Goal: Information Seeking & Learning: Check status

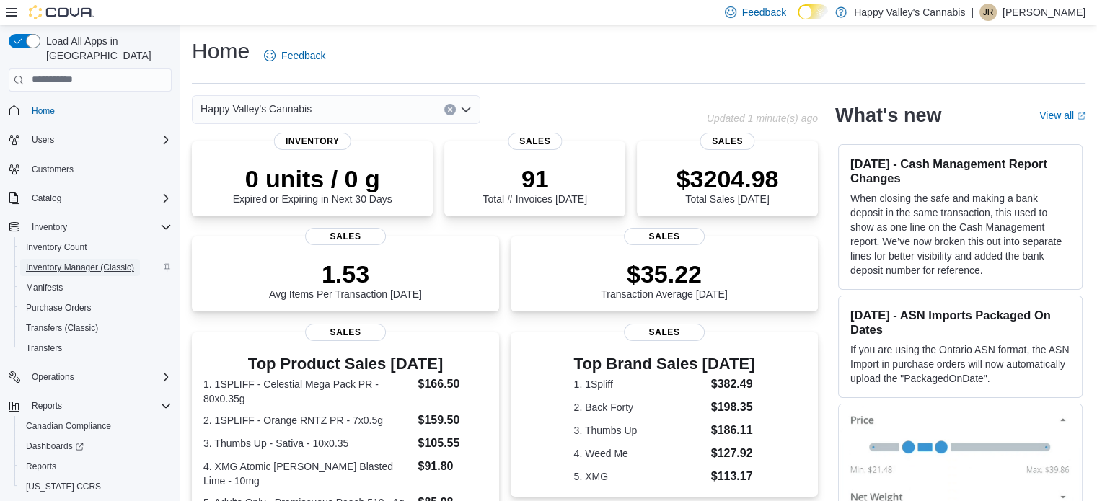
click at [126, 262] on span "Inventory Manager (Classic)" at bounding box center [80, 268] width 108 height 12
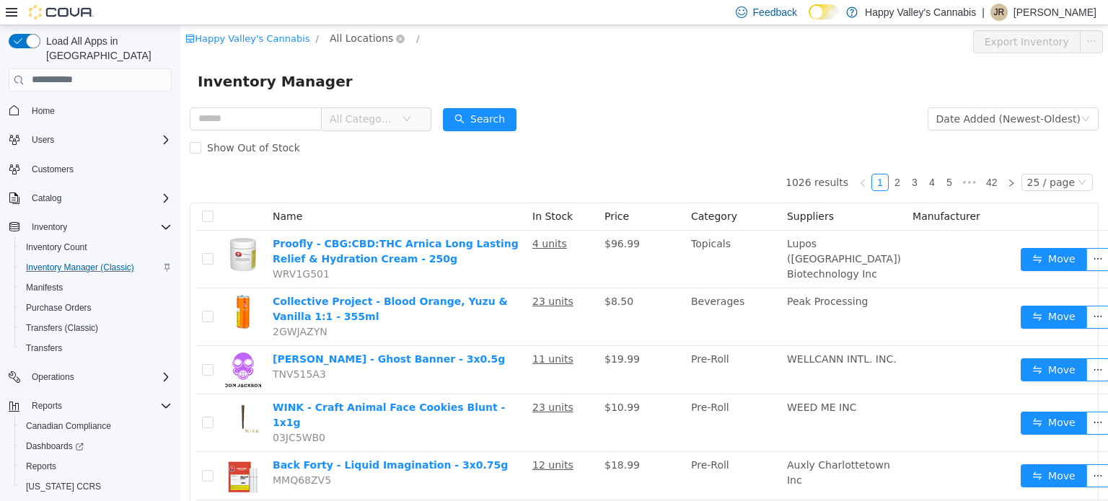
click at [356, 32] on span "All Locations" at bounding box center [361, 38] width 63 height 16
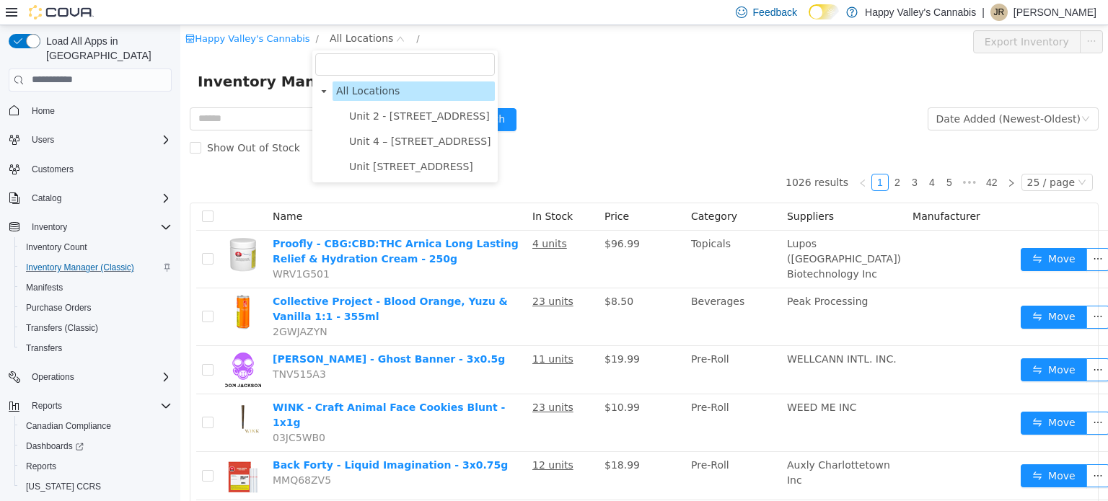
click at [386, 116] on span "Unit 2 - 1115 Gateway Rd." at bounding box center [419, 116] width 141 height 12
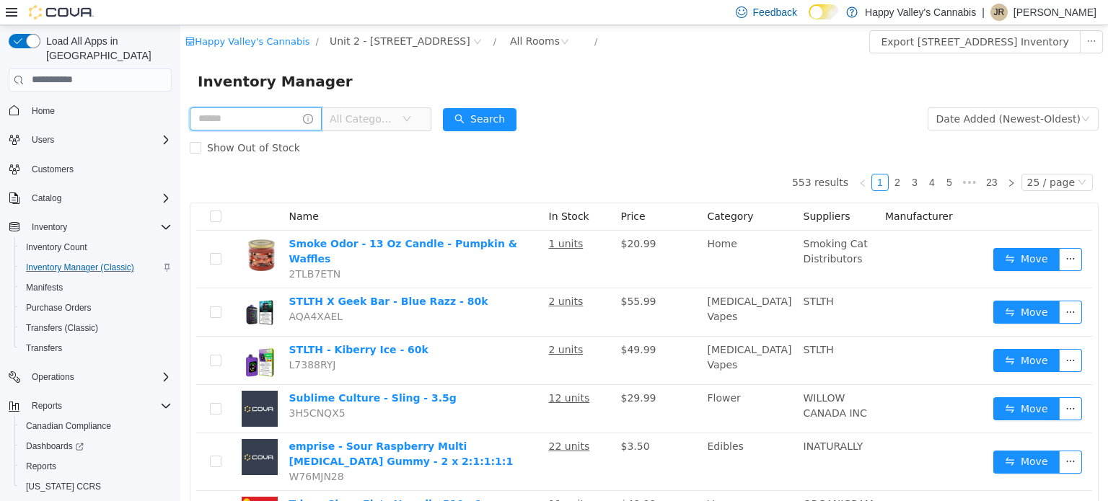
click at [280, 113] on input "text" at bounding box center [256, 118] width 132 height 23
type input "**********"
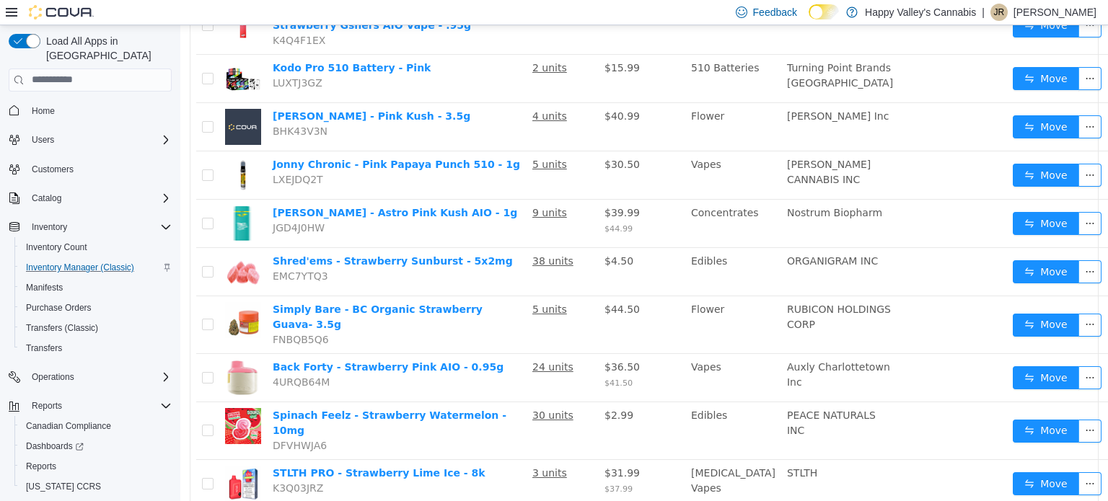
scroll to position [342, 0]
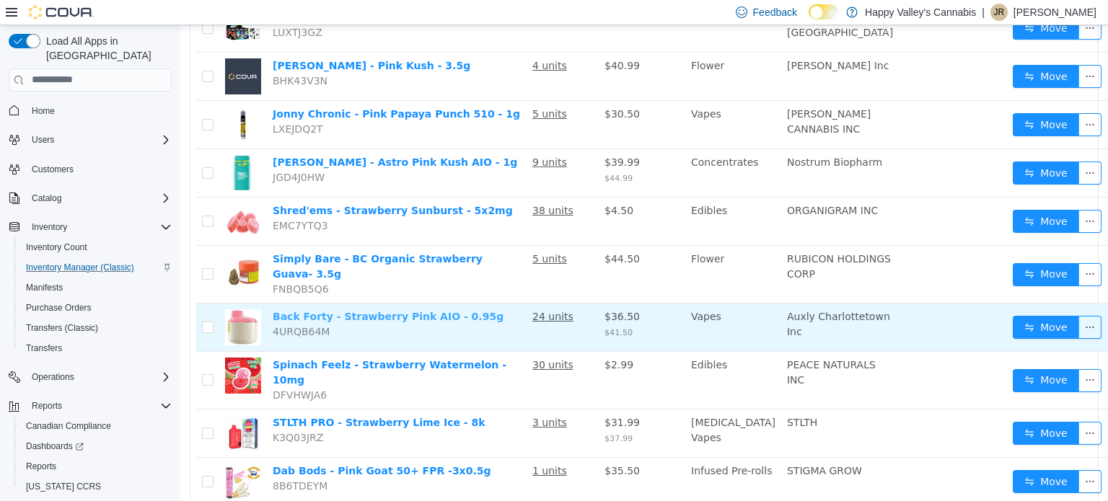
click at [328, 310] on link "Back Forty - Strawberry Pink AIO - 0.95g" at bounding box center [388, 316] width 231 height 12
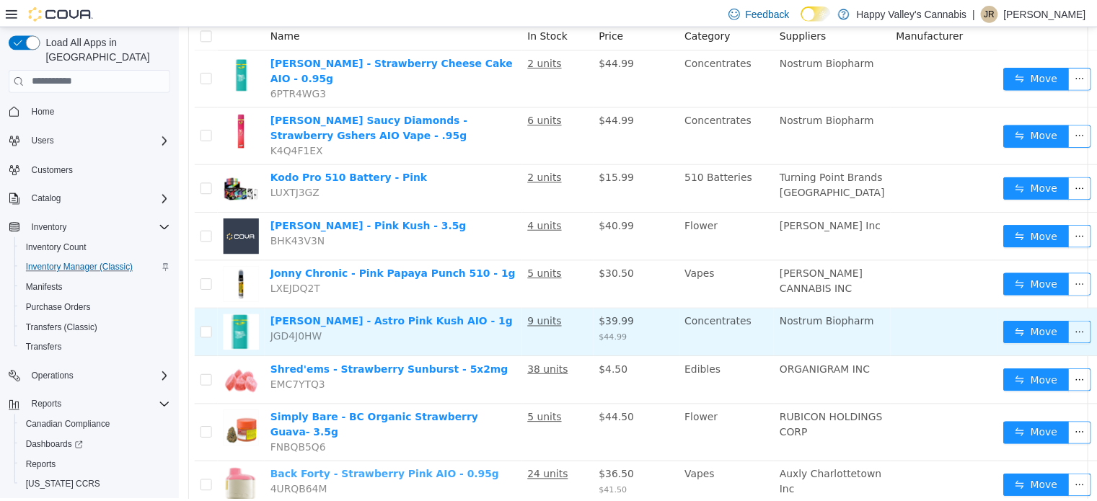
scroll to position [0, 0]
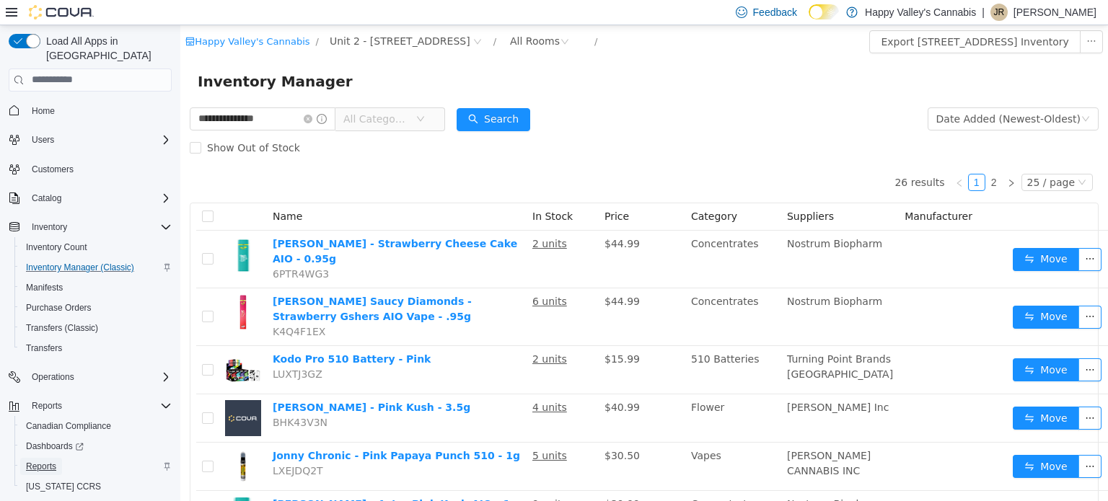
click at [43, 461] on span "Reports" at bounding box center [41, 467] width 30 height 12
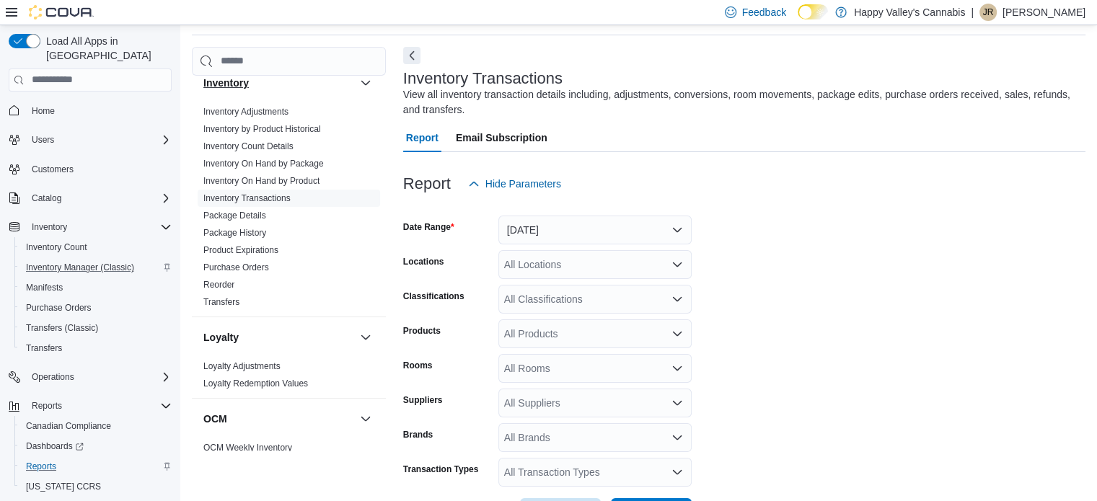
scroll to position [580, 0]
click at [229, 196] on link "Inventory Transactions" at bounding box center [246, 201] width 87 height 10
click at [683, 230] on button "Yesterday" at bounding box center [595, 230] width 193 height 29
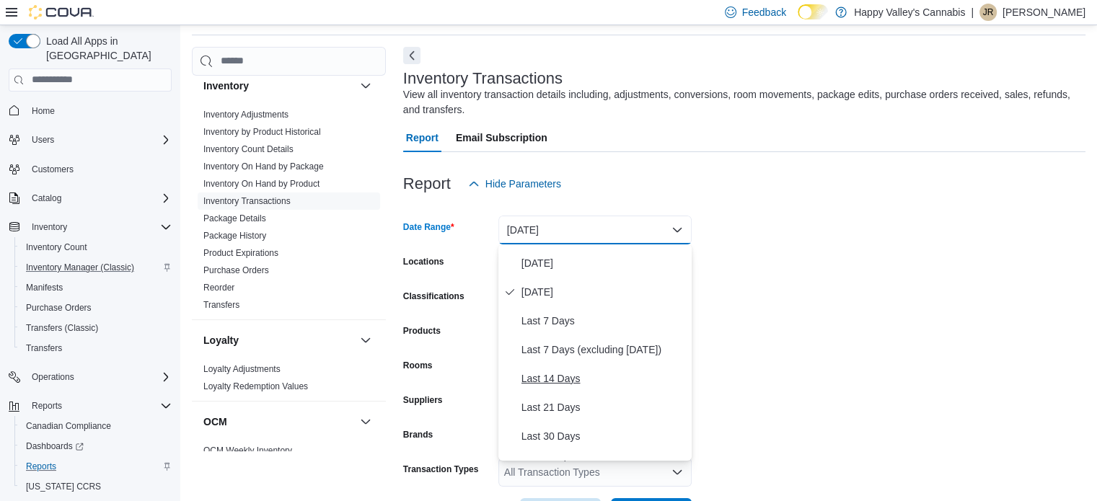
scroll to position [28, 0]
click at [582, 425] on span "Last 30 Days" at bounding box center [604, 432] width 165 height 17
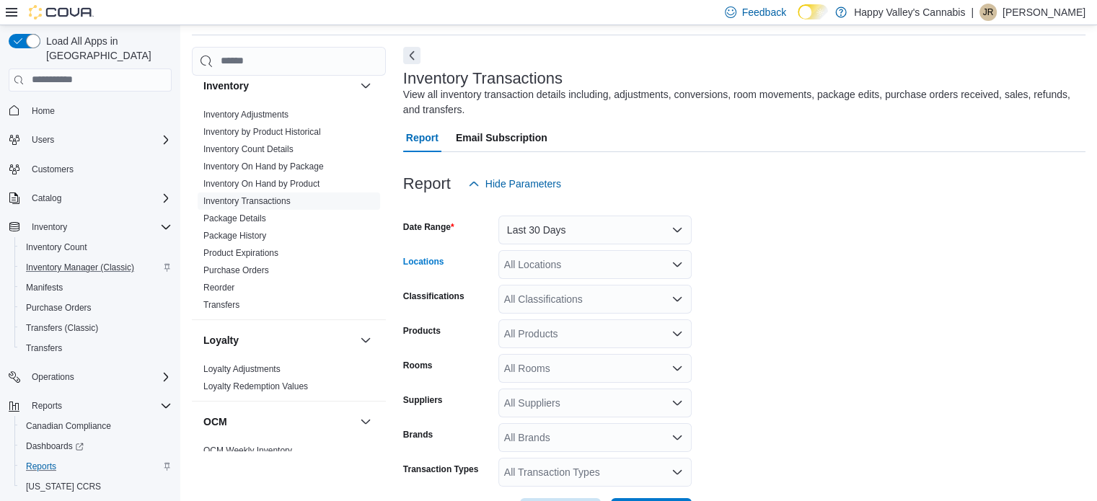
click at [563, 268] on div "All Locations" at bounding box center [595, 264] width 193 height 29
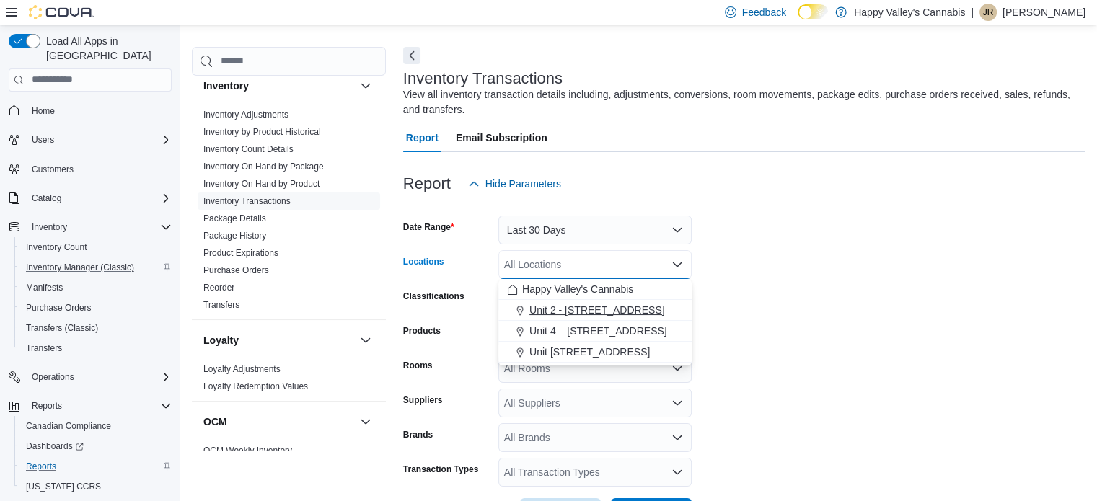
click at [568, 303] on span "Unit 2 - 1115 Gateway Rd." at bounding box center [598, 310] width 136 height 14
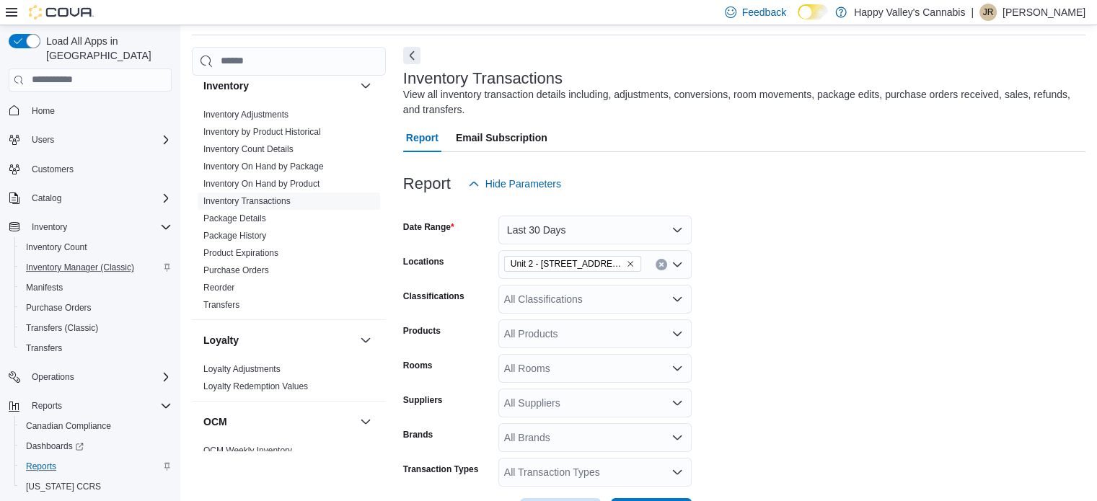
click at [789, 325] on form "Date Range Last 30 Days Locations Unit 2 - 1115 Gateway Rd. Classifications All…" at bounding box center [744, 362] width 683 height 329
click at [628, 331] on div "All Products" at bounding box center [595, 334] width 193 height 29
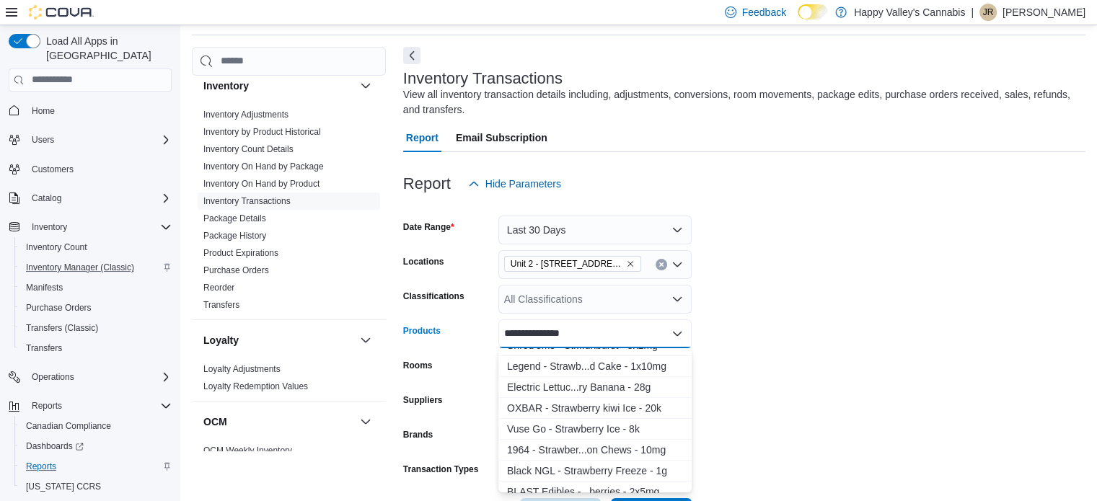
scroll to position [476, 0]
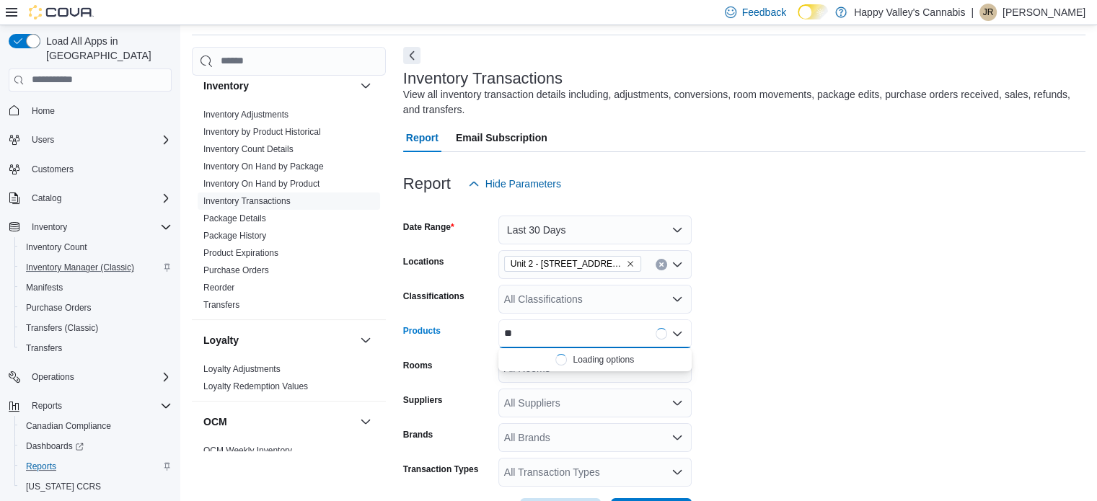
type input "*"
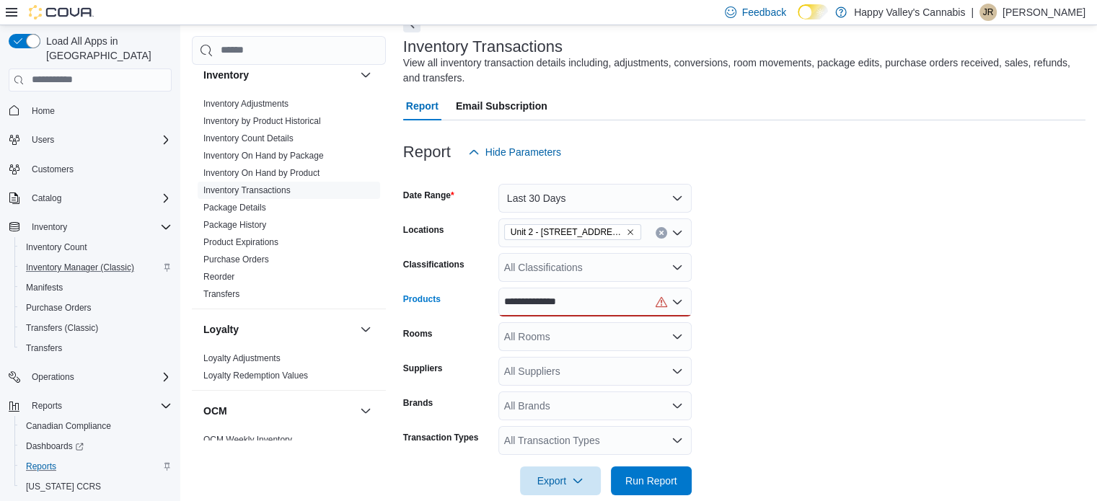
scroll to position [81, 0]
type input "**********"
click at [613, 299] on div "**********" at bounding box center [595, 301] width 193 height 29
click at [600, 262] on div "All Classifications" at bounding box center [595, 267] width 193 height 29
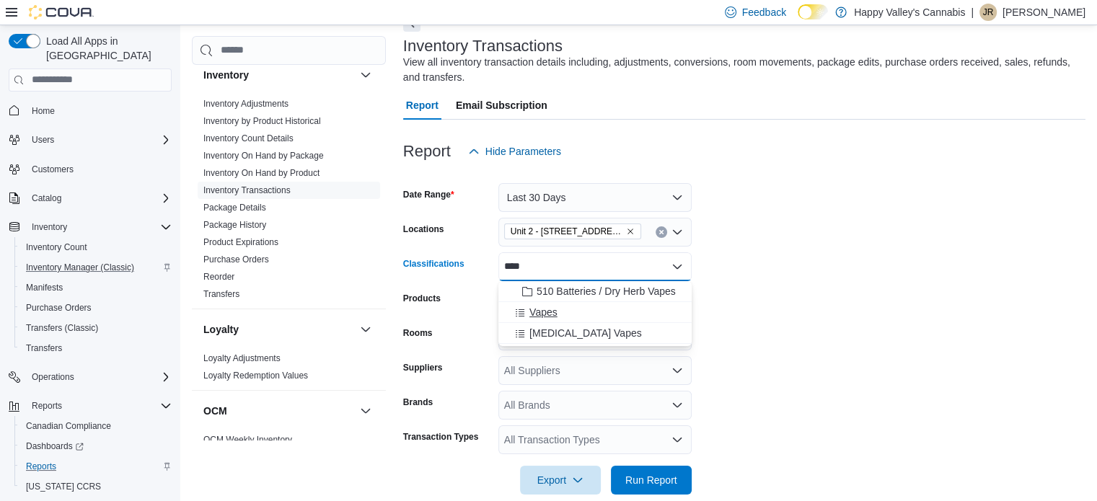
type input "****"
click at [553, 316] on span "Vapes" at bounding box center [544, 312] width 28 height 14
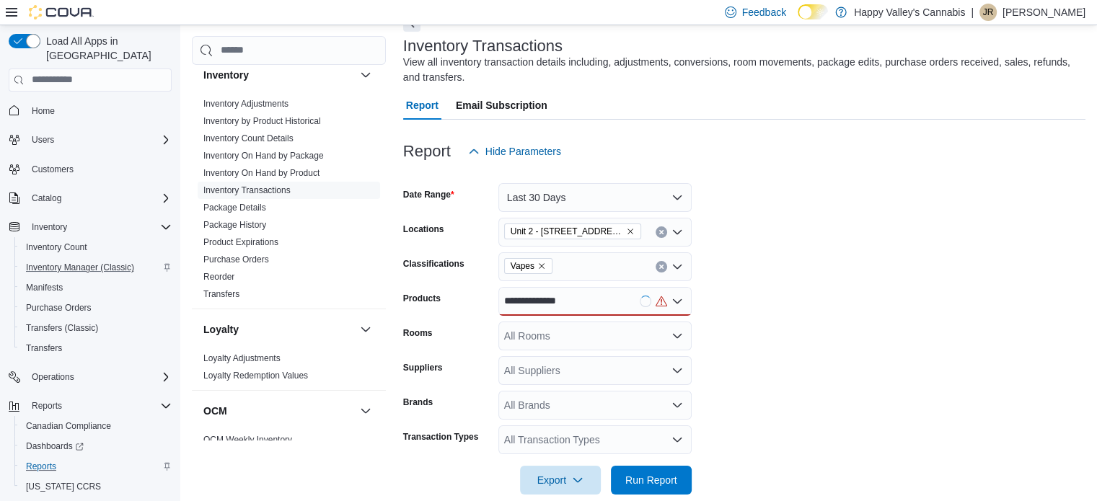
click at [748, 311] on form "**********" at bounding box center [744, 330] width 683 height 329
click at [600, 307] on div "**********" at bounding box center [595, 301] width 193 height 29
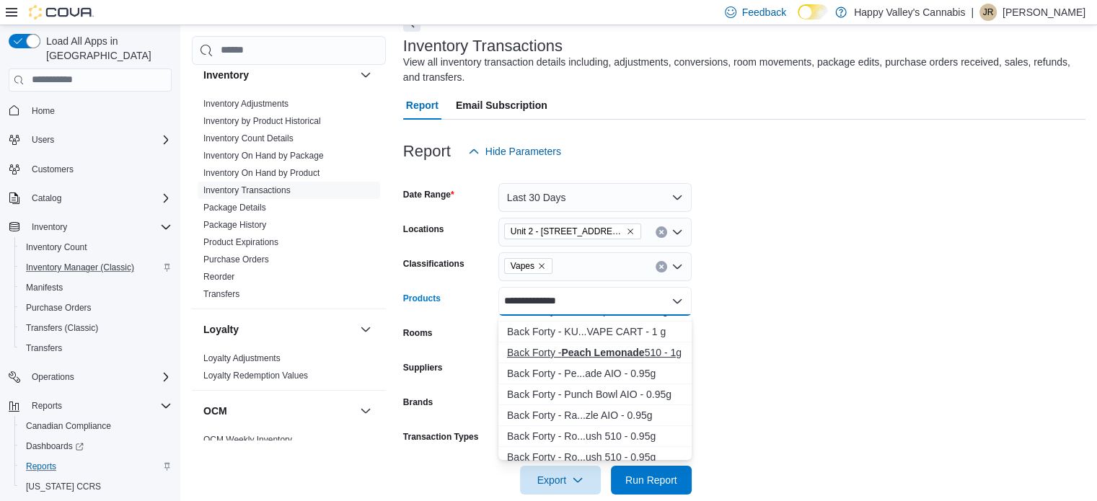
scroll to position [514, 0]
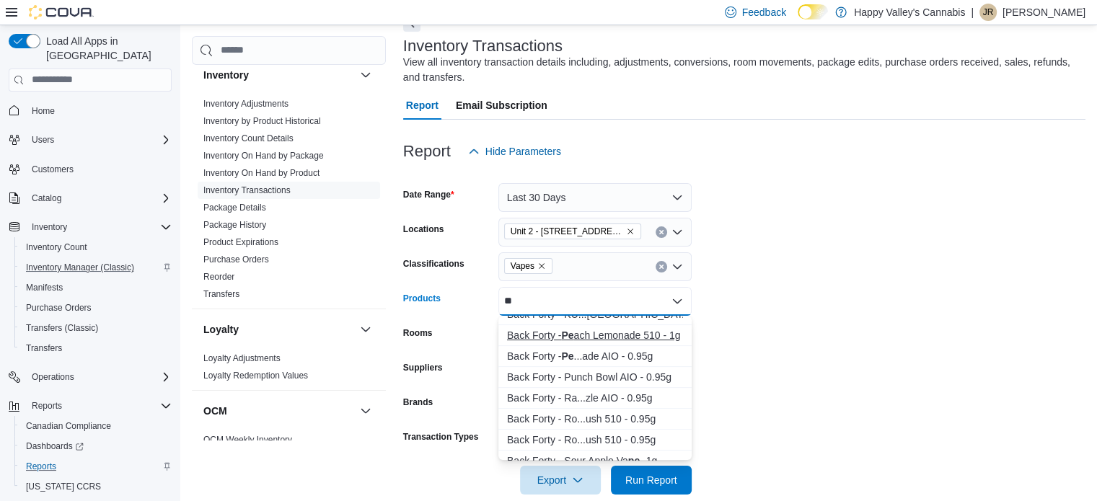
type input "*"
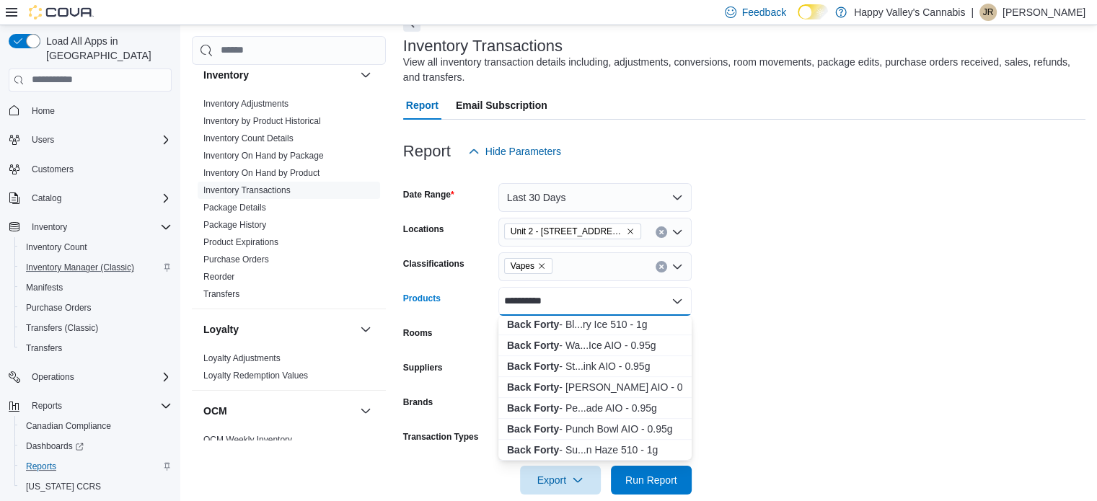
scroll to position [788, 0]
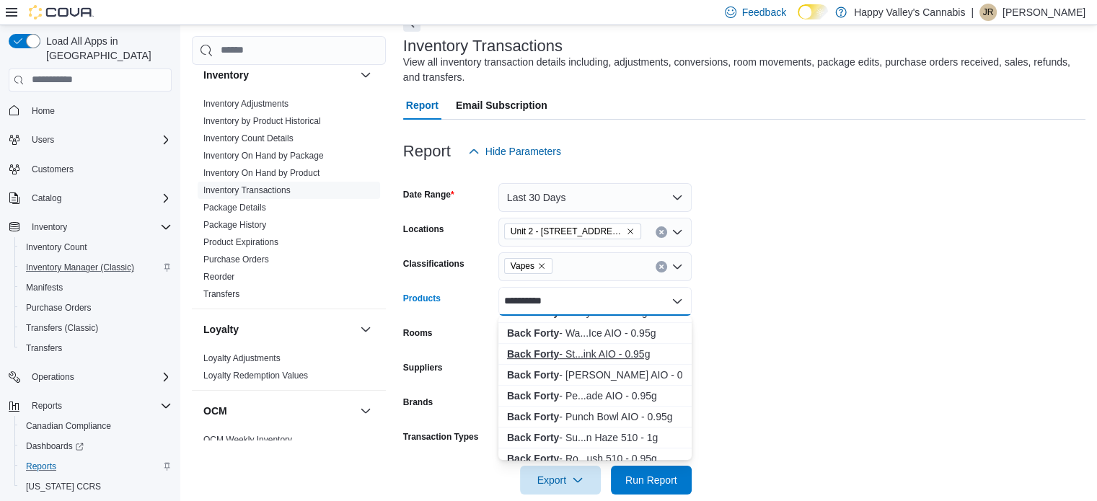
type input "**********"
click at [605, 352] on div "Back Forty - St...ink AIO - 0.95g" at bounding box center [595, 354] width 176 height 14
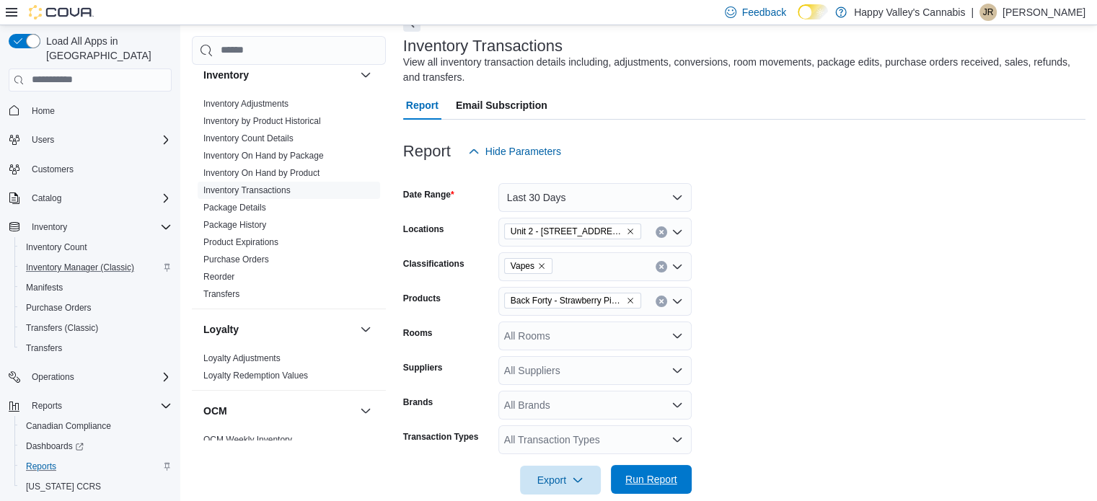
click at [664, 476] on span "Run Report" at bounding box center [652, 480] width 52 height 14
click at [664, 476] on span "Run Report" at bounding box center [657, 480] width 52 height 14
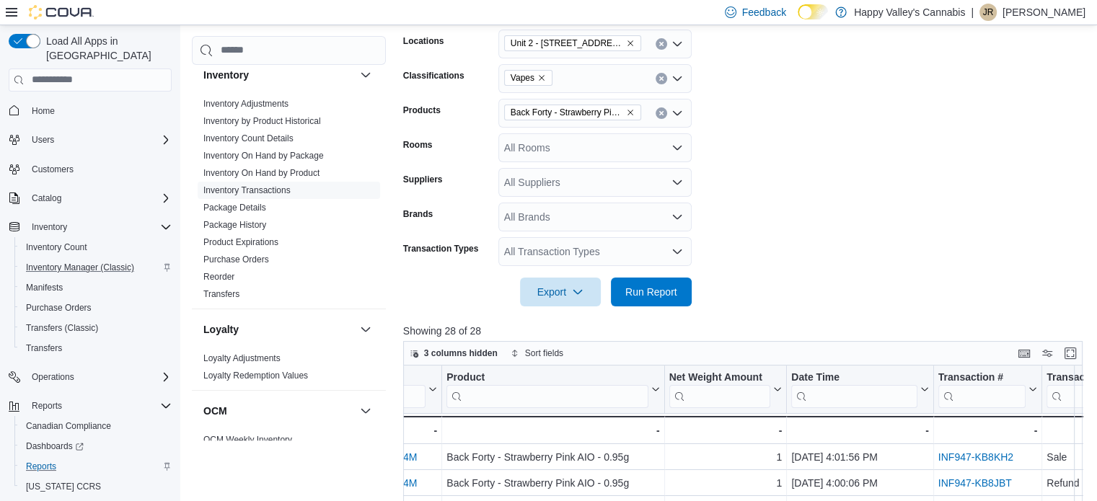
scroll to position [247, 0]
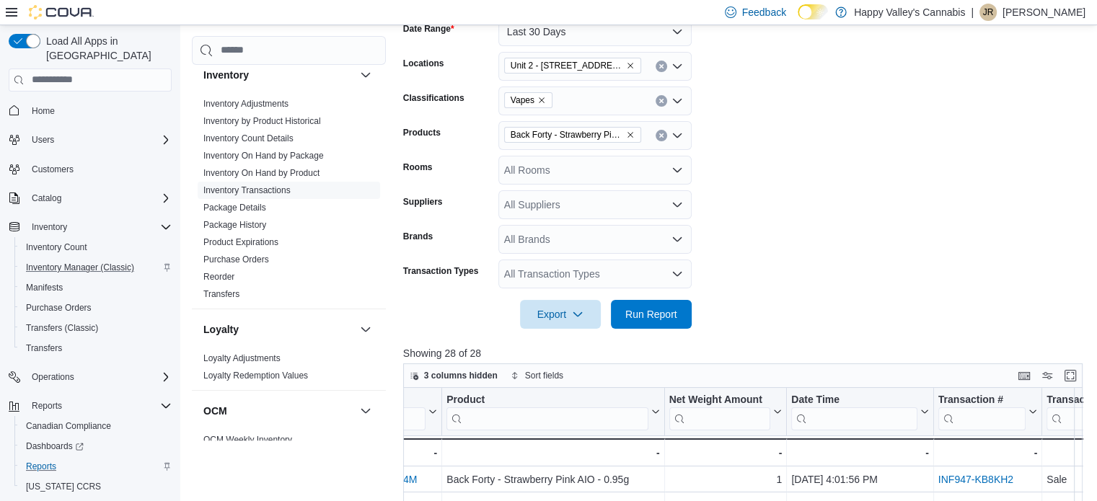
click at [631, 131] on icon "Remove Back Forty - Strawberry Pink AIO - 0.95g from selection in this group" at bounding box center [630, 135] width 9 height 9
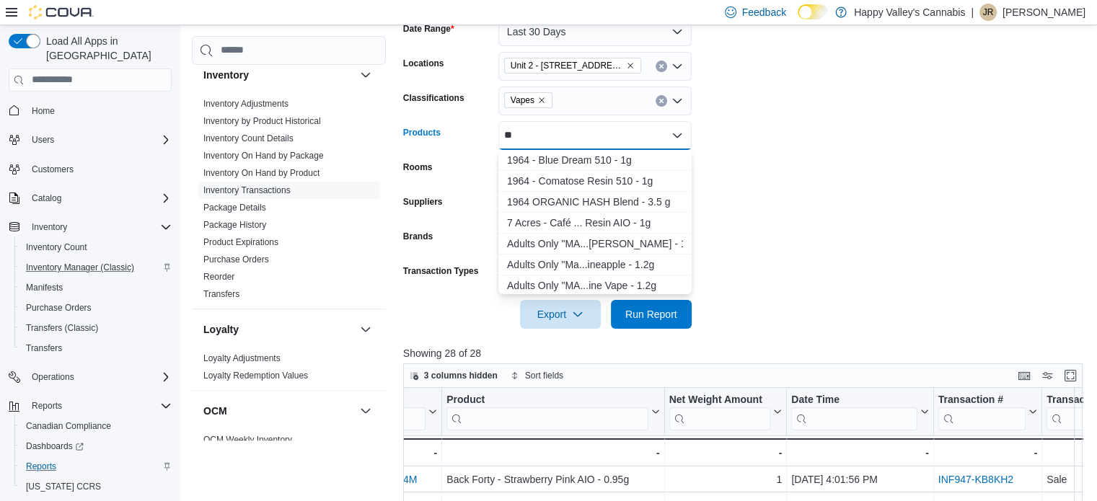
type input "*"
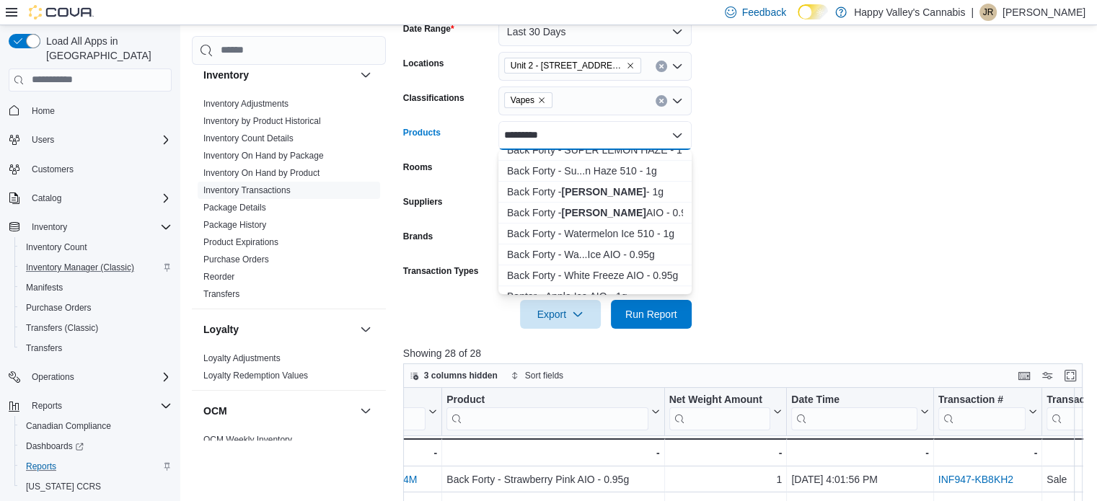
scroll to position [805, 0]
type input "*********"
click at [602, 210] on strong "Tiki Tang" at bounding box center [603, 213] width 84 height 12
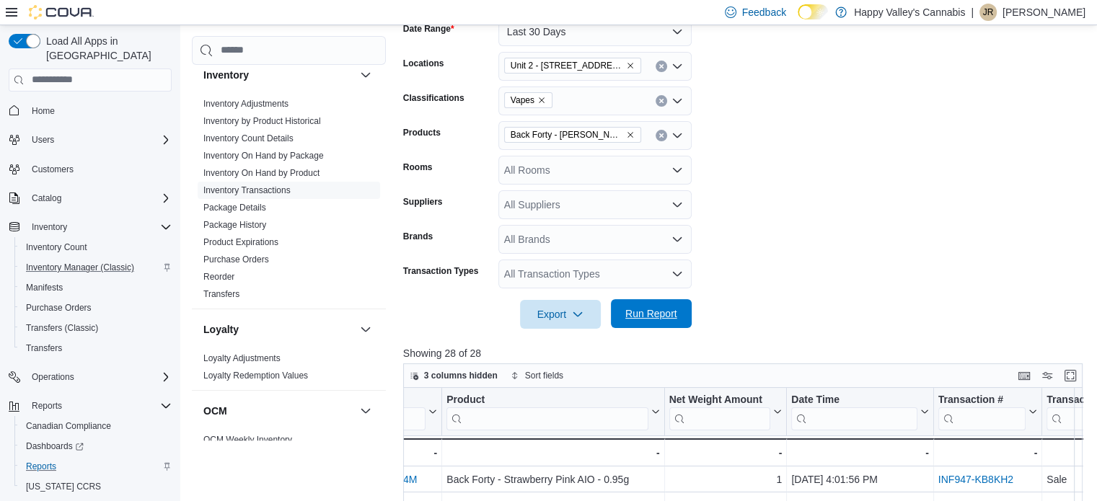
click at [654, 311] on span "Run Report" at bounding box center [652, 314] width 52 height 14
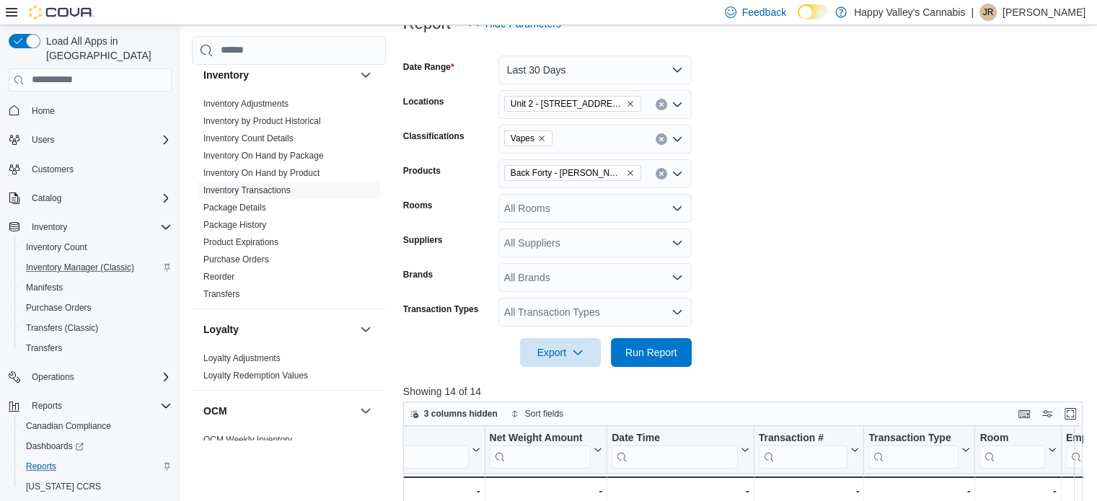
scroll to position [203, 0]
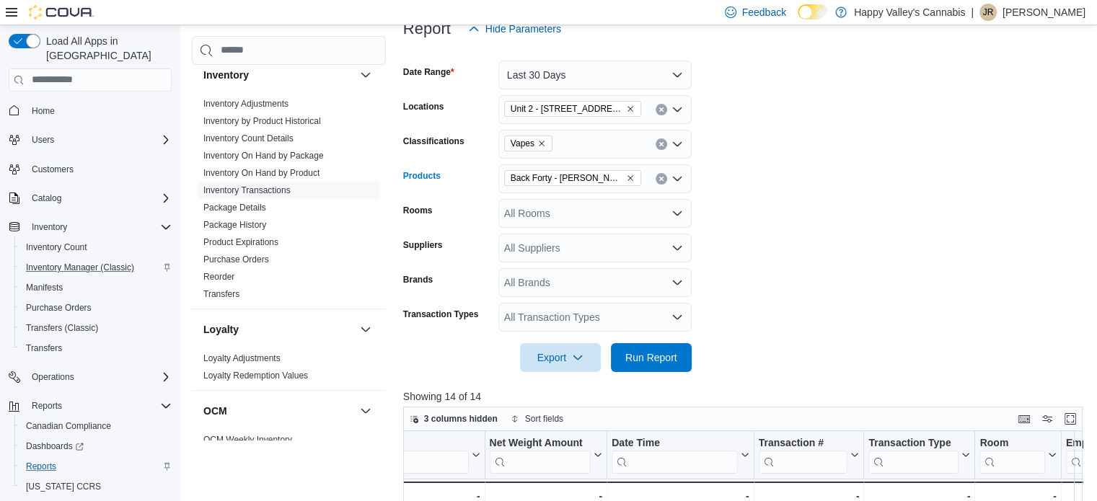
click at [629, 178] on icon "Remove Back Forty - Tiki Tang AIO - 0.95g from selection in this group" at bounding box center [631, 178] width 6 height 6
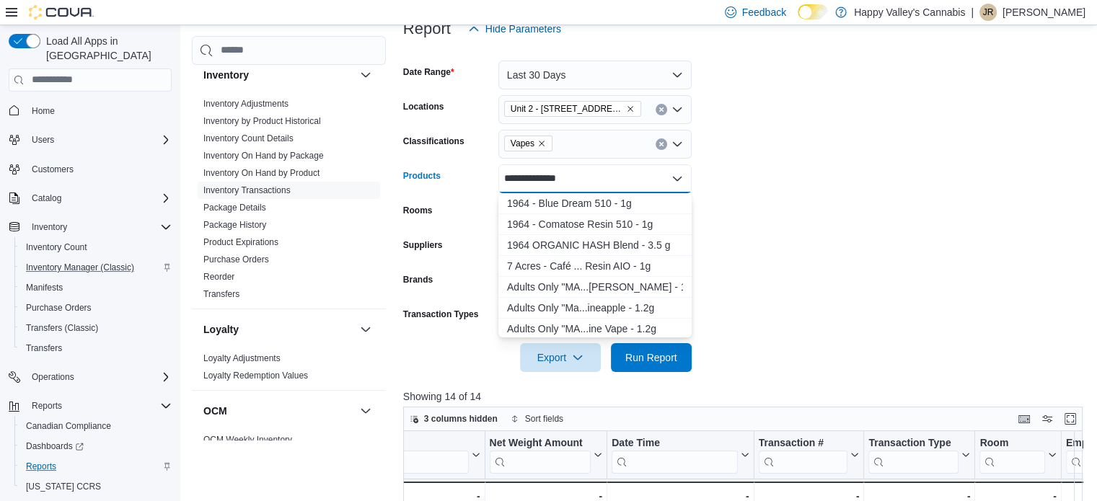
click at [504, 178] on input "**********" at bounding box center [537, 178] width 66 height 17
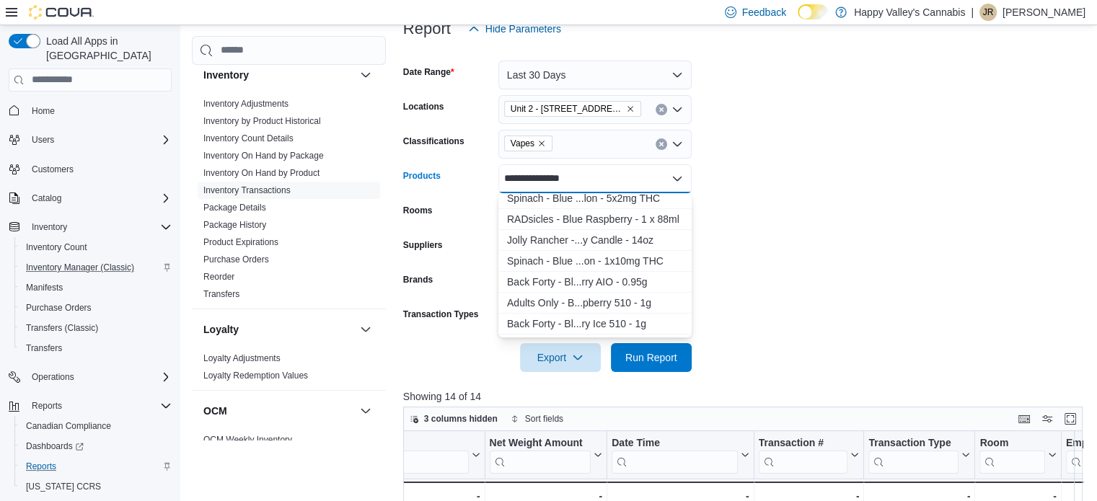
scroll to position [277, 0]
type input "**********"
click at [588, 282] on div "Back Forty - Bl...rry AIO - 0.95g" at bounding box center [595, 282] width 176 height 14
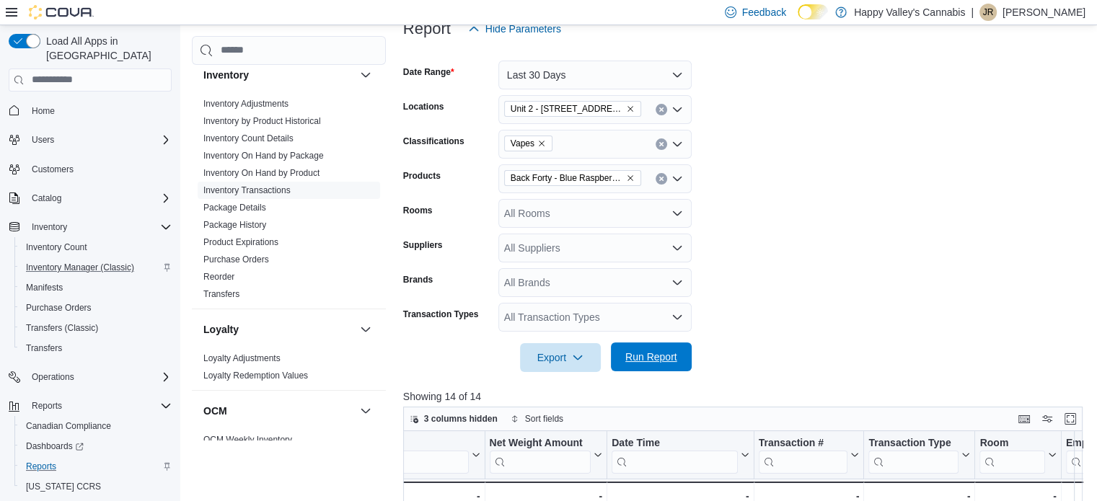
click at [646, 359] on span "Run Report" at bounding box center [652, 357] width 52 height 14
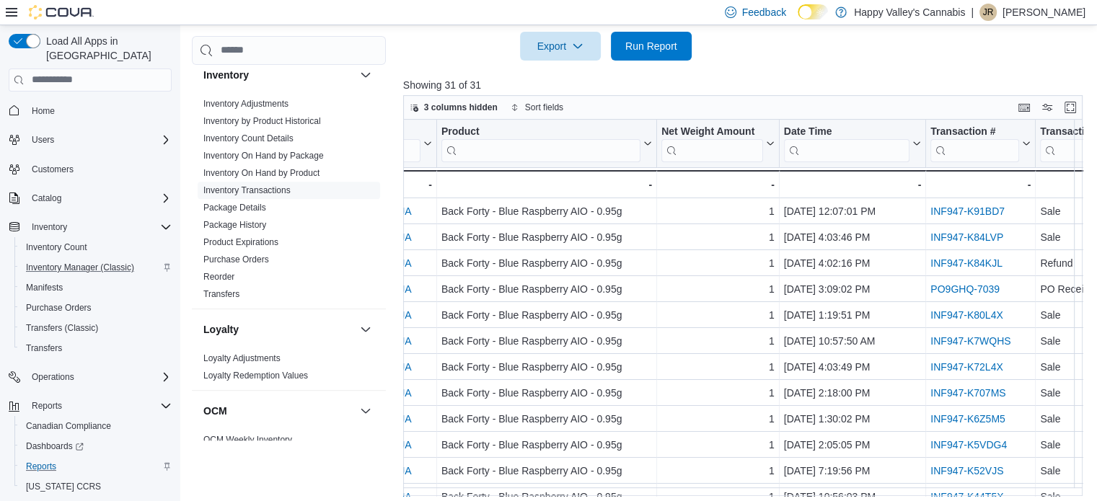
scroll to position [0, 284]
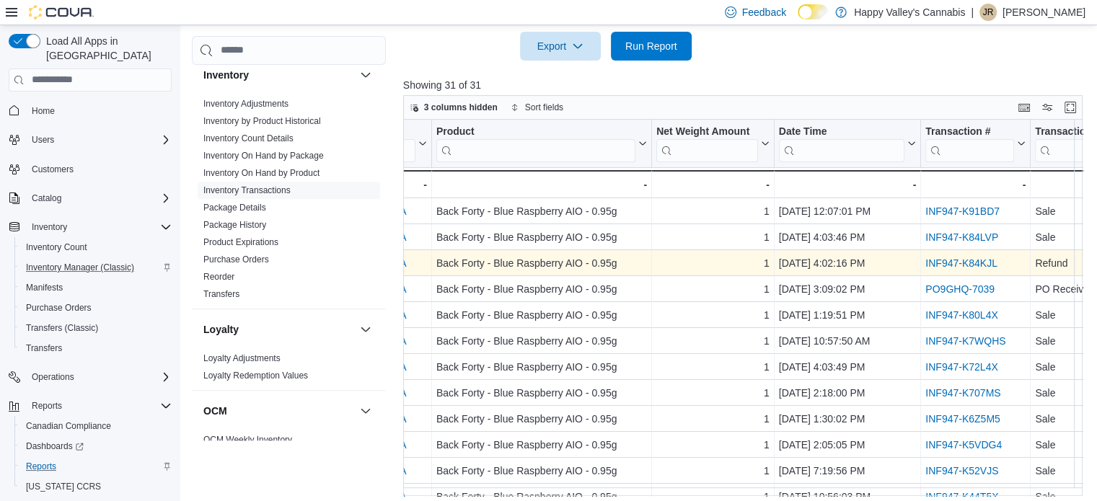
click at [965, 266] on link "INF947-K84KJL" at bounding box center [962, 264] width 72 height 12
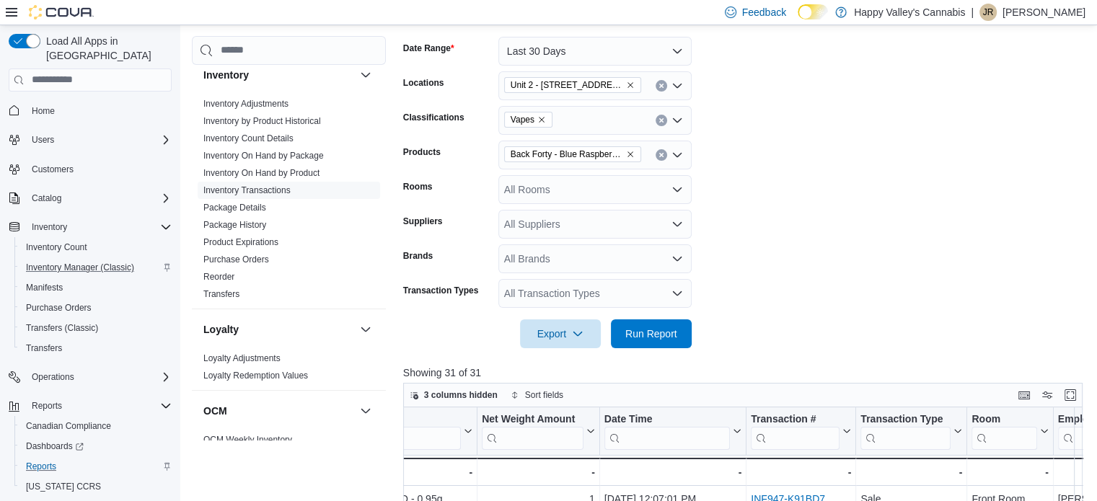
scroll to position [196, 0]
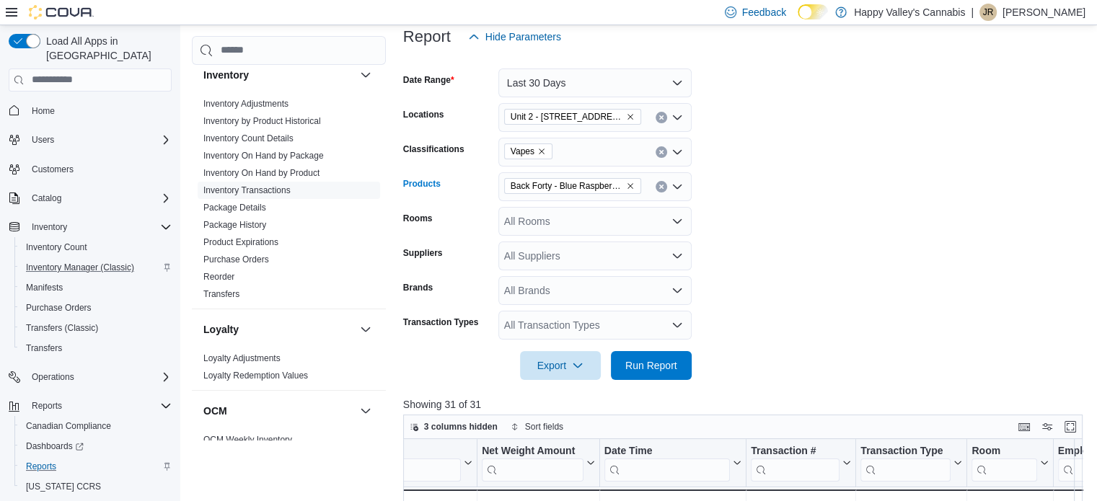
click at [632, 185] on icon "Remove Back Forty - Blue Raspberry AIO - 0.95g from selection in this group" at bounding box center [630, 186] width 9 height 9
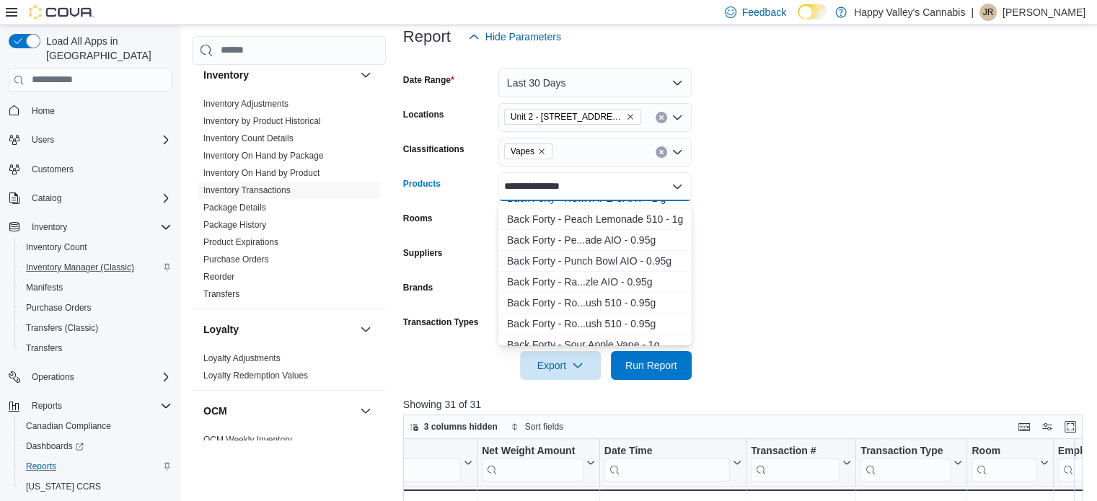
scroll to position [522, 0]
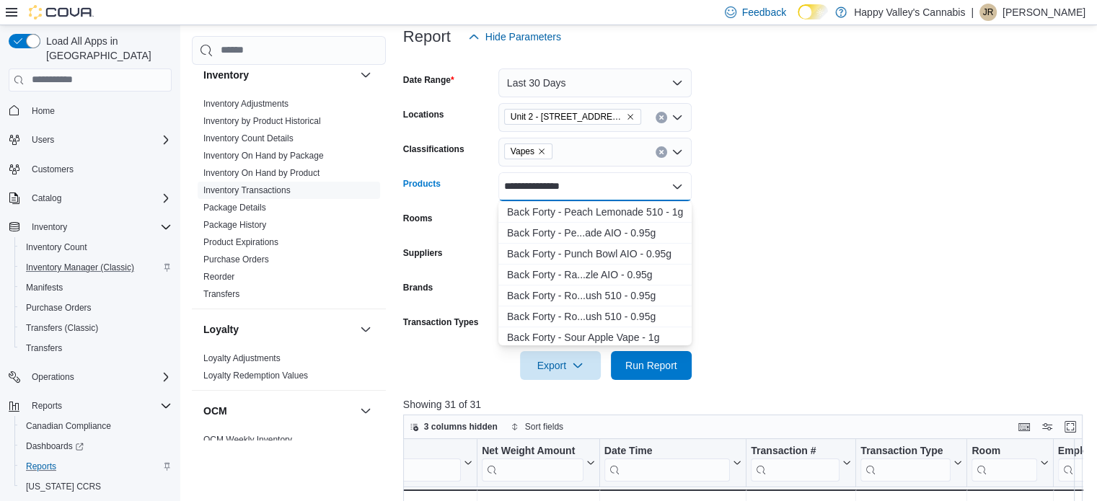
click at [502, 184] on div "**********" at bounding box center [595, 186] width 193 height 29
type input "**********"
click at [558, 205] on div "Back Forty - St...ink AIO - 0.95g" at bounding box center [595, 211] width 176 height 14
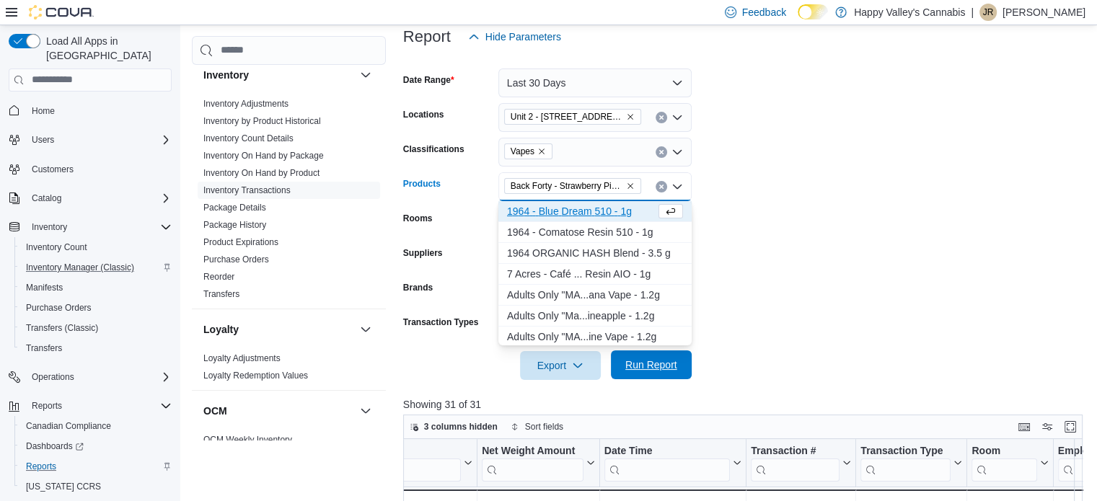
click at [672, 359] on span "Run Report" at bounding box center [652, 365] width 52 height 14
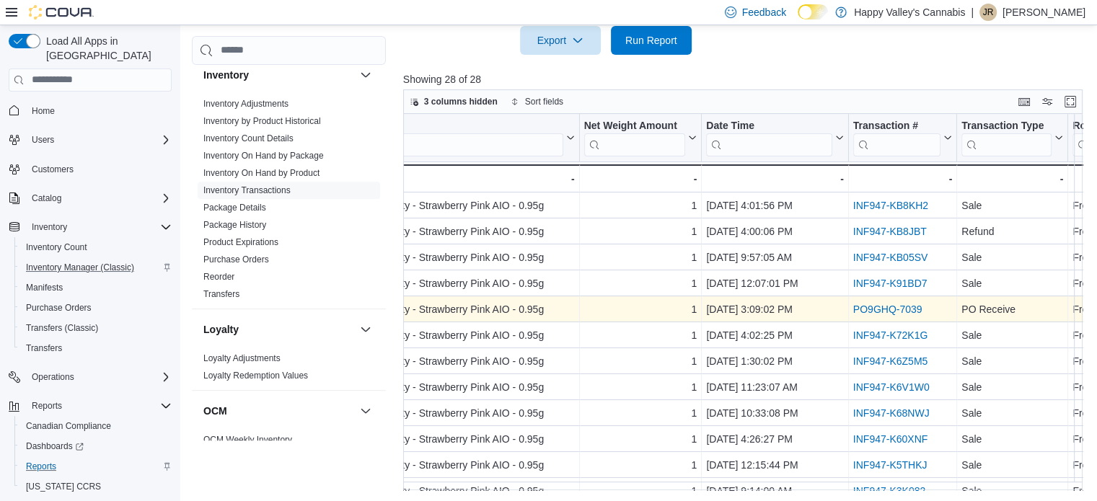
scroll to position [0, 363]
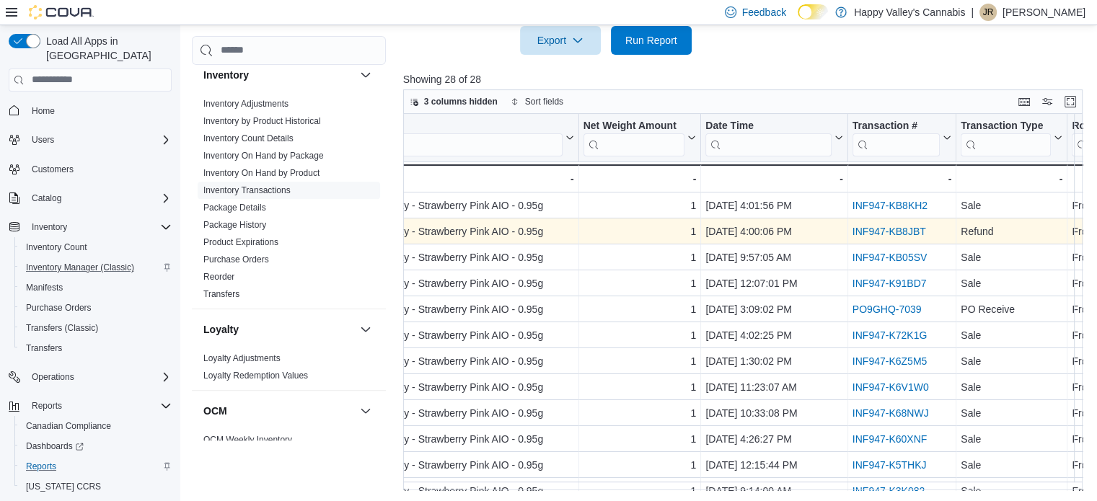
click at [916, 236] on link "INF947-KB8JBT" at bounding box center [890, 232] width 74 height 12
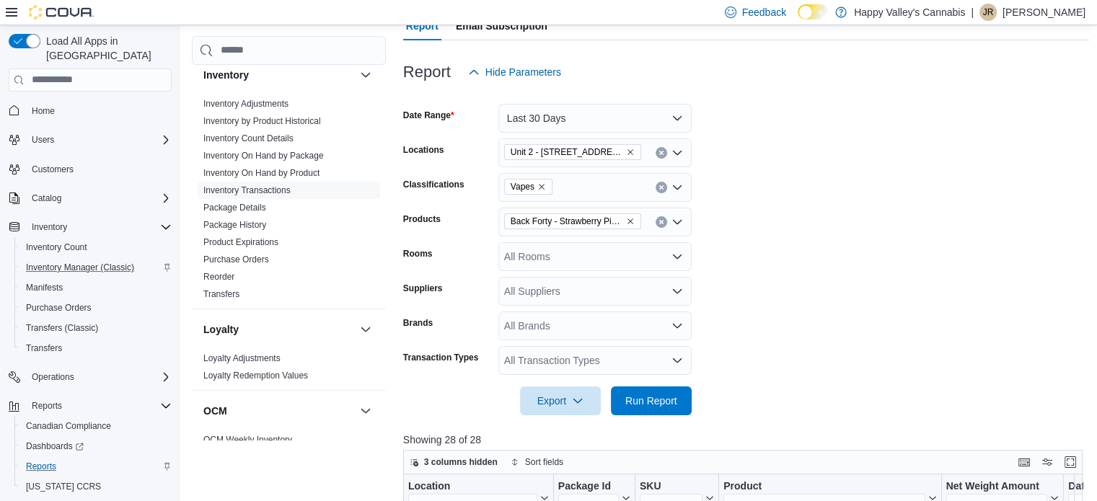
scroll to position [91, 0]
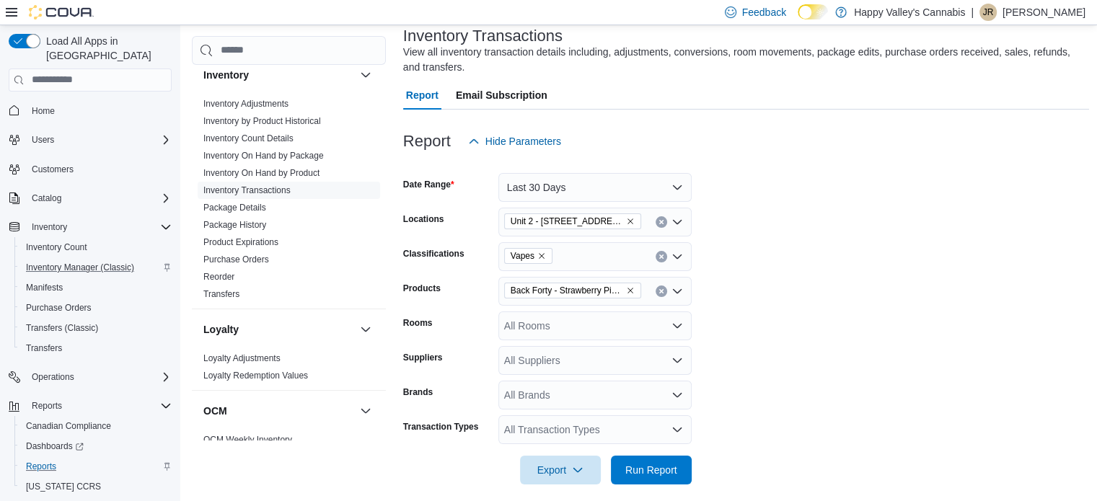
click at [629, 289] on icon "Remove Back Forty - Strawberry Pink AIO - 0.95g from selection in this group" at bounding box center [631, 291] width 6 height 6
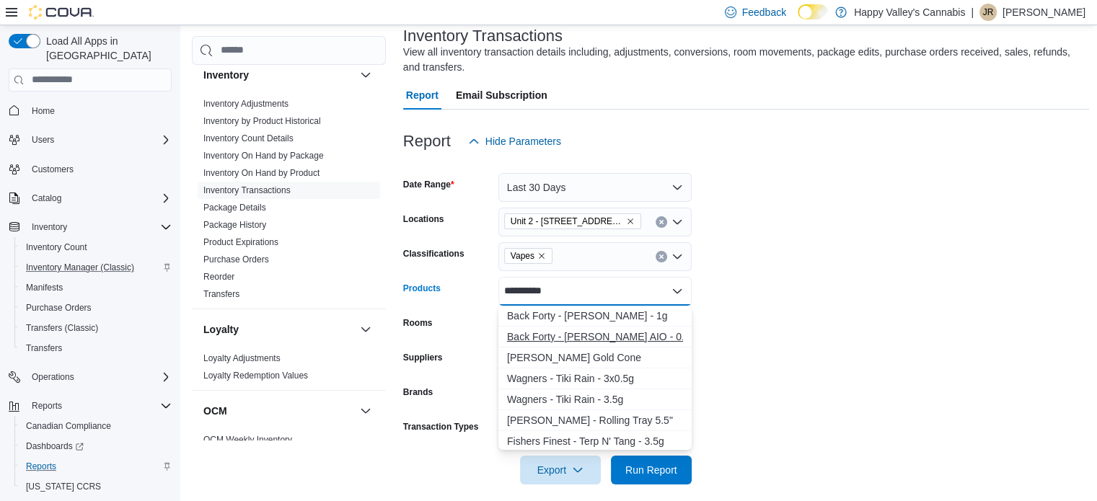
type input "**********"
click at [604, 333] on div "Back Forty - Tiki Tang AIO - 0.95g" at bounding box center [595, 337] width 176 height 14
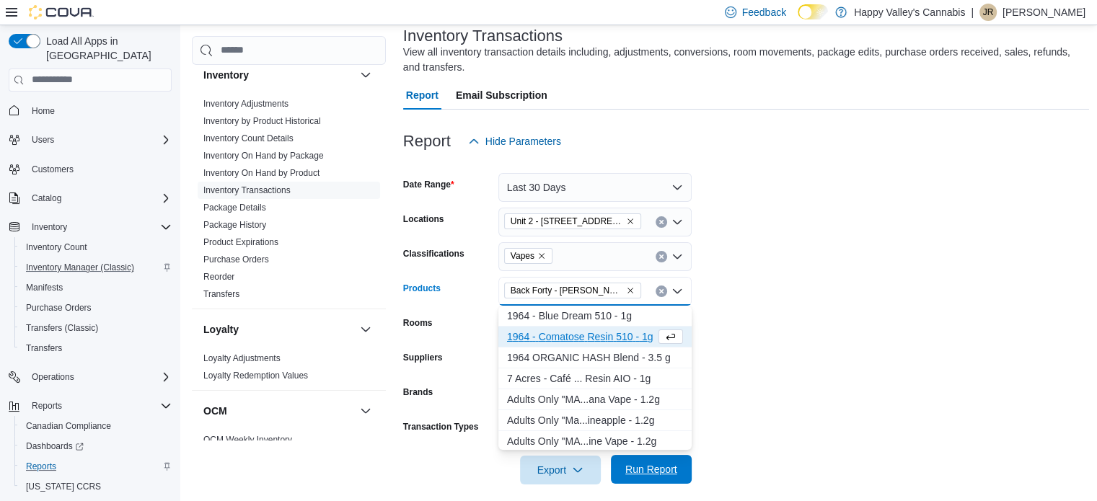
click at [639, 465] on span "Run Report" at bounding box center [652, 470] width 52 height 14
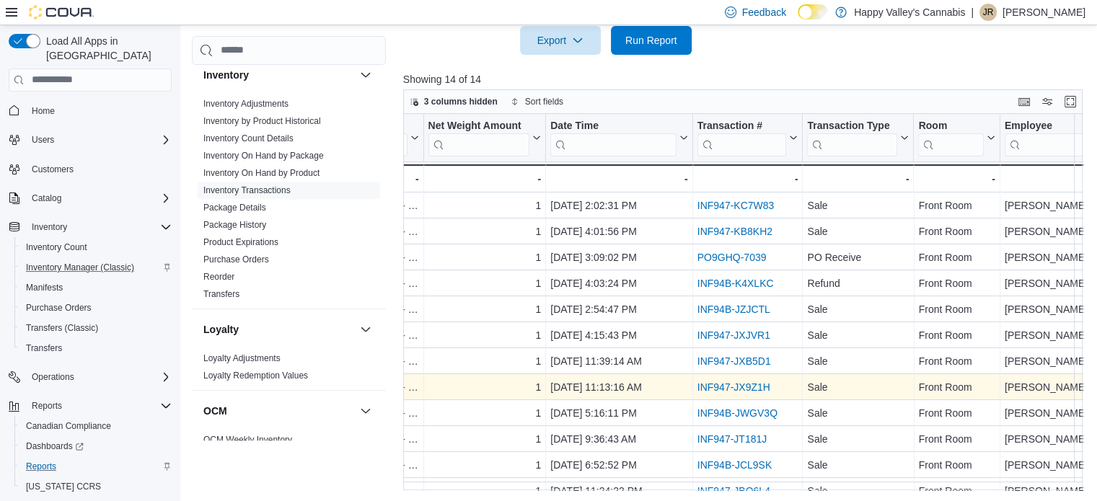
scroll to position [0, 436]
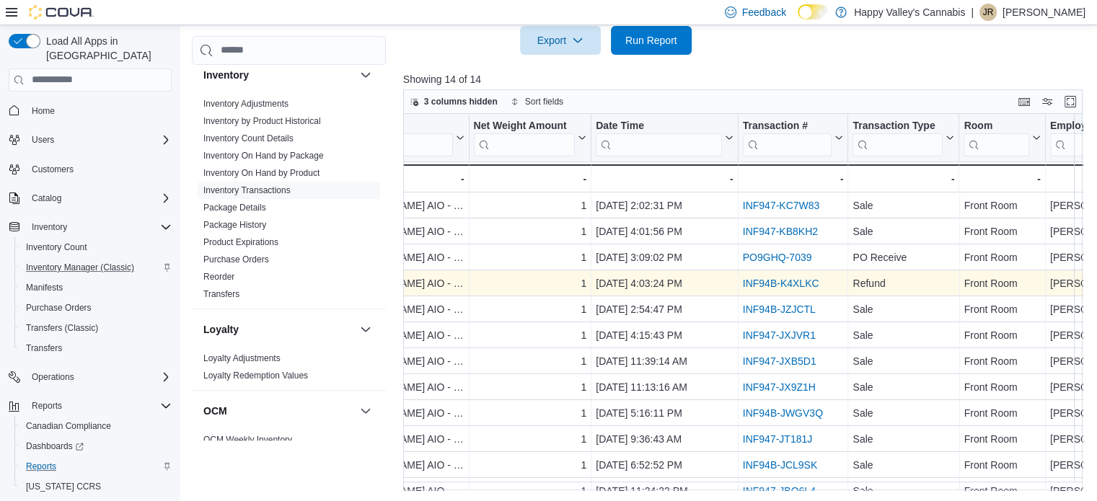
click at [766, 281] on link "INF94B-K4XLKC" at bounding box center [780, 284] width 76 height 12
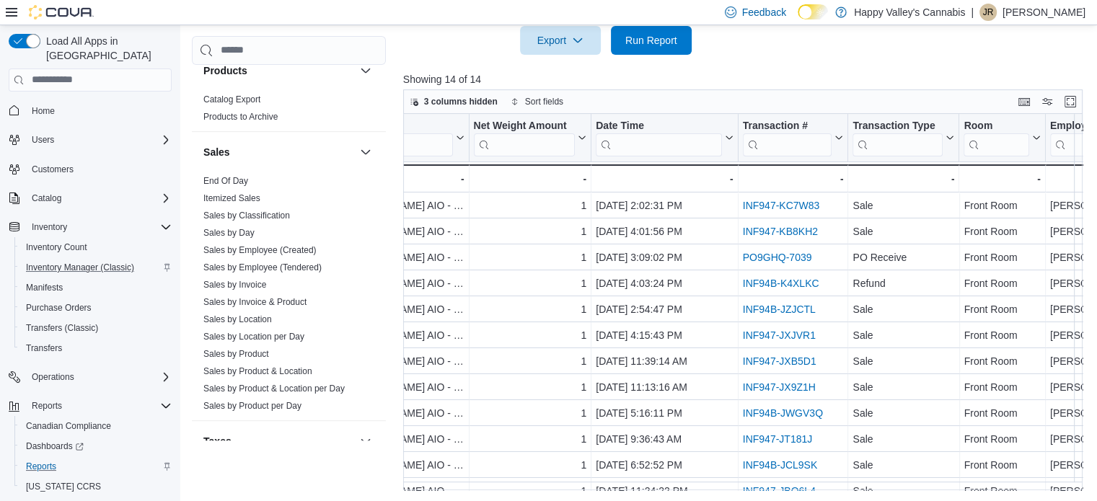
scroll to position [1048, 0]
click at [254, 195] on link "Itemized Sales" at bounding box center [231, 200] width 57 height 10
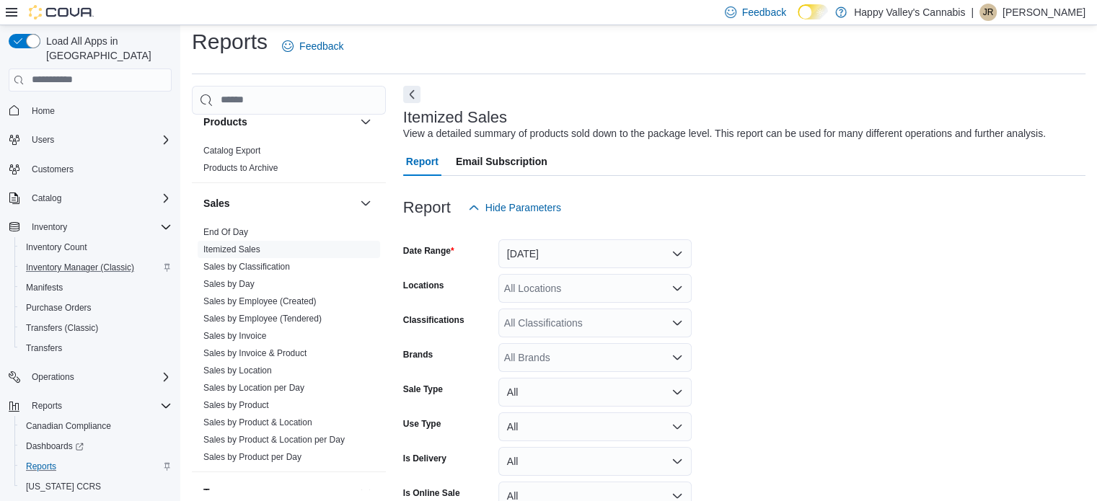
scroll to position [33, 0]
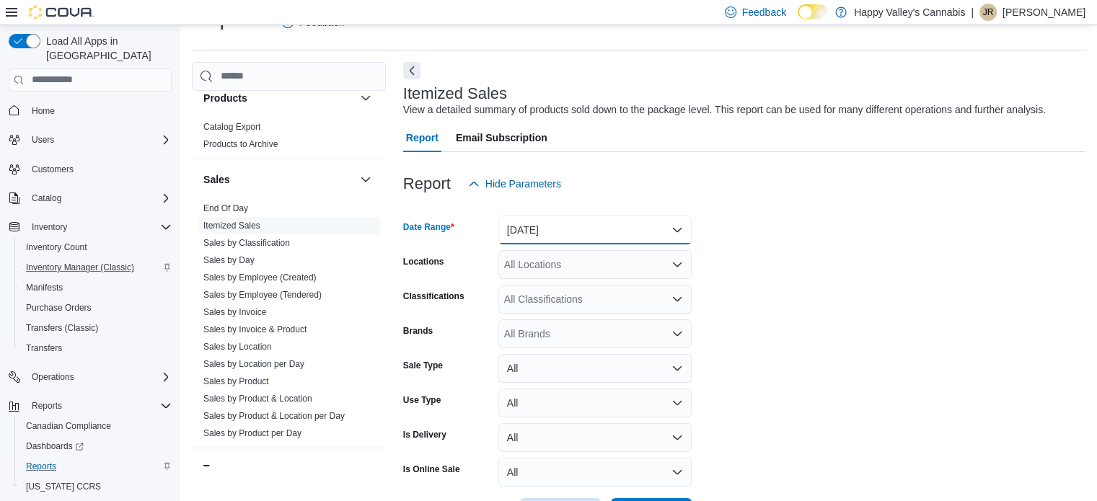
click at [596, 223] on button "[DATE]" at bounding box center [595, 230] width 193 height 29
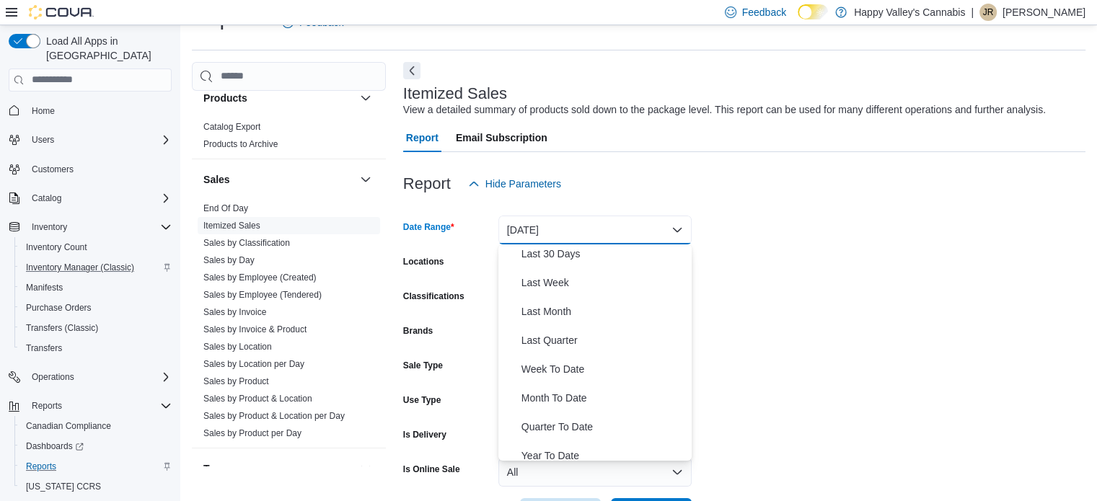
scroll to position [216, 0]
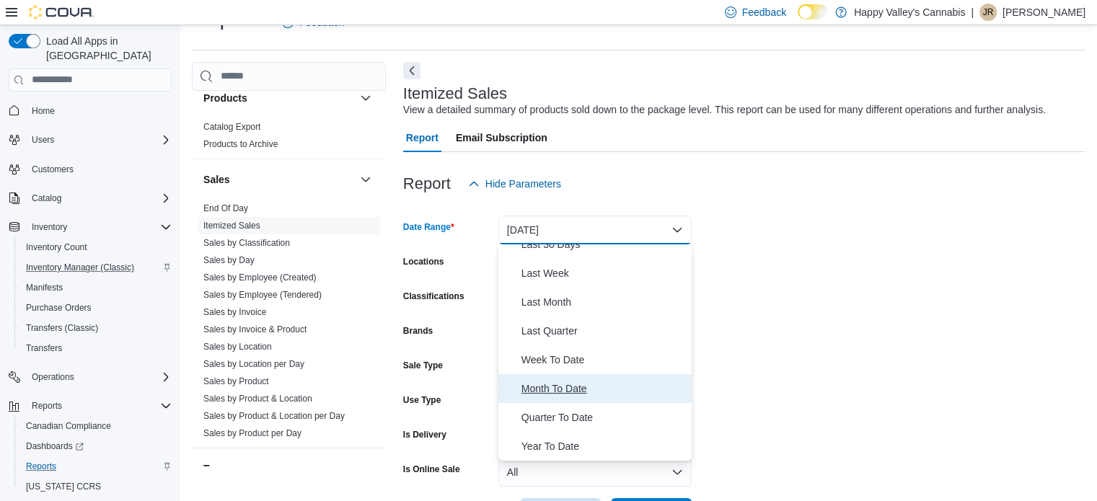
click at [583, 387] on span "Month To Date" at bounding box center [604, 388] width 165 height 17
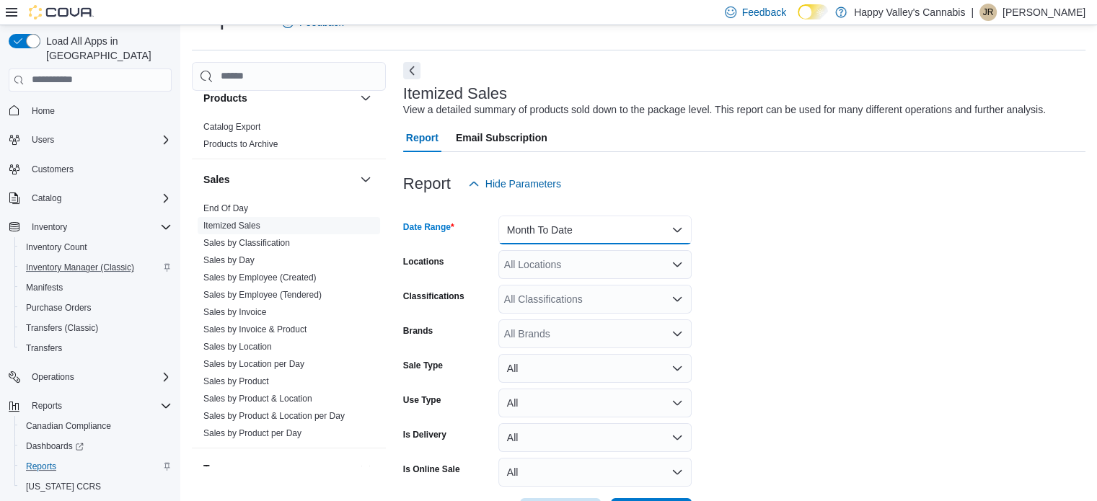
scroll to position [62, 0]
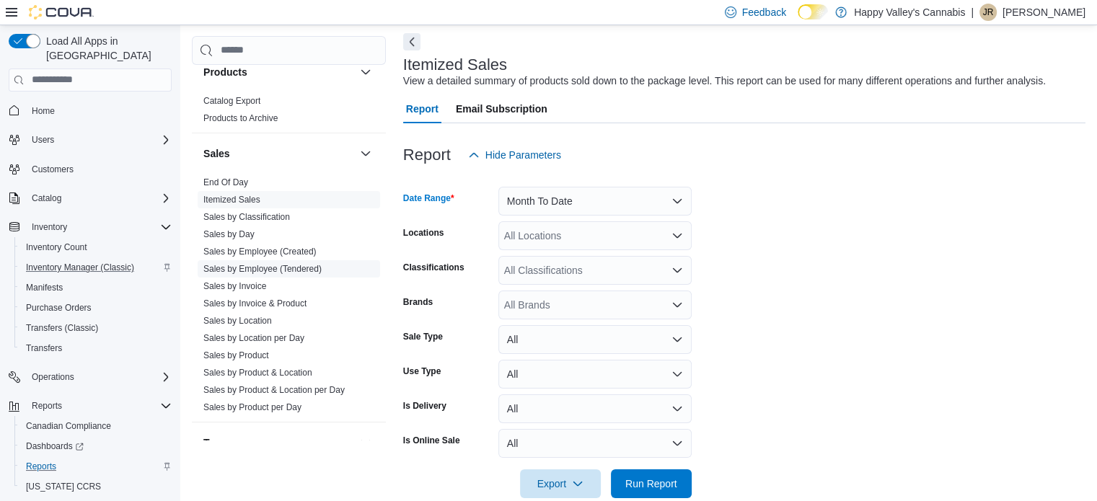
click at [302, 264] on link "Sales by Employee (Tendered)" at bounding box center [262, 269] width 118 height 10
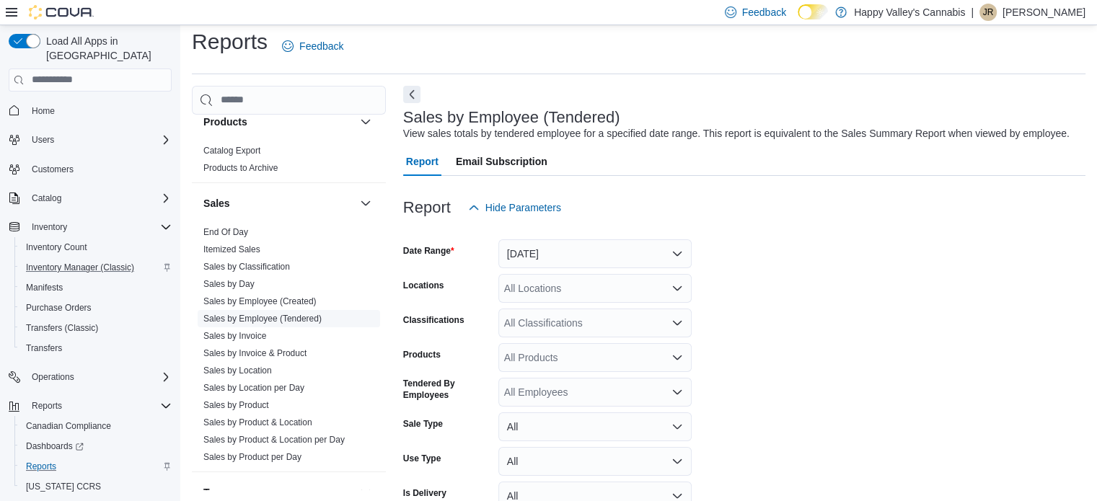
scroll to position [33, 0]
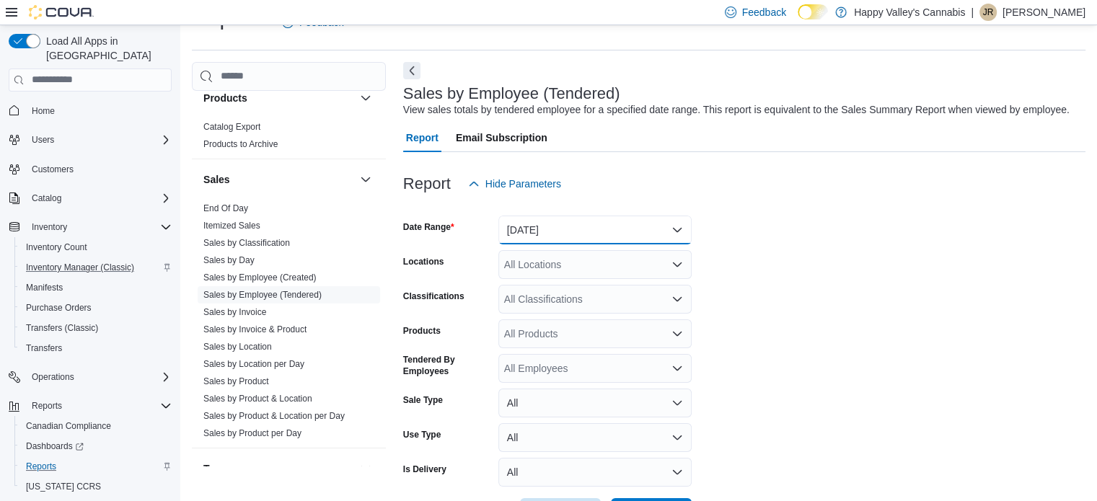
click at [628, 227] on button "[DATE]" at bounding box center [595, 230] width 193 height 29
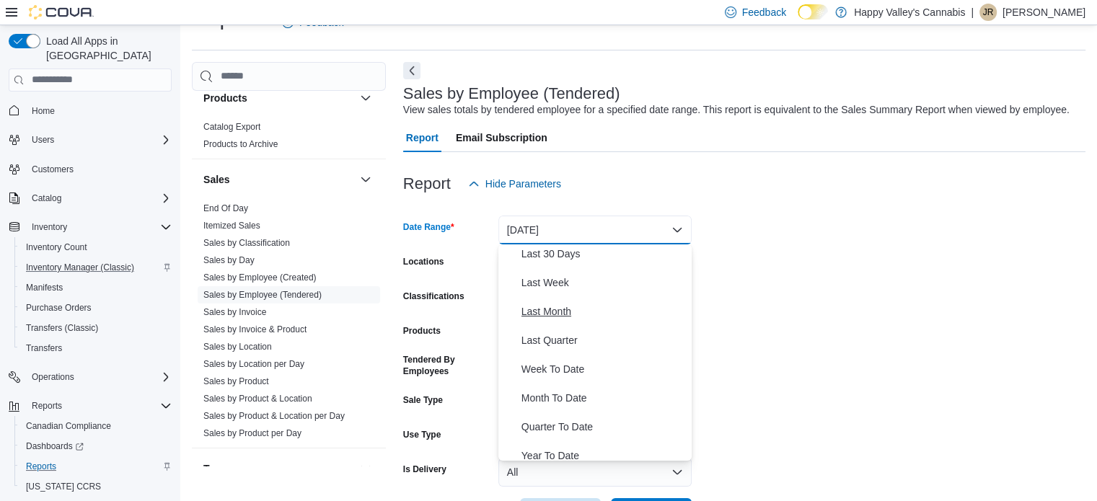
scroll to position [216, 0]
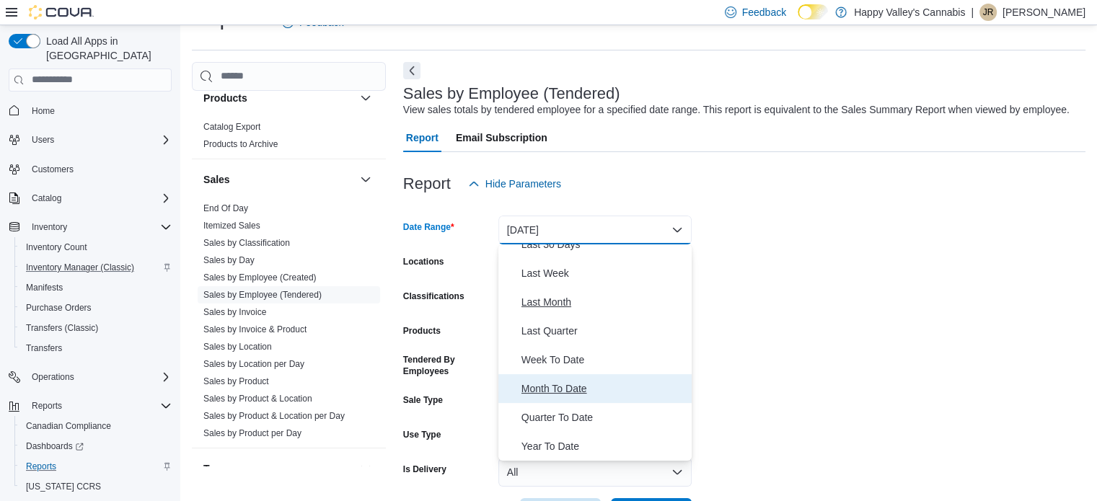
click at [594, 401] on button "Month To Date" at bounding box center [595, 388] width 193 height 29
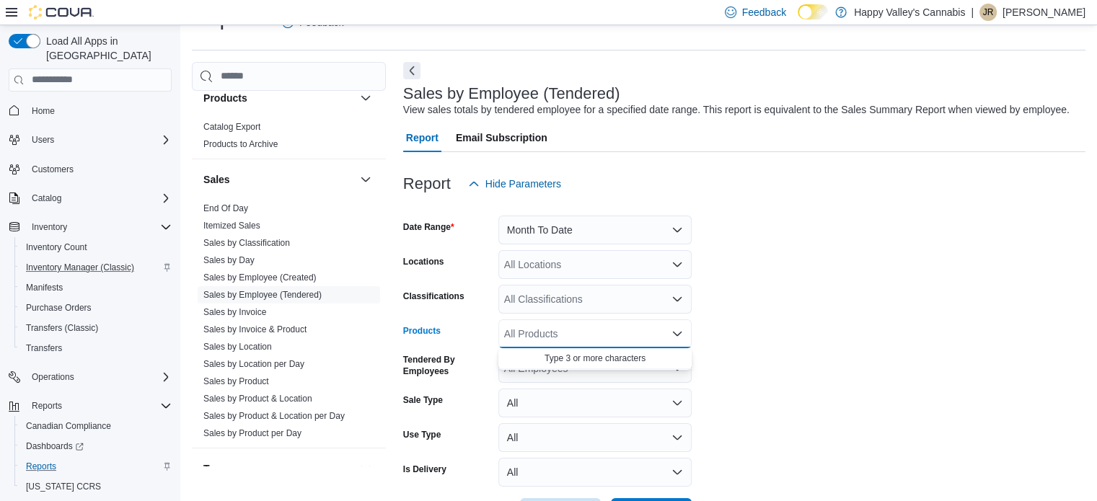
click at [504, 338] on input "Products" at bounding box center [504, 333] width 1 height 17
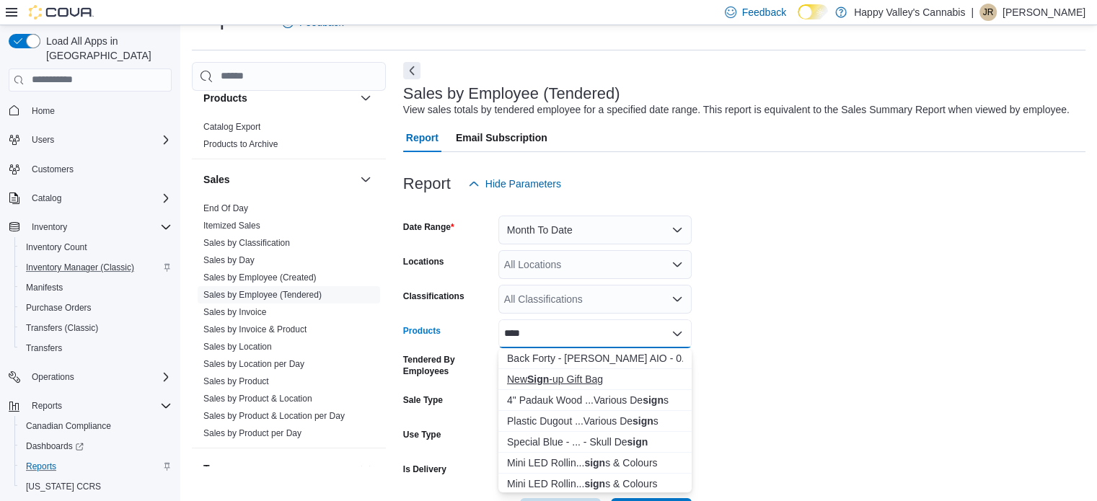
type input "****"
click at [598, 377] on div "New Sign -up Gift Bag" at bounding box center [595, 379] width 176 height 14
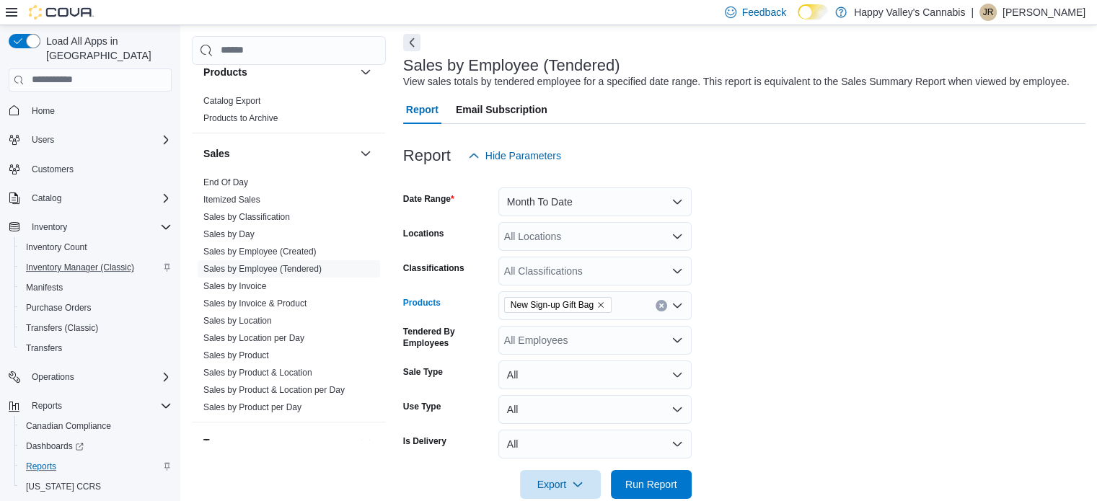
scroll to position [87, 0]
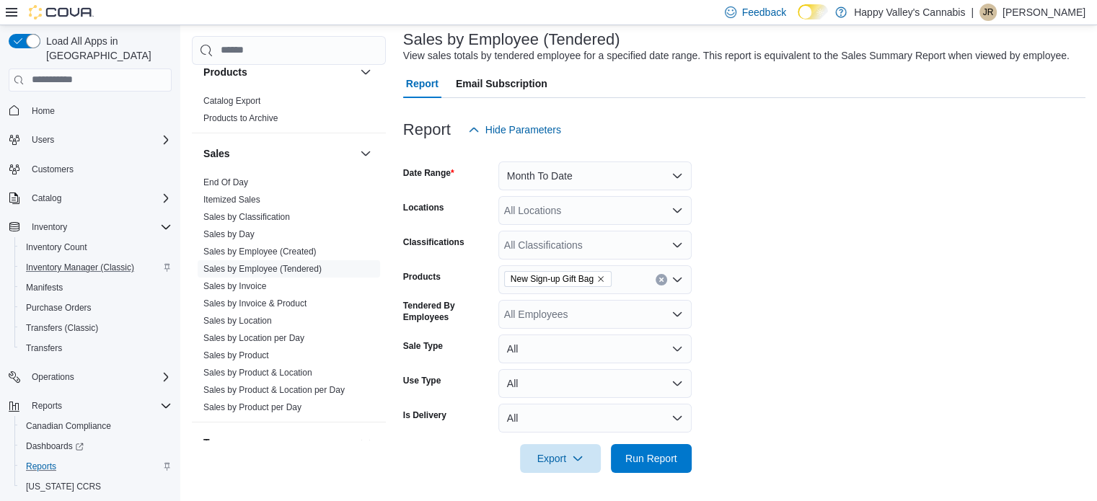
click at [774, 311] on form "Date Range Month To Date Locations All Locations Classifications All Classifica…" at bounding box center [744, 308] width 683 height 329
click at [659, 455] on span "Run Report" at bounding box center [652, 458] width 52 height 14
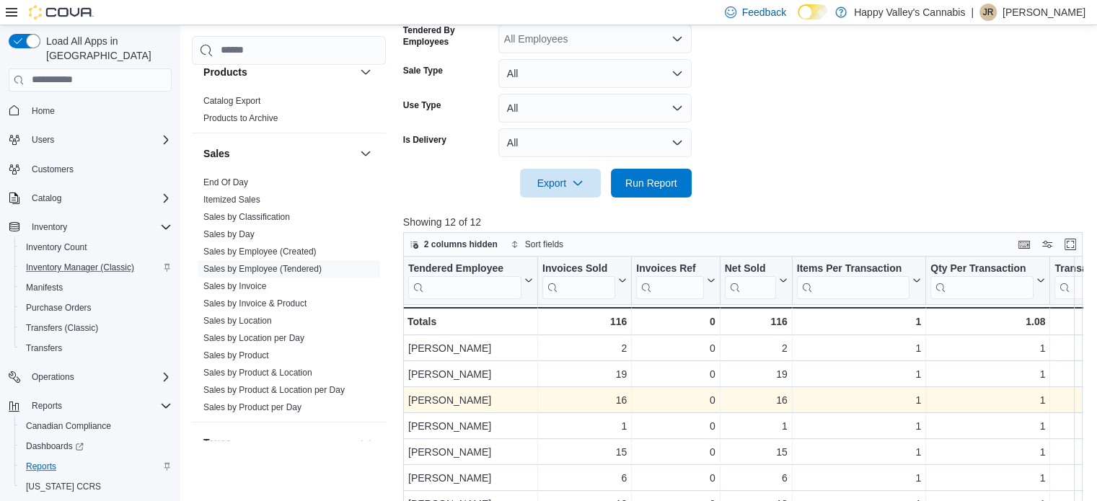
scroll to position [376, 0]
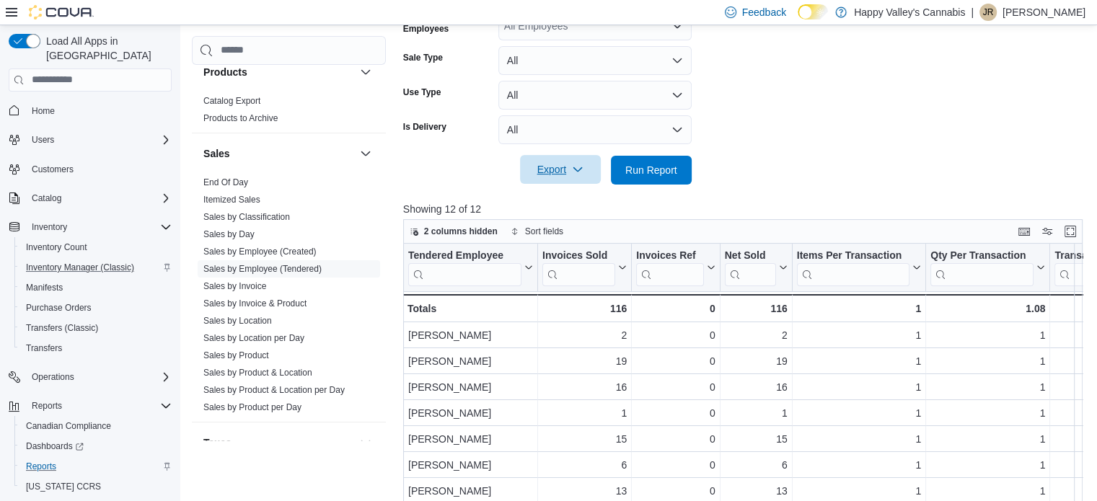
click at [551, 167] on span "Export" at bounding box center [560, 169] width 63 height 29
click at [535, 207] on button "Export to Excel" at bounding box center [563, 199] width 82 height 29
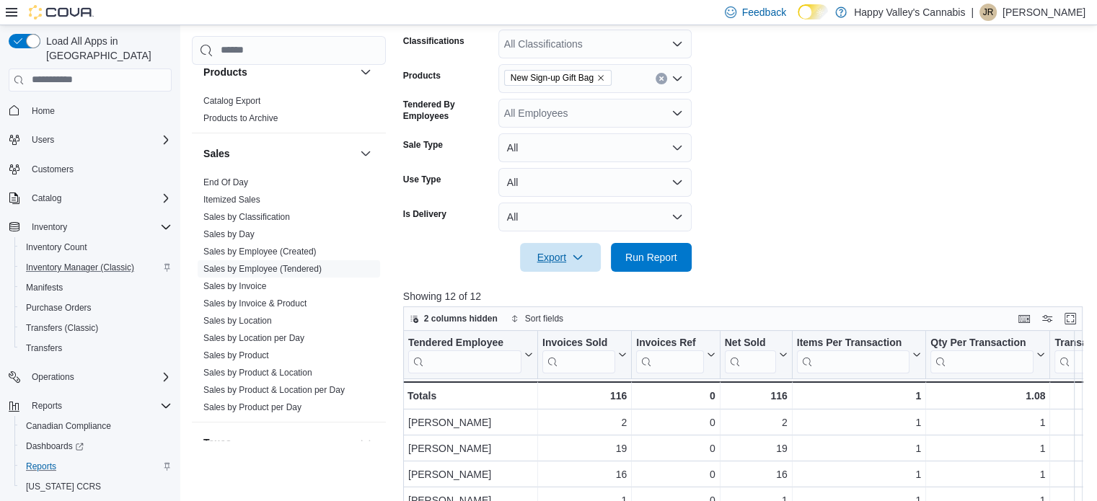
scroll to position [159, 0]
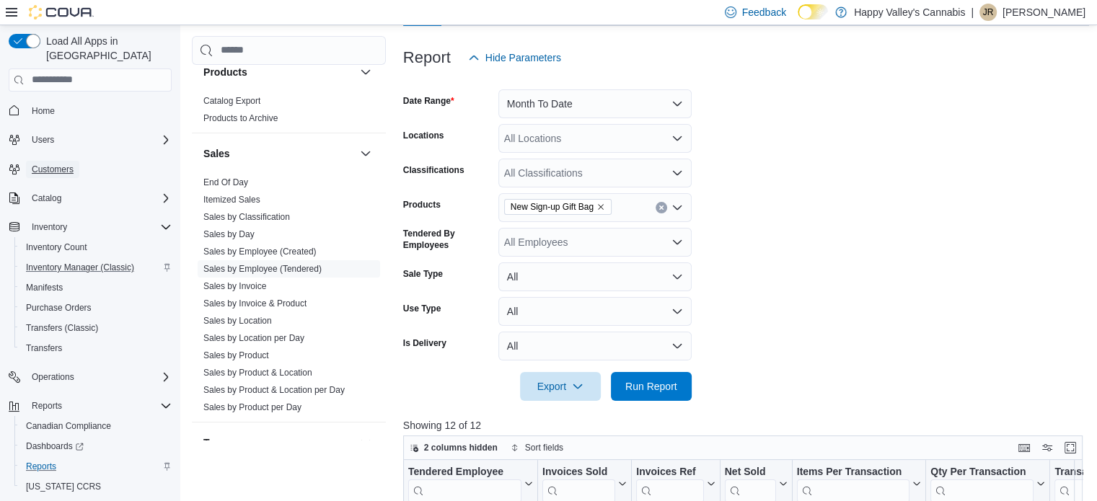
click at [40, 161] on span "Customers" at bounding box center [53, 169] width 42 height 17
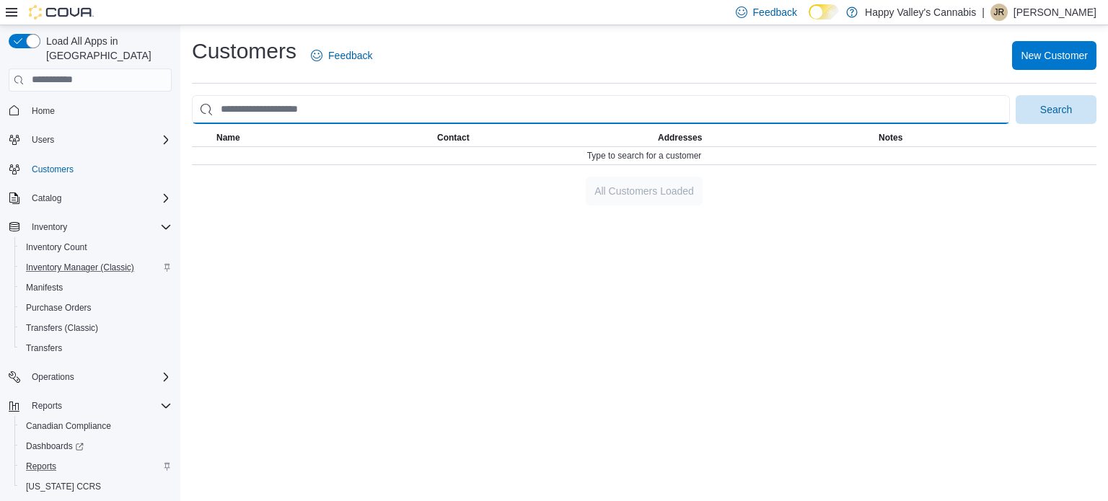
click at [328, 109] on input "search" at bounding box center [601, 109] width 818 height 29
type input "****"
click at [1016, 95] on button "Search" at bounding box center [1056, 109] width 81 height 29
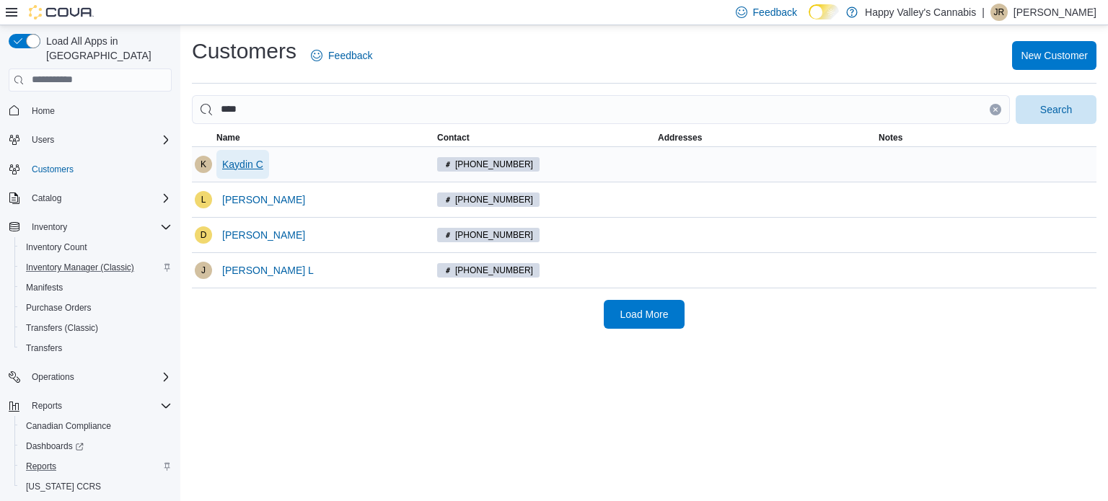
click at [255, 175] on span "Kaydin C" at bounding box center [242, 164] width 41 height 29
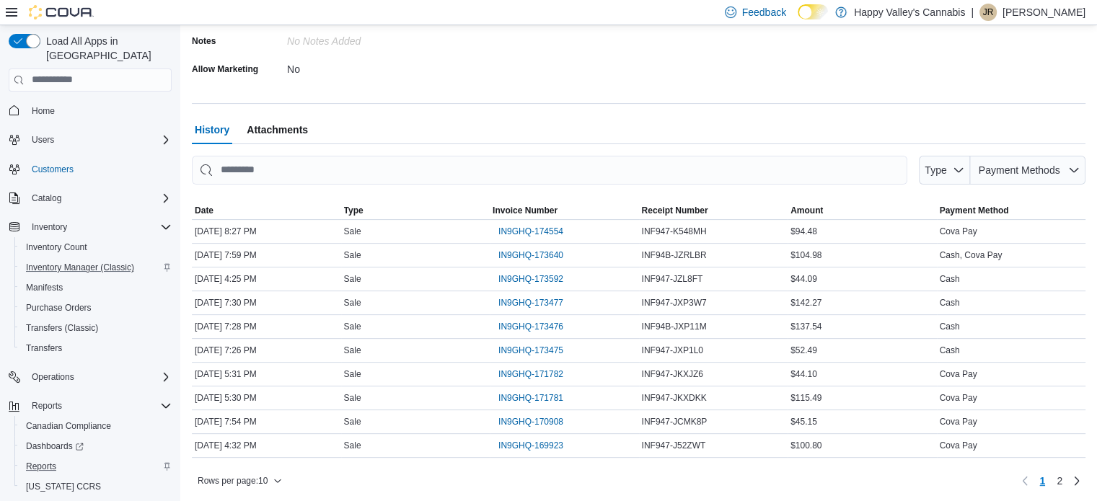
scroll to position [395, 0]
click at [551, 229] on span "IN9GHQ-174554" at bounding box center [531, 231] width 65 height 12
click at [544, 260] on span "IN9GHQ-173640" at bounding box center [531, 254] width 65 height 17
click at [538, 274] on span "IN9GHQ-173592" at bounding box center [531, 279] width 65 height 12
click at [537, 305] on span "IN9GHQ-173477" at bounding box center [531, 303] width 65 height 12
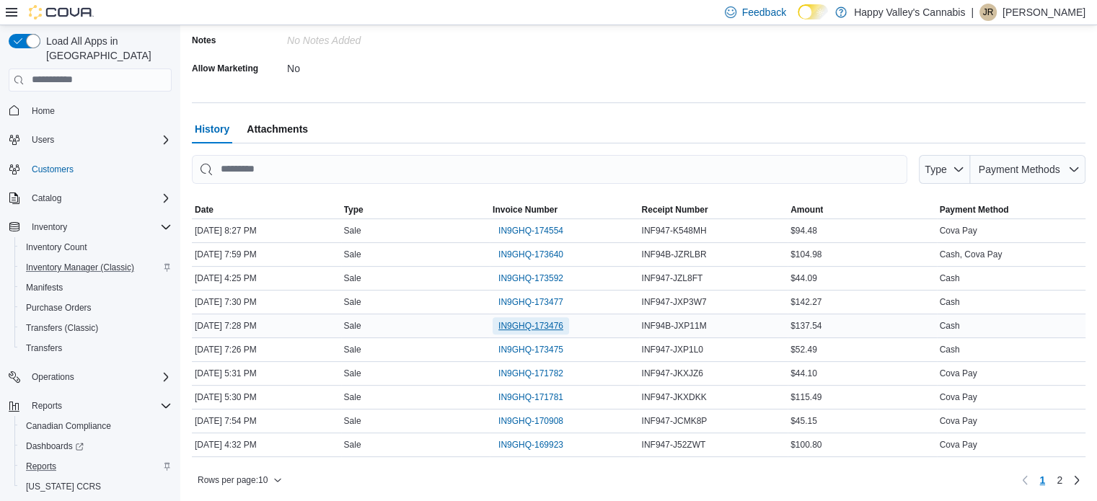
click at [543, 323] on span "IN9GHQ-173476" at bounding box center [531, 326] width 65 height 12
click at [548, 341] on span "IN9GHQ-173475" at bounding box center [531, 349] width 65 height 17
click at [548, 368] on span "IN9GHQ-171782" at bounding box center [531, 374] width 65 height 12
click at [543, 400] on span "IN9GHQ-171781" at bounding box center [531, 398] width 65 height 12
click at [544, 416] on span "IN9GHQ-170908" at bounding box center [531, 422] width 65 height 12
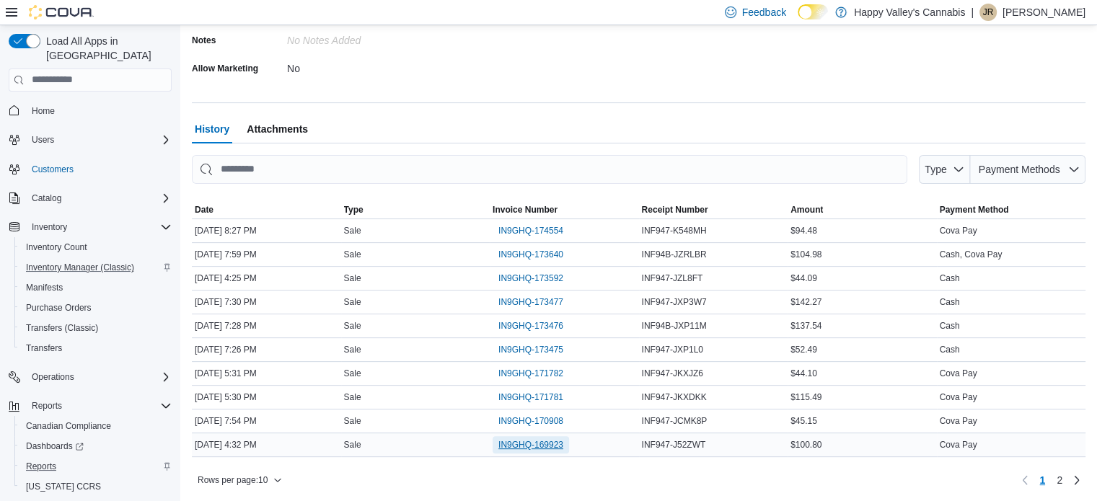
click at [550, 437] on span "IN9GHQ-169923" at bounding box center [531, 445] width 65 height 17
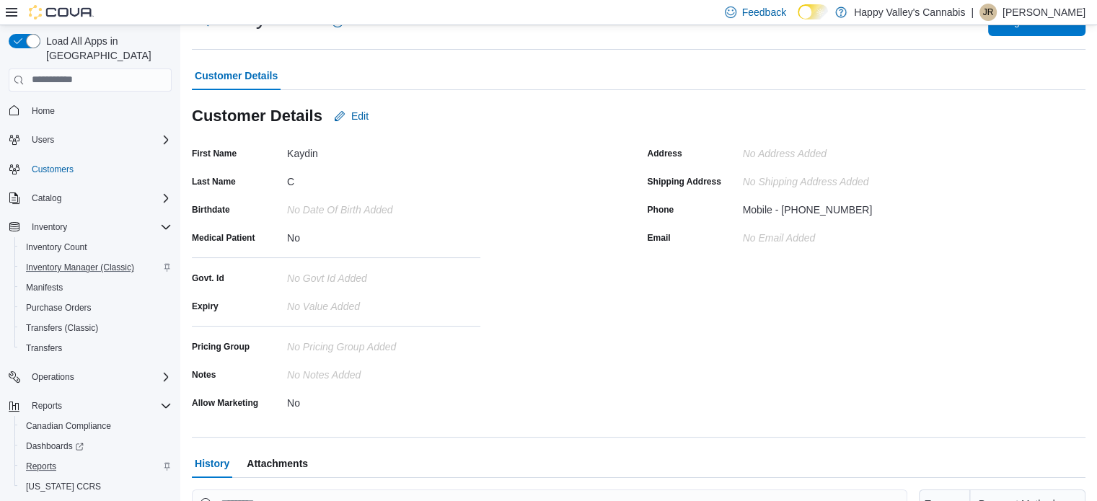
scroll to position [0, 0]
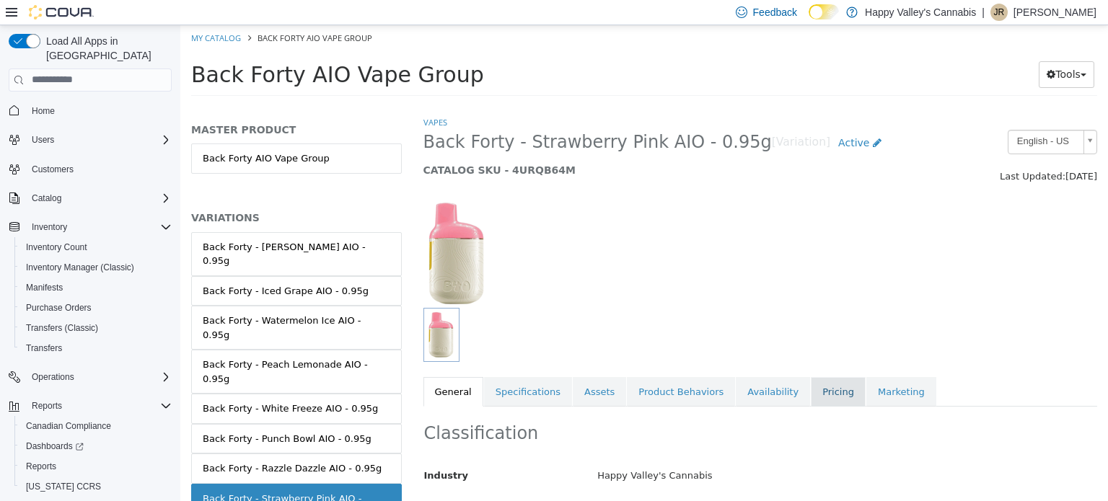
click at [811, 390] on link "Pricing" at bounding box center [838, 392] width 55 height 30
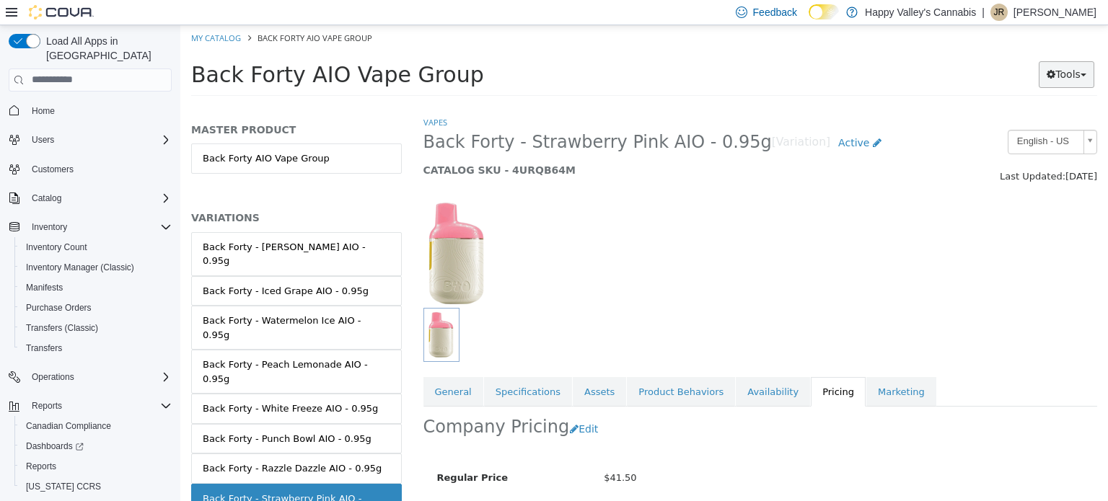
click at [1084, 71] on button "Tools" at bounding box center [1067, 74] width 56 height 27
click at [890, 280] on div at bounding box center [761, 245] width 696 height 123
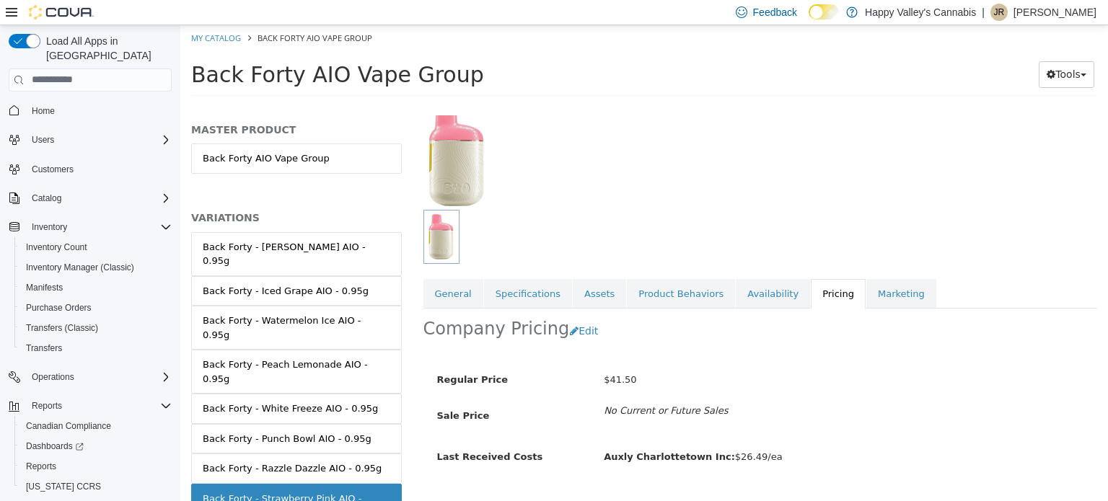
scroll to position [101, 0]
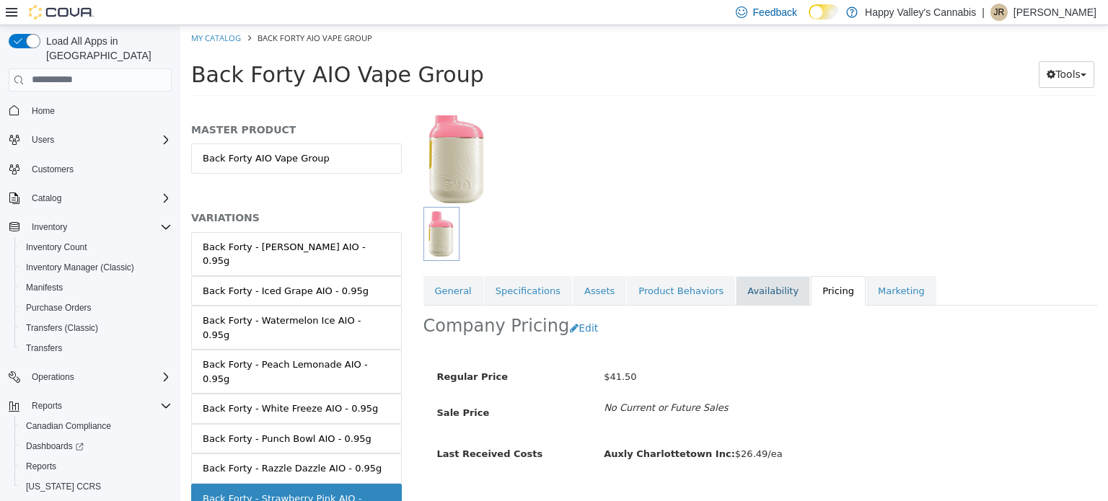
click at [736, 284] on link "Availability" at bounding box center [773, 291] width 74 height 30
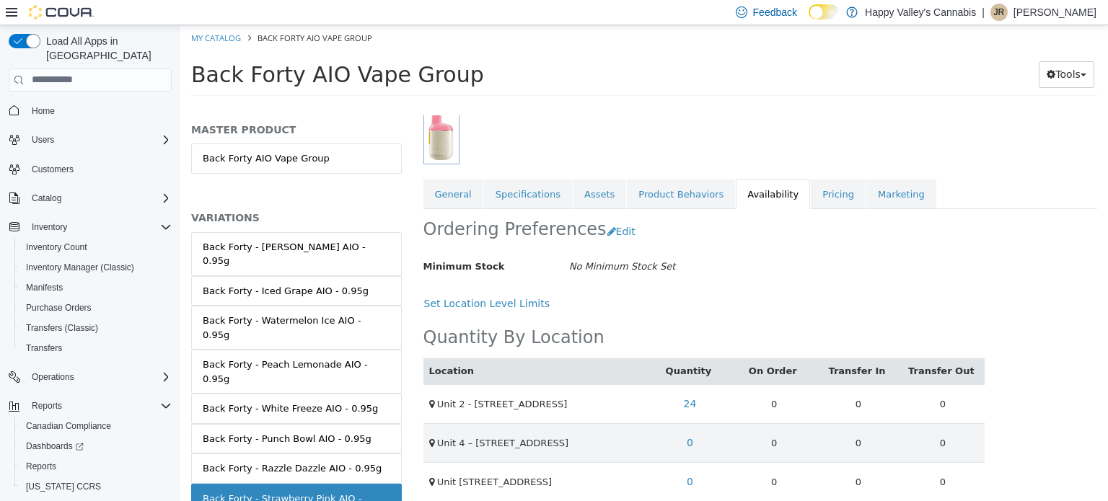
scroll to position [211, 0]
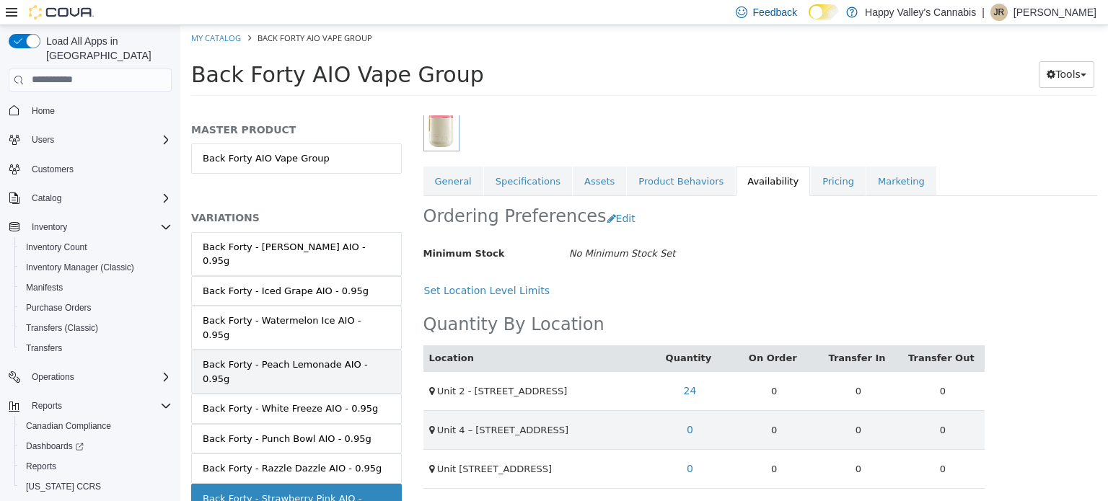
click at [315, 357] on div "Back Forty - Peach Lemonade AIO - 0.95g" at bounding box center [297, 371] width 188 height 28
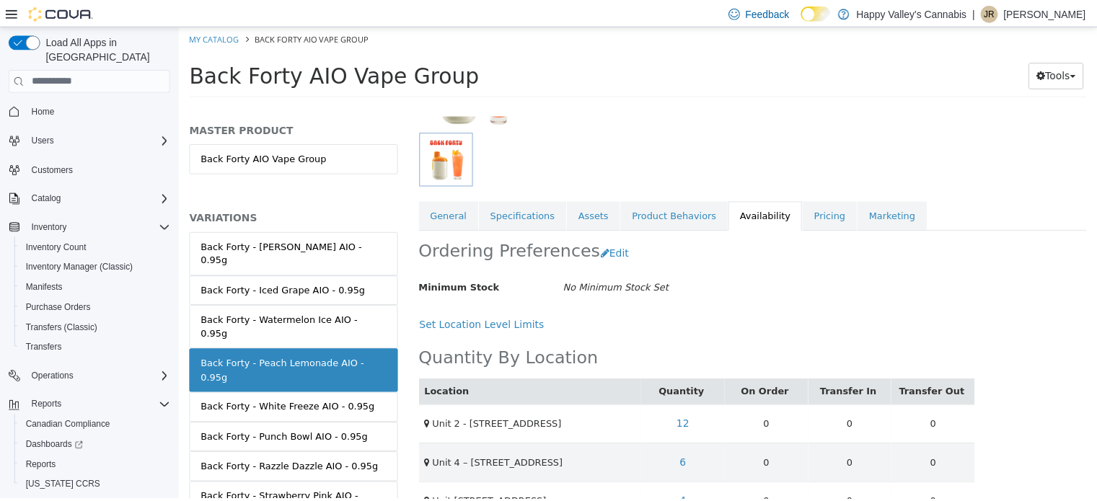
scroll to position [211, 0]
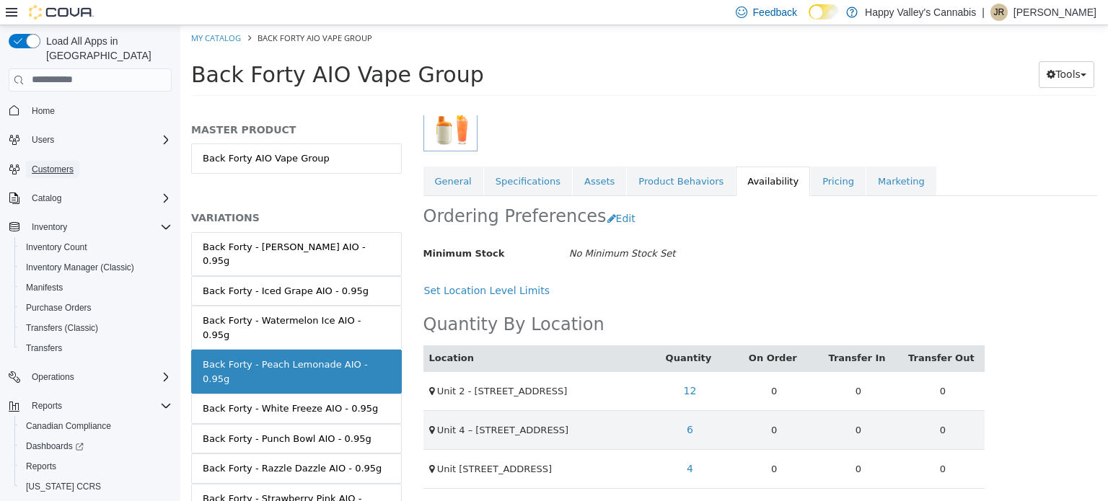
click at [42, 164] on span "Customers" at bounding box center [53, 170] width 42 height 12
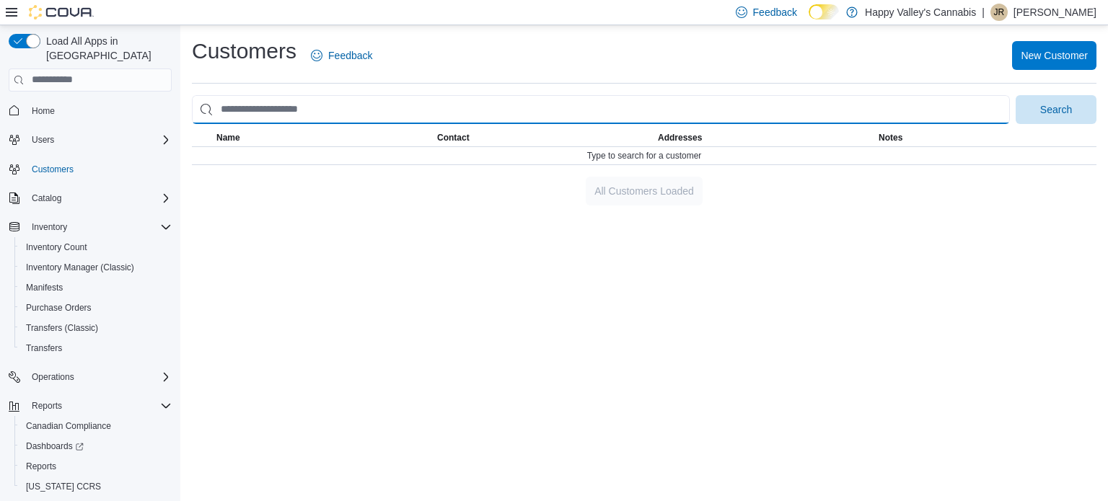
click at [421, 108] on input "search" at bounding box center [601, 109] width 818 height 29
type input "********"
click at [1016, 95] on button "Search" at bounding box center [1056, 109] width 81 height 29
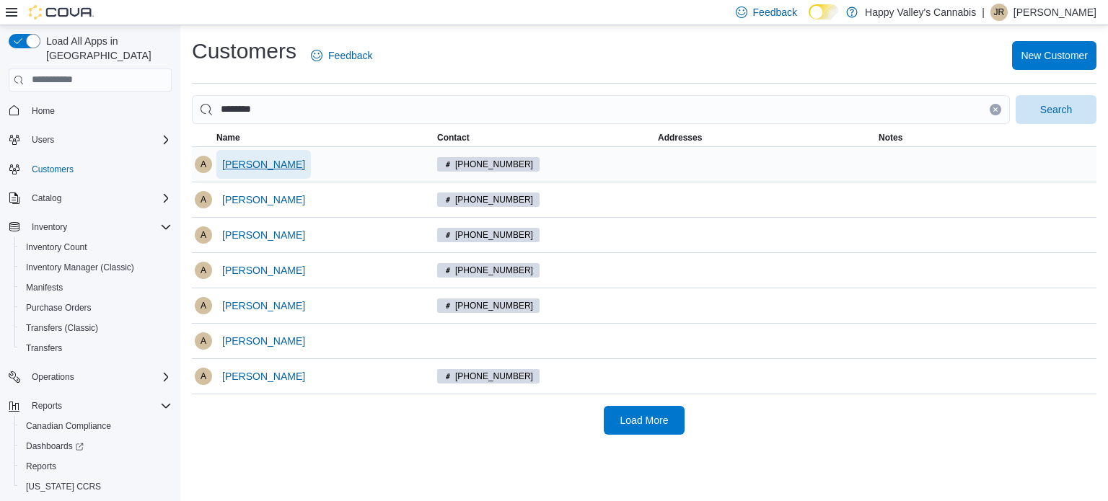
click at [248, 163] on span "andrew d" at bounding box center [263, 164] width 83 height 14
click at [251, 197] on span "Andrew D" at bounding box center [263, 200] width 83 height 14
click at [237, 380] on span "Andrew D" at bounding box center [263, 376] width 83 height 14
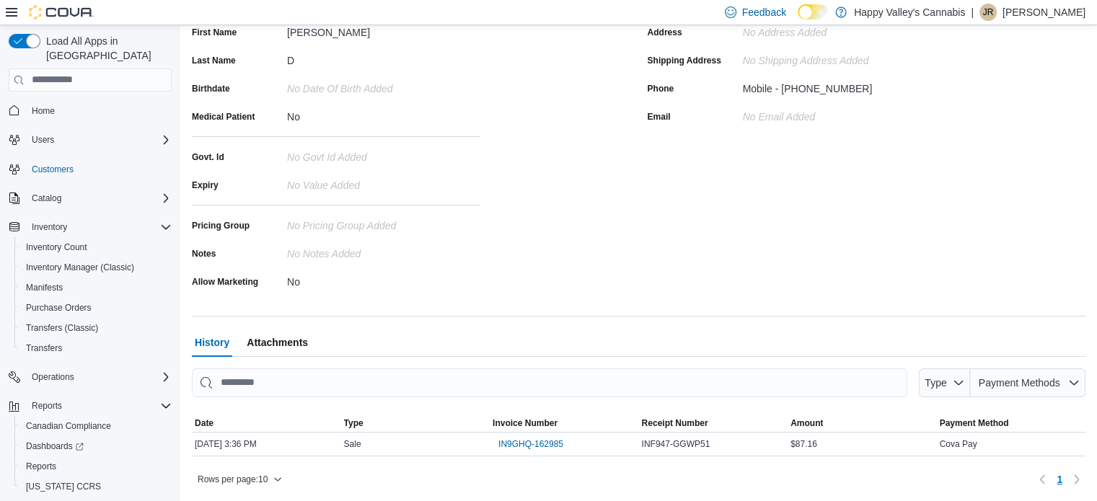
scroll to position [182, 0]
click at [525, 450] on span "IN9GHQ-162985" at bounding box center [531, 443] width 65 height 17
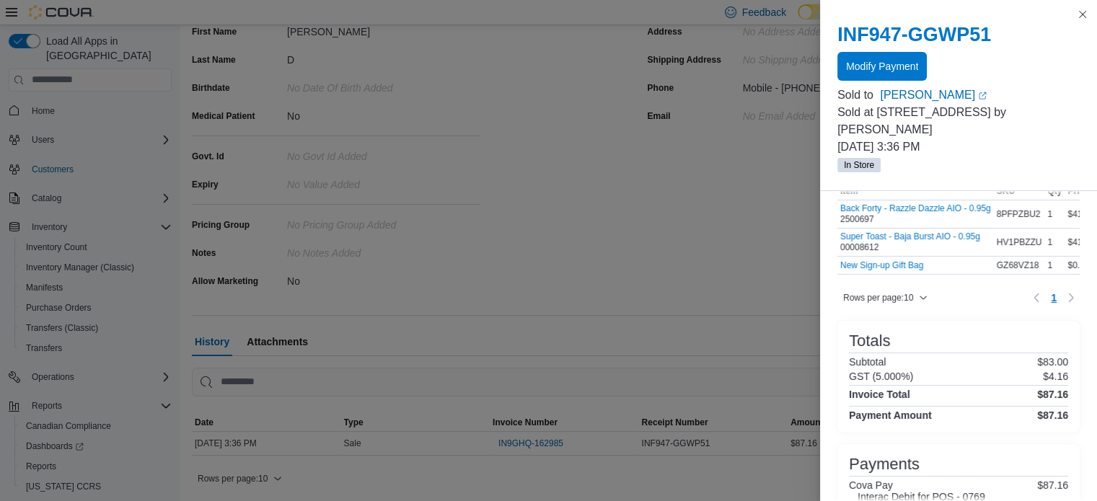
scroll to position [0, 0]
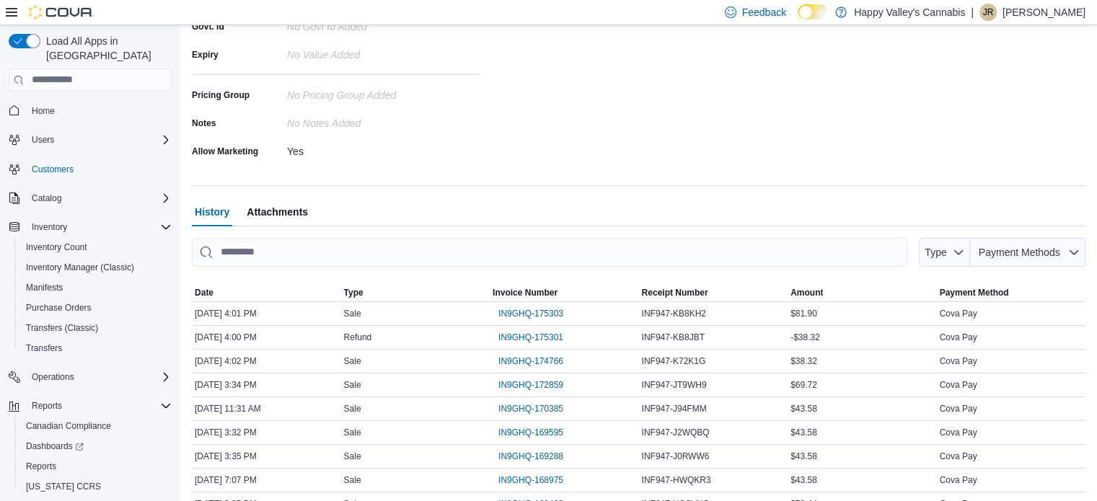
scroll to position [395, 0]
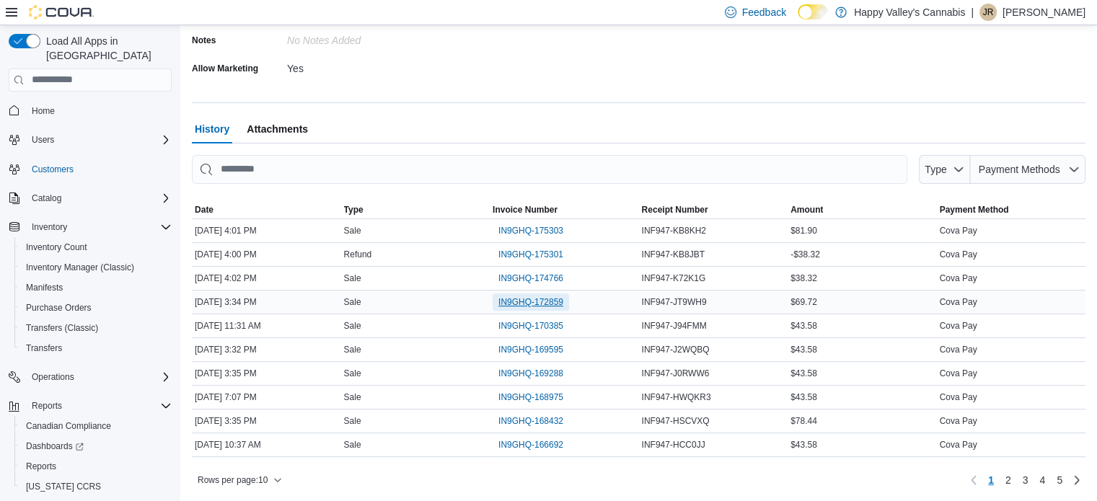
click at [538, 298] on span "IN9GHQ-172859" at bounding box center [531, 303] width 65 height 12
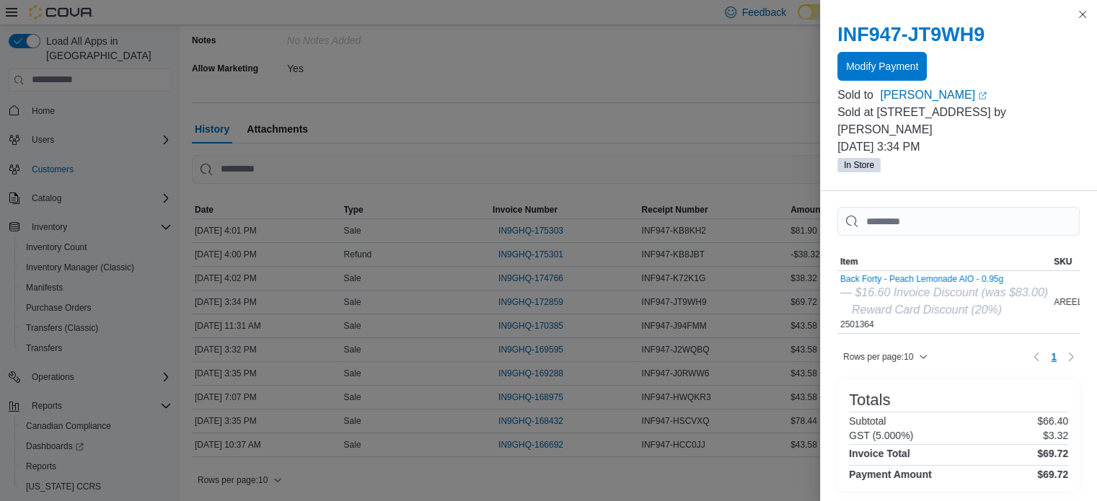
scroll to position [0, 0]
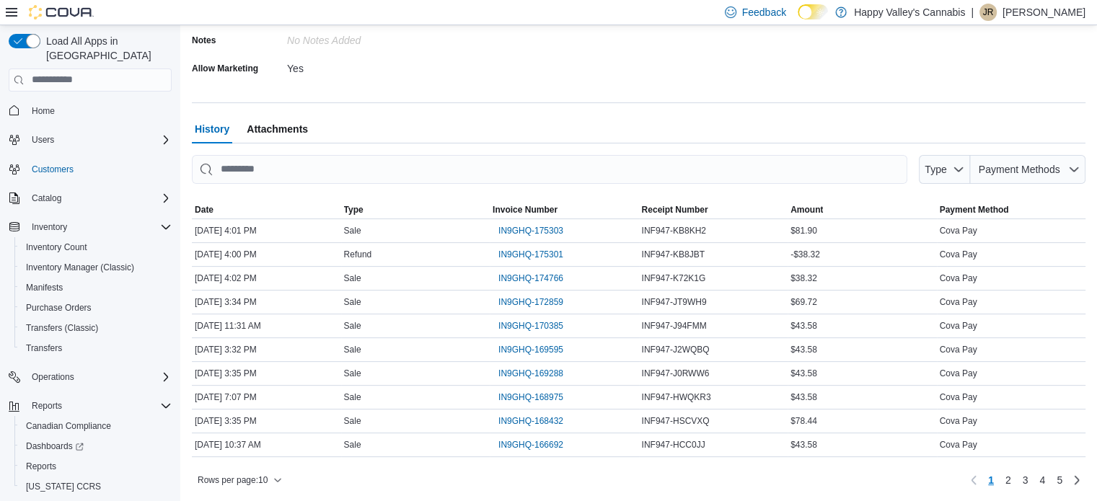
click at [107, 160] on span "Customers" at bounding box center [99, 169] width 146 height 18
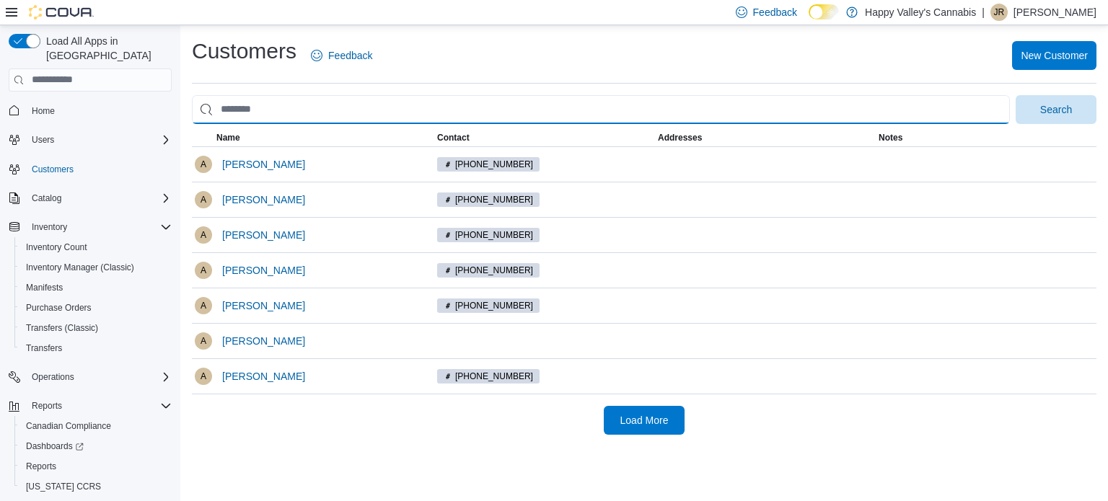
drag, startPoint x: 297, startPoint y: 108, endPoint x: 361, endPoint y: 89, distance: 66.9
click at [361, 89] on div "Customers Feedback New Customer Search This table contains 7 rows. Name Contact…" at bounding box center [644, 236] width 905 height 398
type input "****"
click at [1016, 95] on button "Search" at bounding box center [1056, 109] width 81 height 29
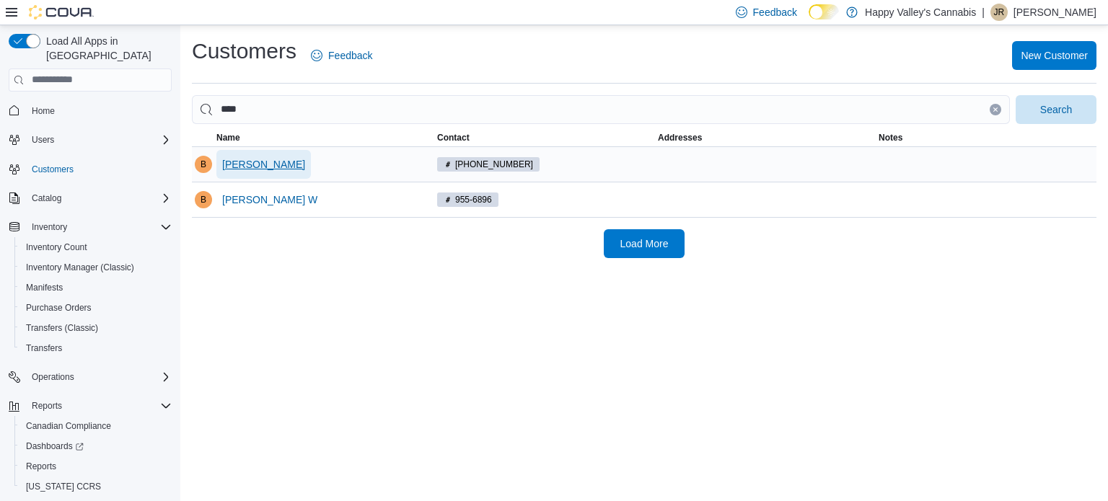
click at [254, 167] on span "Breanna T" at bounding box center [263, 164] width 83 height 14
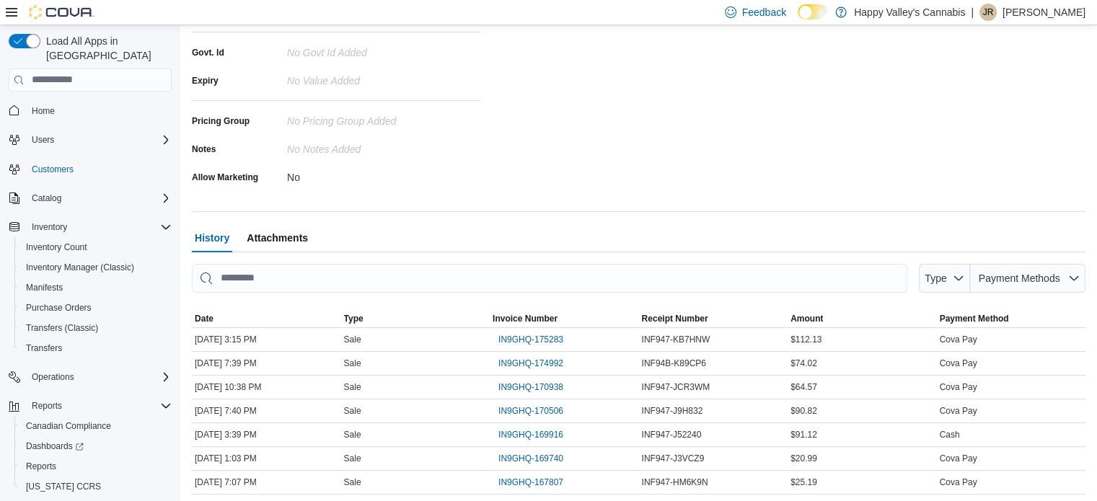
scroll to position [395, 0]
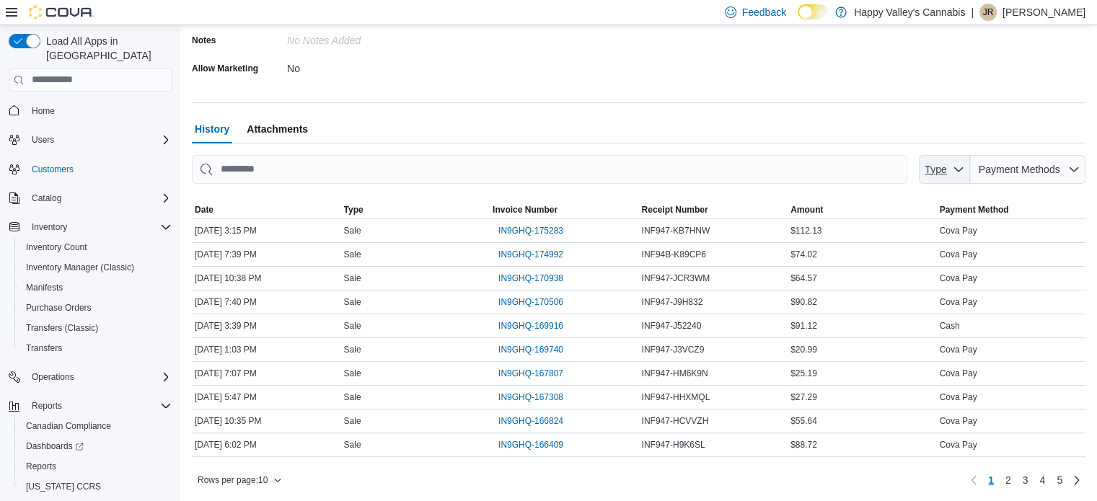
click at [965, 162] on span "Type" at bounding box center [945, 169] width 40 height 29
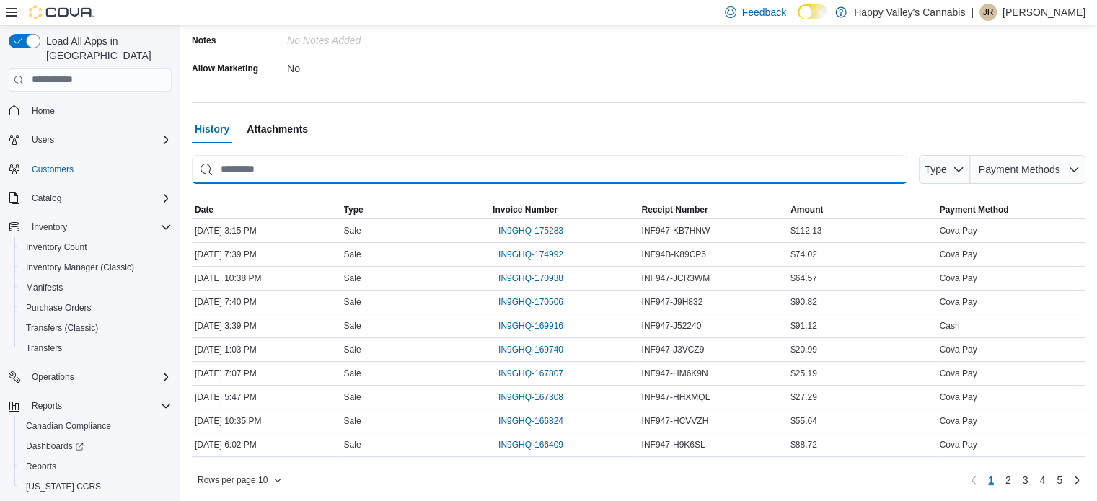
click at [297, 164] on input "This is a search bar. As you type, the results lower in the page will automatic…" at bounding box center [550, 169] width 716 height 29
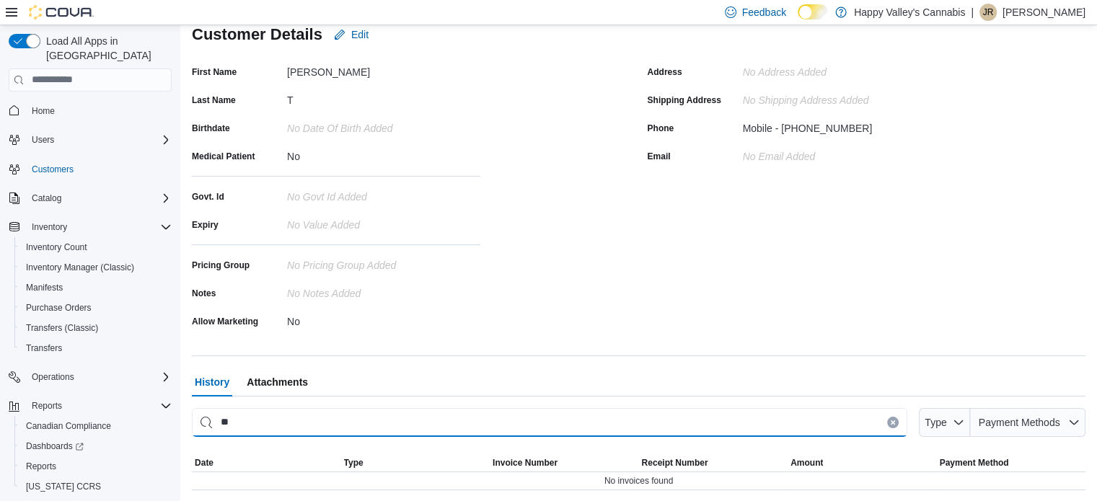
type input "*"
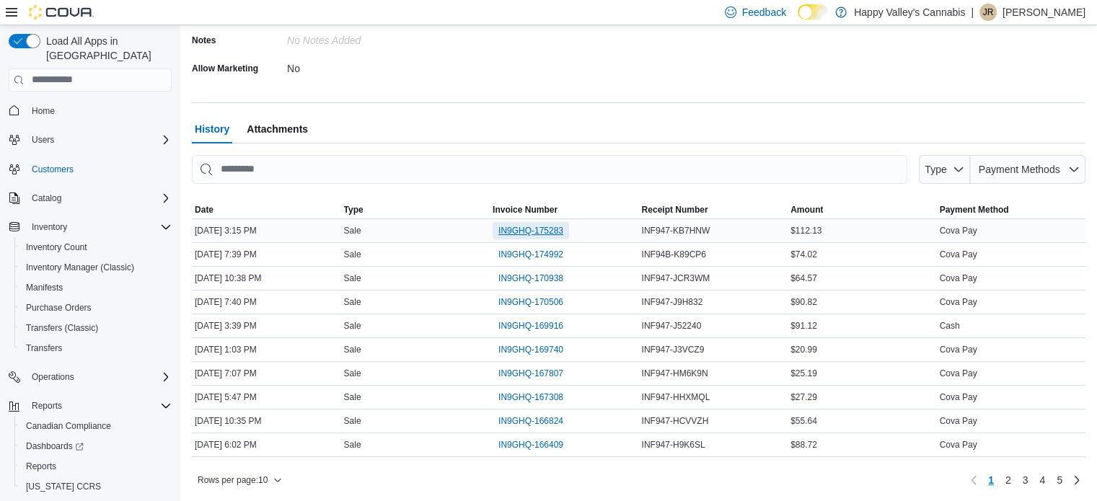
drag, startPoint x: 519, startPoint y: 233, endPoint x: 506, endPoint y: 230, distance: 13.3
click at [506, 230] on span "IN9GHQ-175283" at bounding box center [531, 231] width 65 height 12
click at [547, 253] on span "IN9GHQ-174992" at bounding box center [531, 255] width 65 height 12
click at [544, 276] on span "IN9GHQ-170938" at bounding box center [531, 279] width 65 height 12
click at [540, 306] on span "IN9GHQ-170506" at bounding box center [531, 303] width 65 height 12
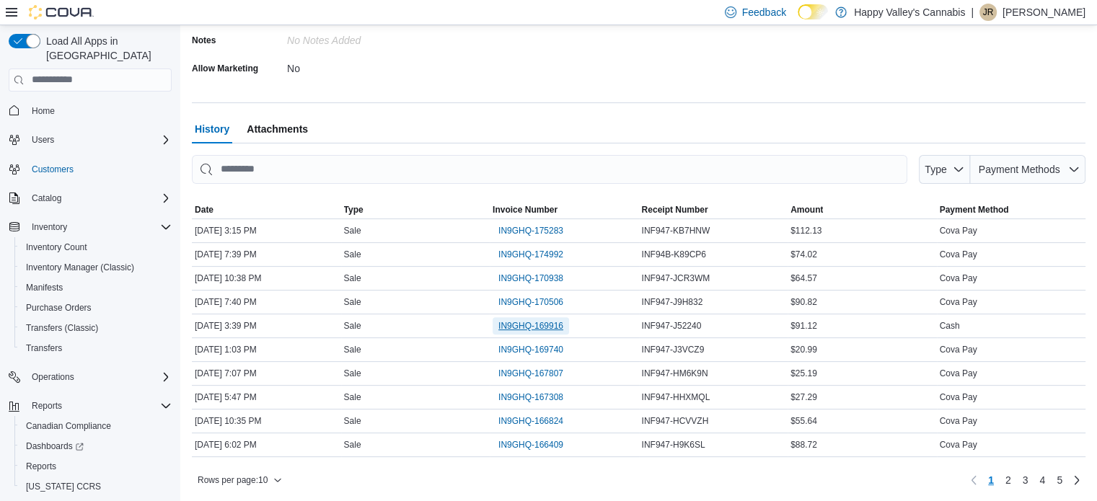
click at [540, 328] on span "IN9GHQ-169916" at bounding box center [531, 326] width 65 height 12
click at [538, 349] on span "IN9GHQ-169740" at bounding box center [531, 350] width 65 height 12
click at [536, 371] on span "IN9GHQ-167807" at bounding box center [531, 374] width 65 height 12
click at [534, 395] on span "IN9GHQ-167308" at bounding box center [531, 398] width 65 height 12
click at [534, 425] on span "IN9GHQ-166824" at bounding box center [531, 422] width 65 height 12
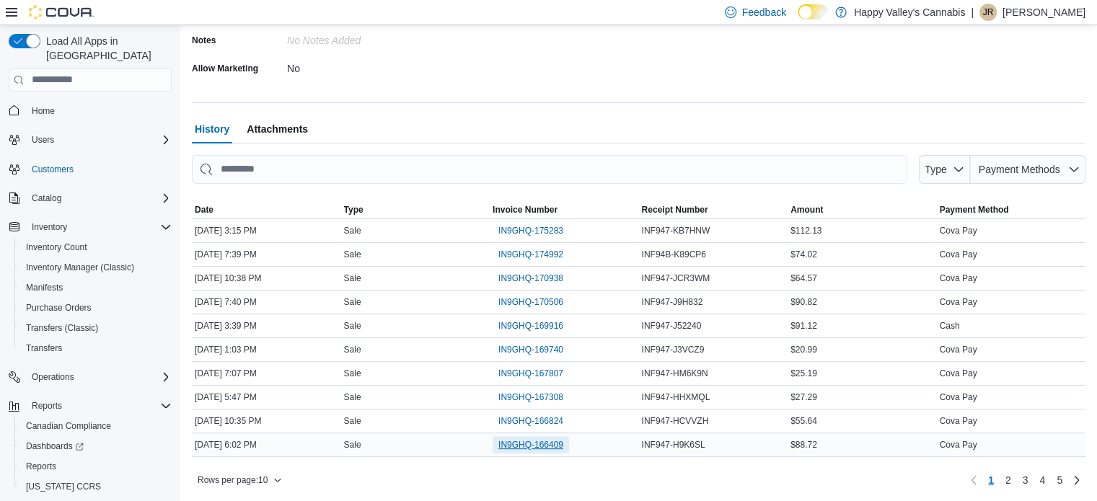
click at [534, 444] on span "IN9GHQ-166409" at bounding box center [531, 445] width 65 height 12
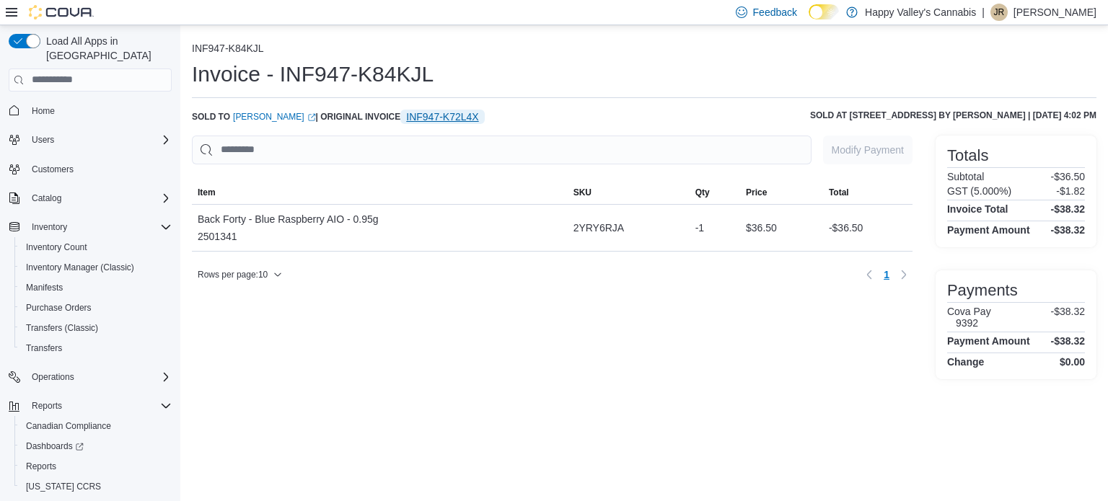
click at [418, 120] on span "INF947-K72L4X" at bounding box center [442, 117] width 72 height 14
click at [450, 117] on span "INF947-K72K1G" at bounding box center [443, 117] width 75 height 14
click at [422, 111] on span "INF947-JXJVR1" at bounding box center [442, 117] width 73 height 14
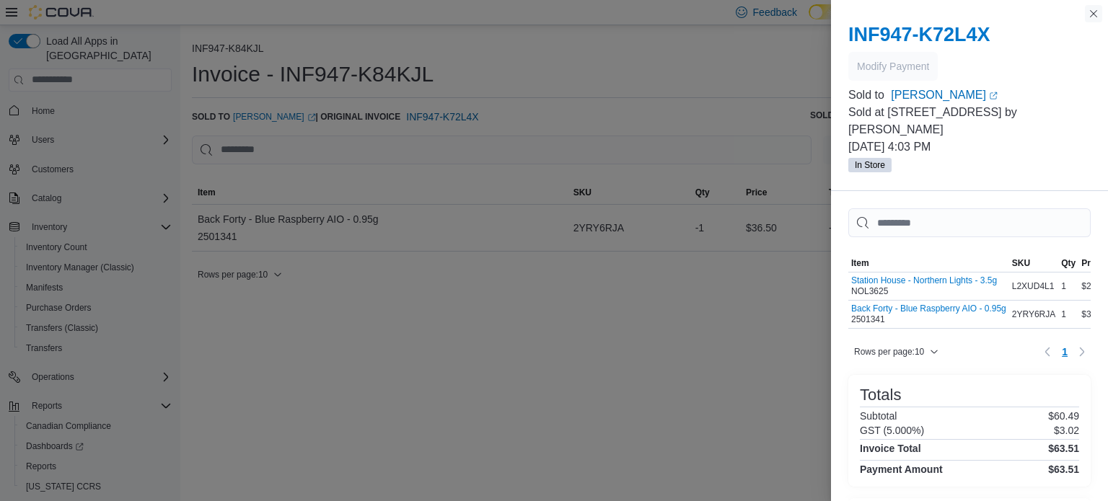
click at [1100, 19] on button "Close this dialog" at bounding box center [1093, 13] width 17 height 17
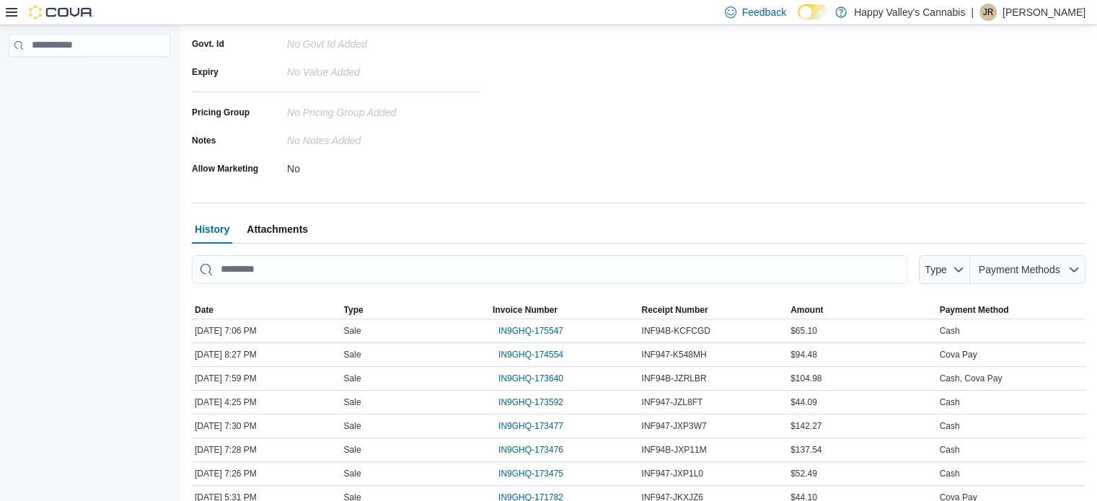
scroll to position [300, 0]
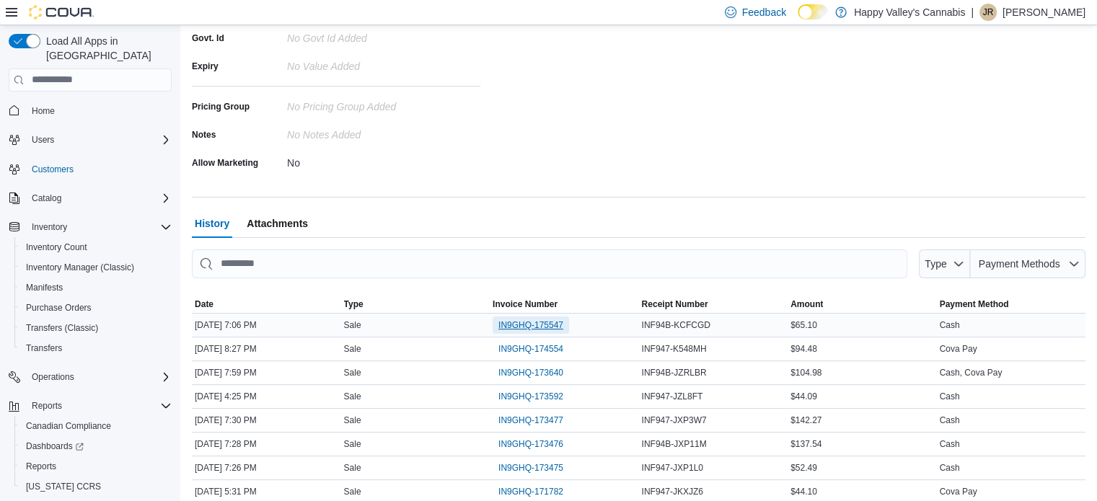
click at [545, 325] on span "IN9GHQ-175547" at bounding box center [531, 326] width 65 height 12
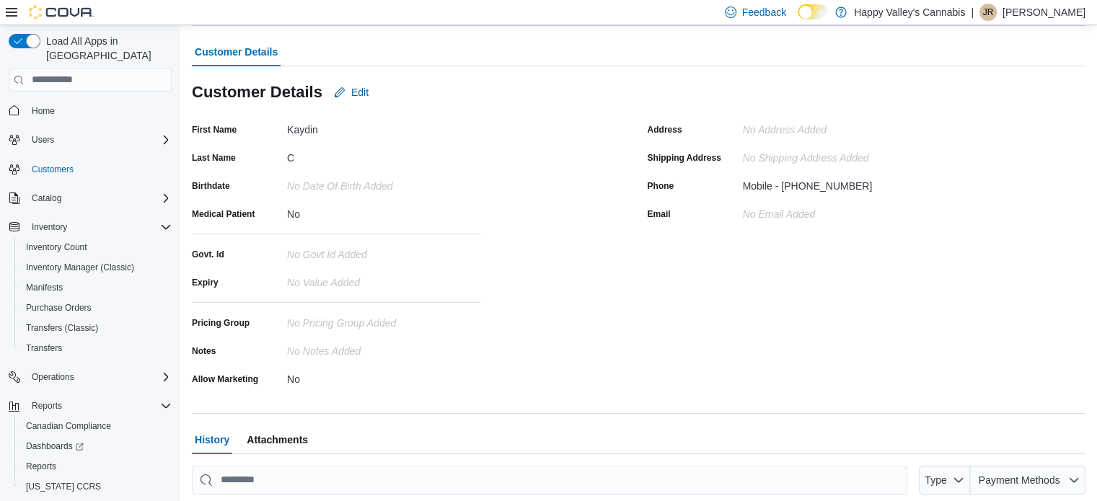
scroll to position [395, 0]
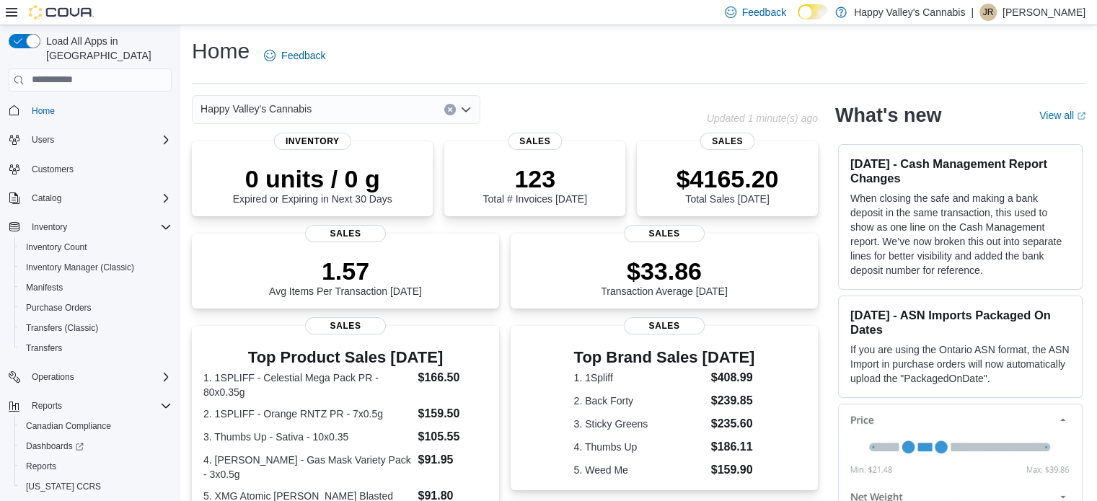
click at [468, 109] on icon "Open list of options" at bounding box center [466, 109] width 9 height 4
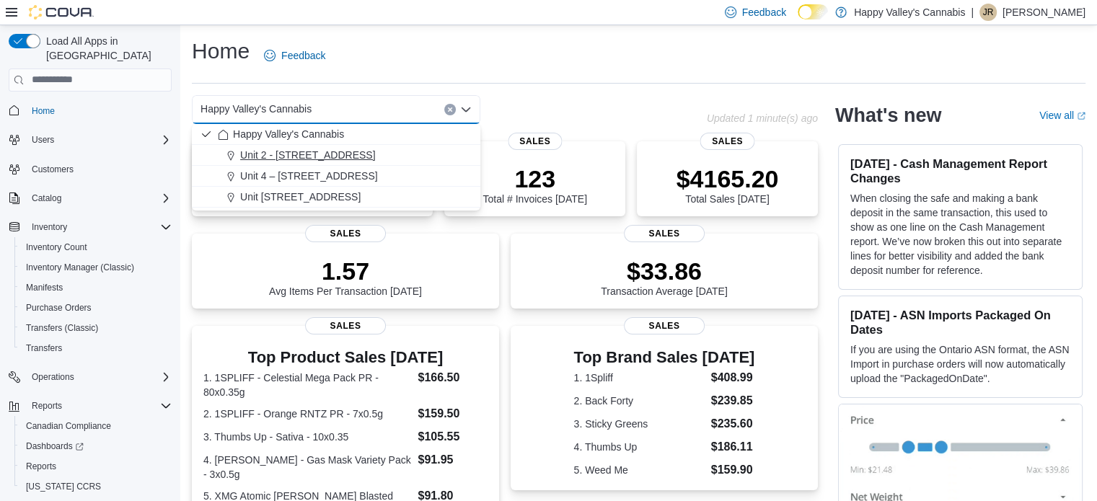
click at [325, 157] on span "Unit 2 - [STREET_ADDRESS]" at bounding box center [308, 155] width 136 height 14
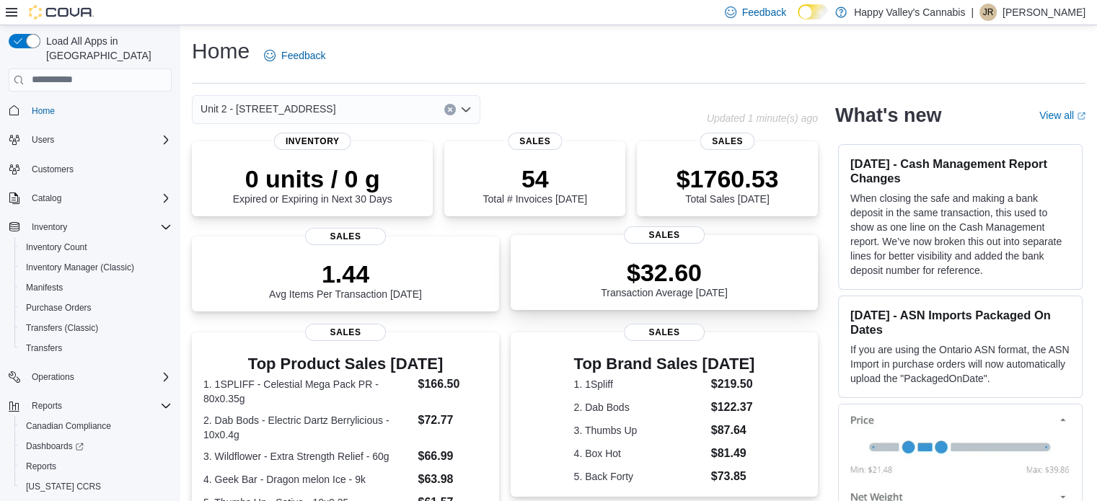
click at [653, 277] on p "$32.60" at bounding box center [664, 272] width 127 height 29
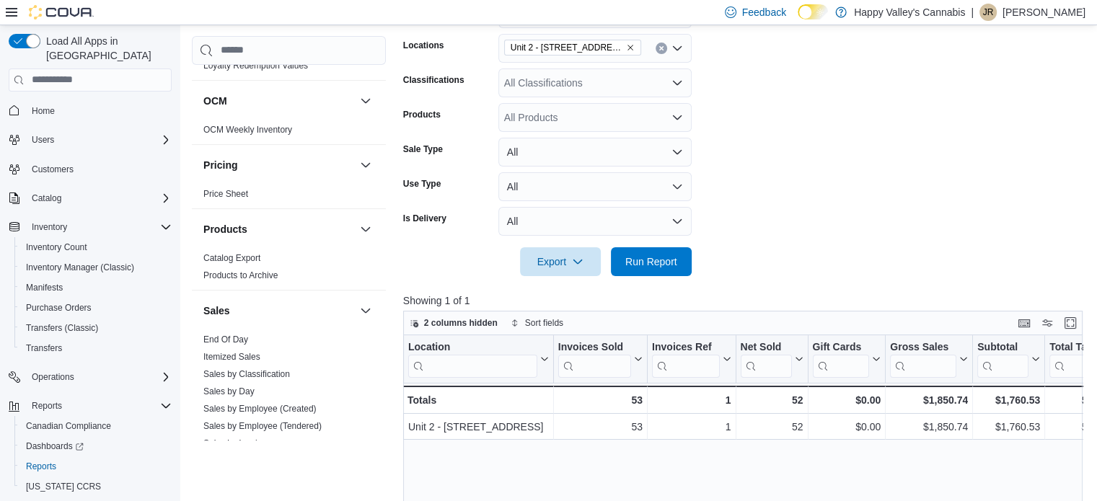
scroll to position [1010, 0]
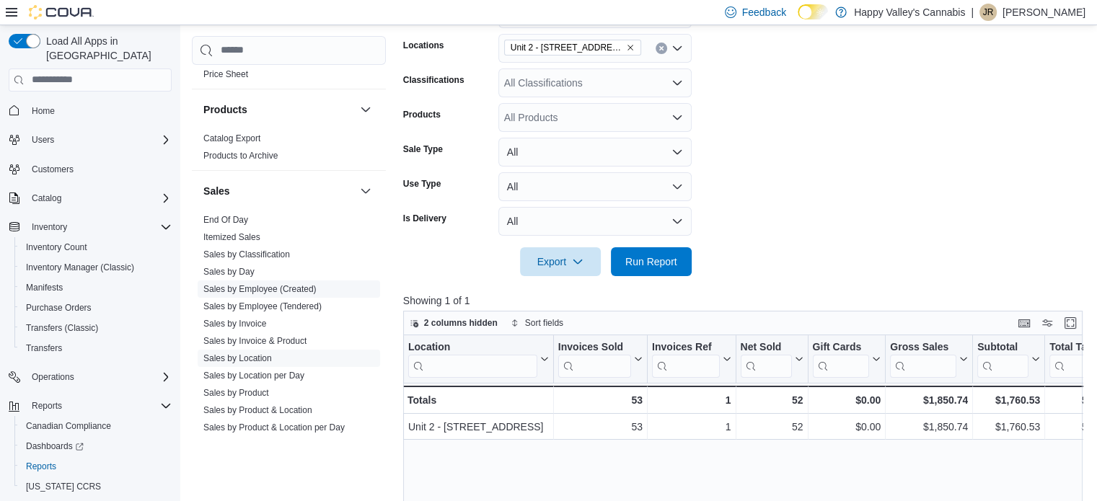
click at [268, 284] on link "Sales by Employee (Created)" at bounding box center [259, 289] width 113 height 10
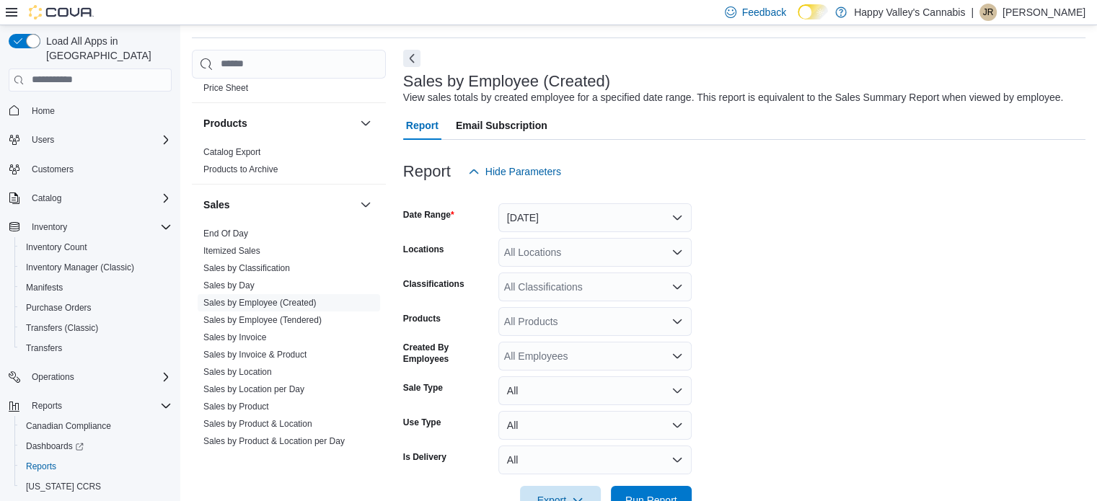
scroll to position [33, 0]
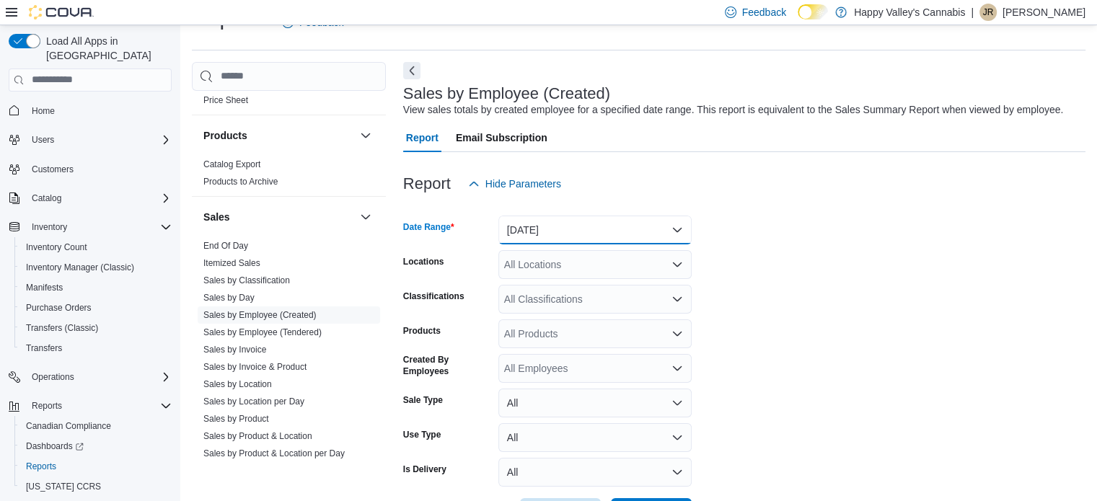
click at [650, 233] on button "[DATE]" at bounding box center [595, 230] width 193 height 29
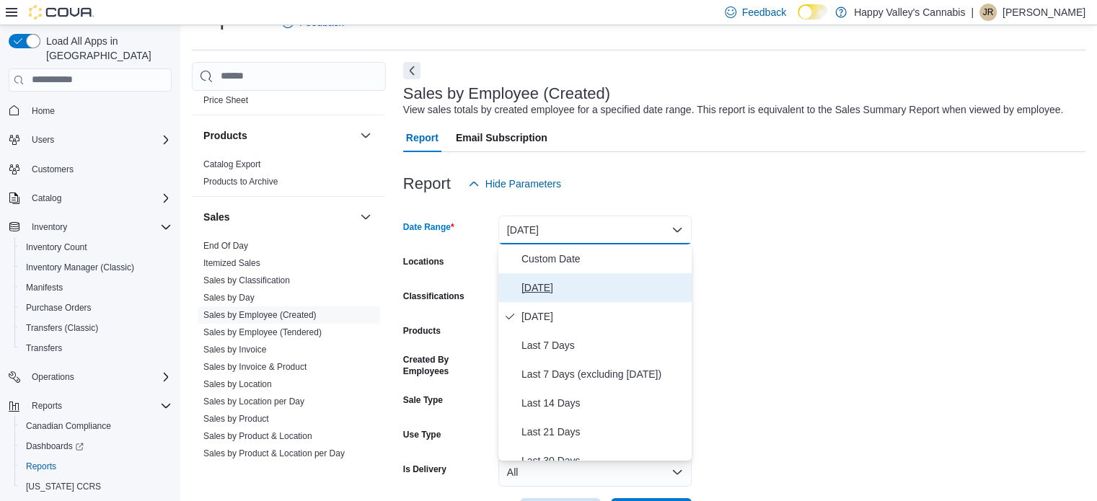
click at [569, 286] on span "[DATE]" at bounding box center [604, 287] width 165 height 17
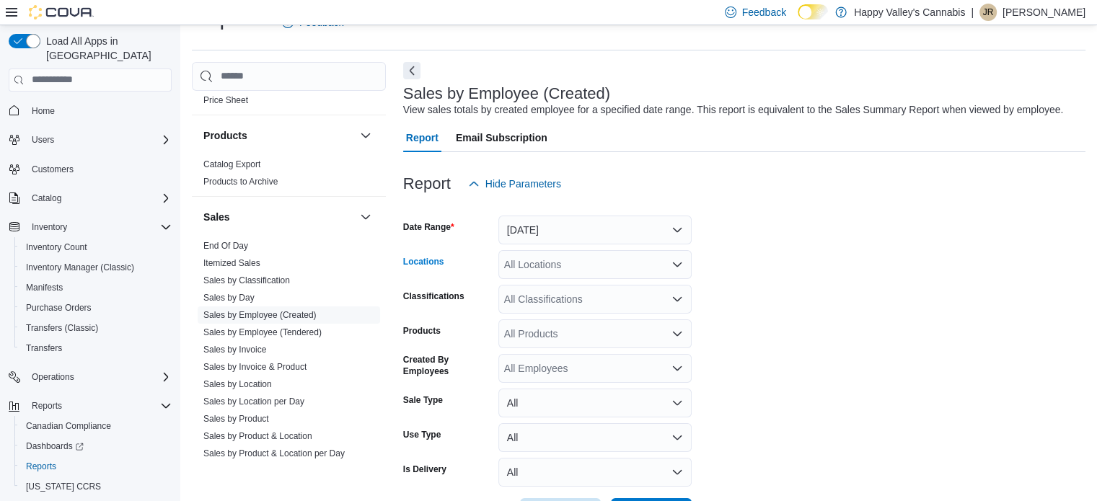
click at [569, 273] on div "All Locations" at bounding box center [595, 264] width 193 height 29
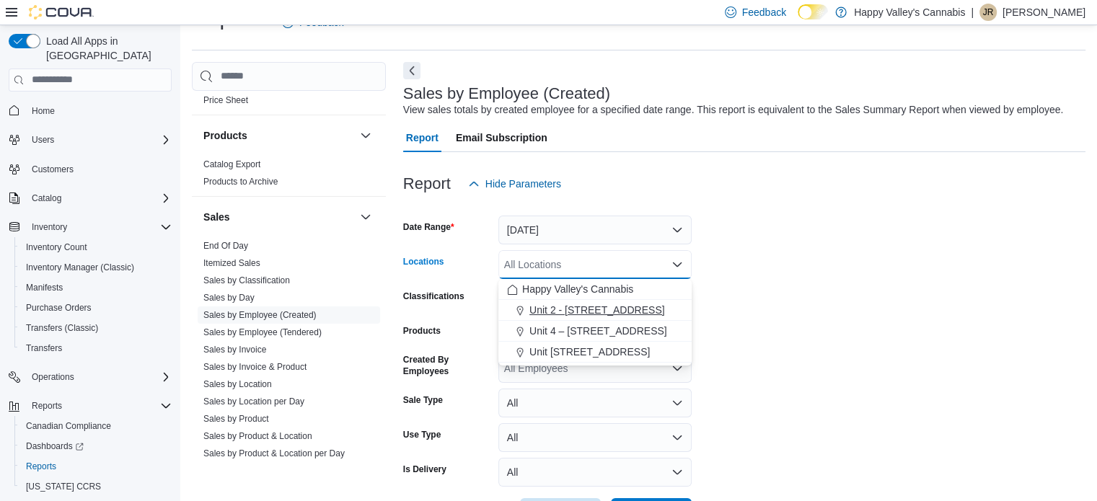
click at [590, 309] on span "Unit 2 - [STREET_ADDRESS]" at bounding box center [598, 310] width 136 height 14
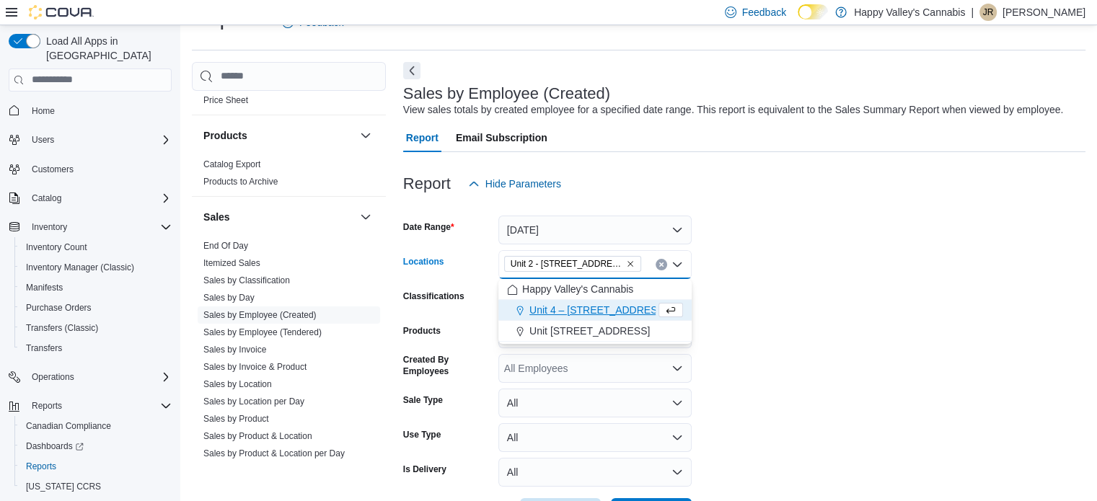
click at [661, 266] on icon "Clear input" at bounding box center [662, 265] width 6 height 6
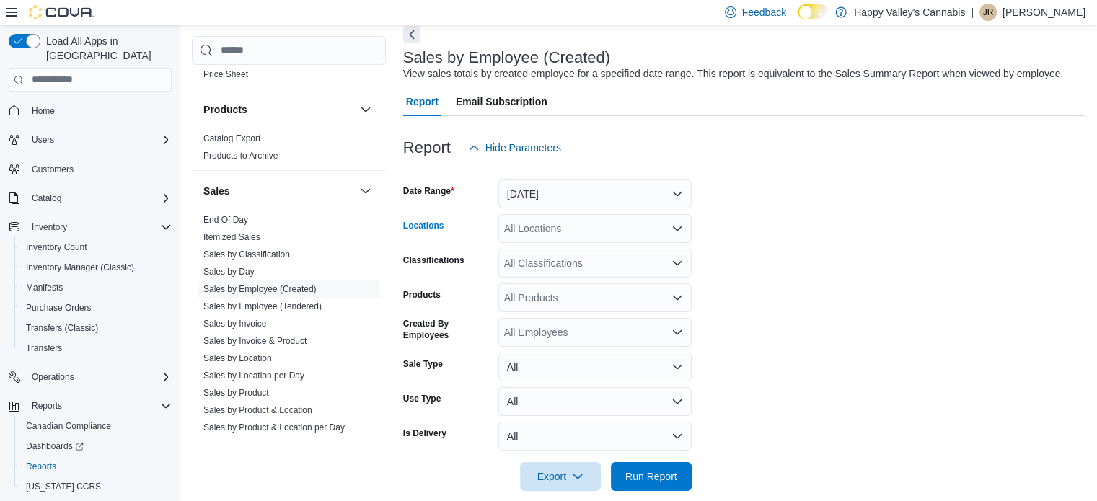
scroll to position [87, 0]
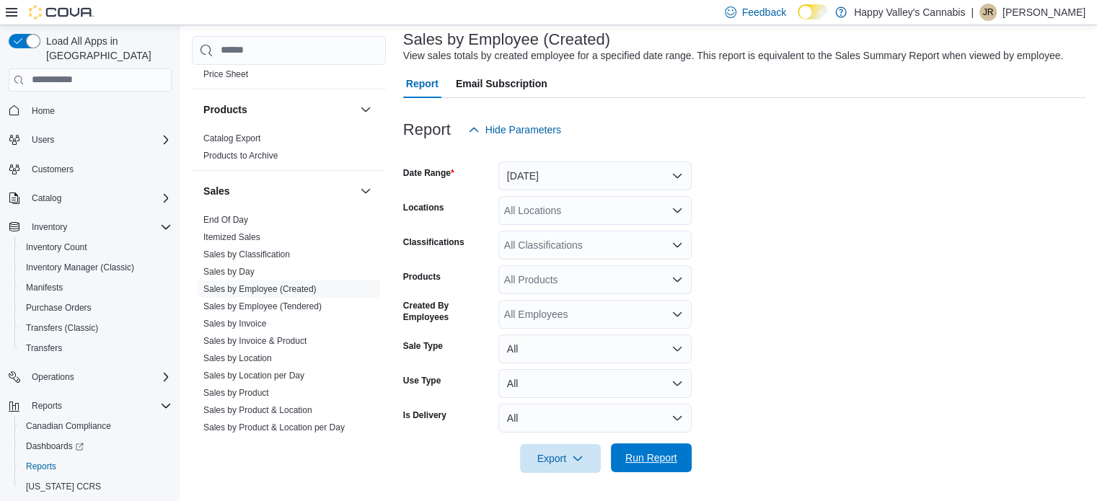
click at [659, 458] on span "Run Report" at bounding box center [652, 458] width 52 height 14
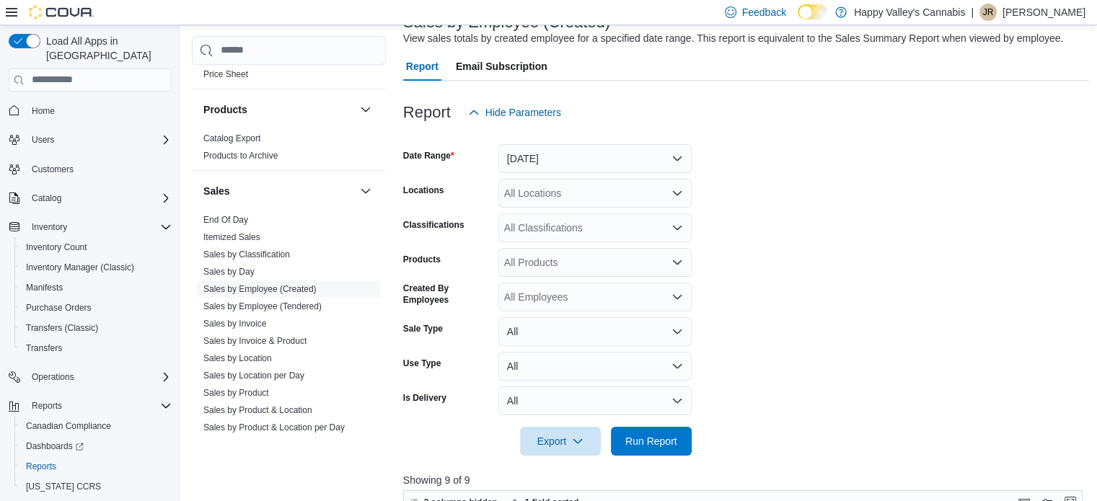
scroll to position [1, 0]
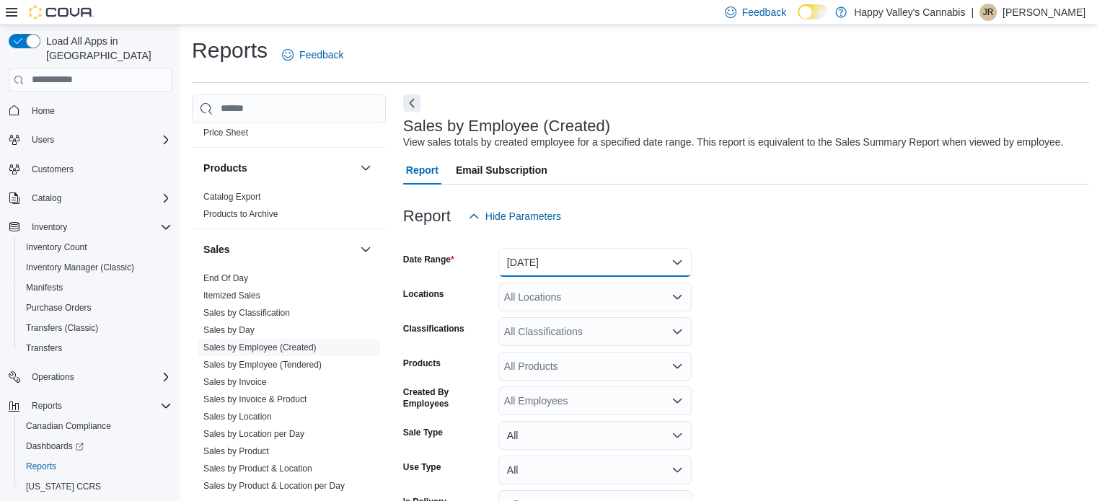
click at [671, 253] on button "[DATE]" at bounding box center [595, 262] width 193 height 29
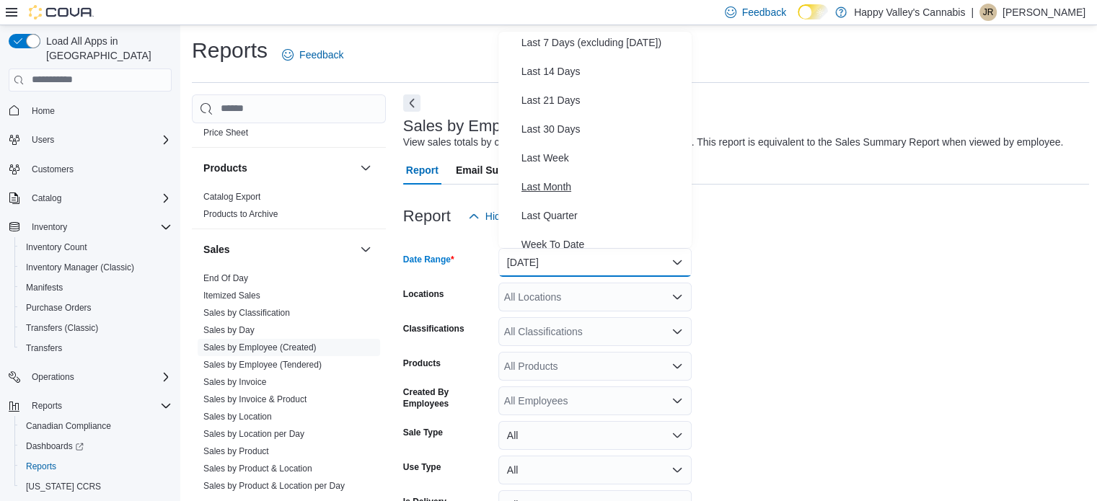
scroll to position [144, 0]
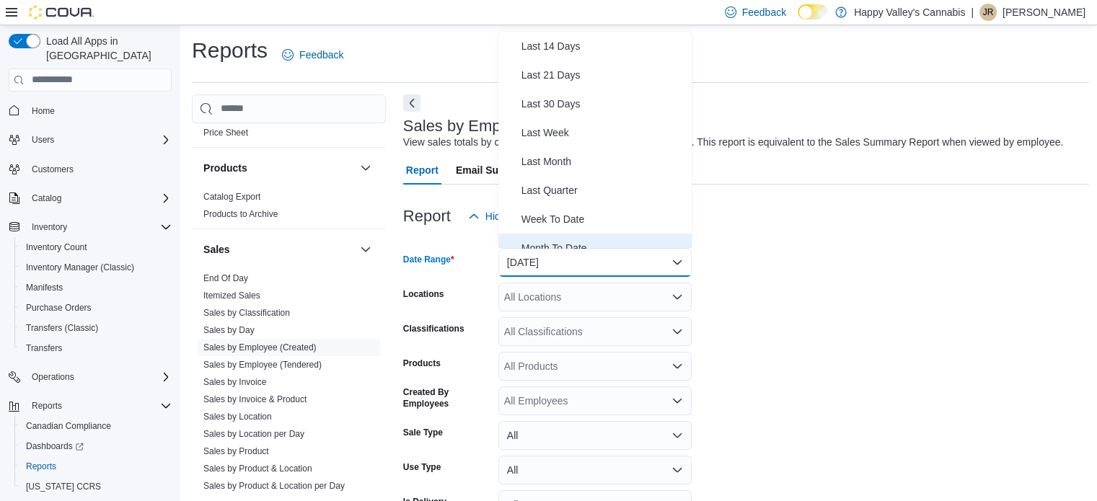
click at [560, 246] on span "Month To Date" at bounding box center [604, 248] width 165 height 17
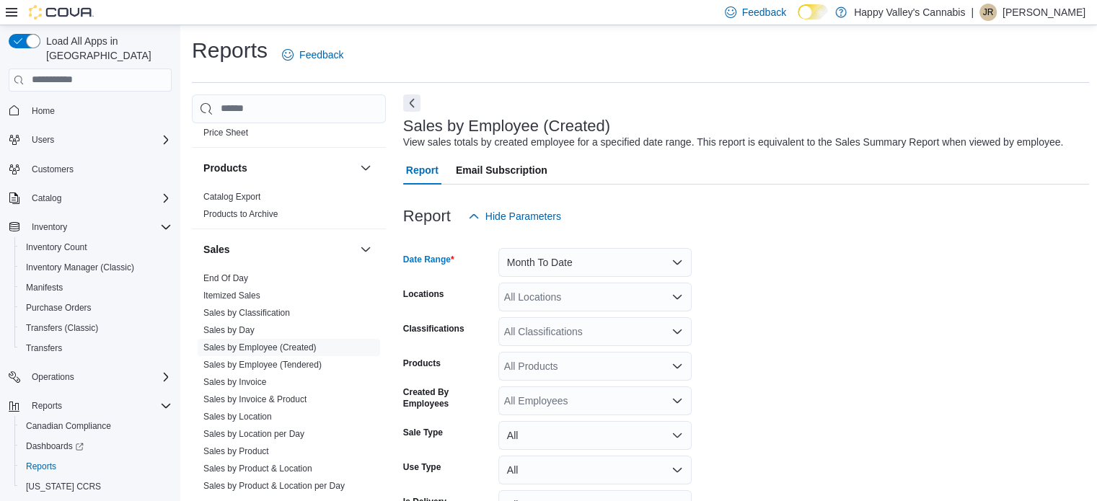
click at [833, 209] on div "Report Hide Parameters" at bounding box center [746, 216] width 687 height 29
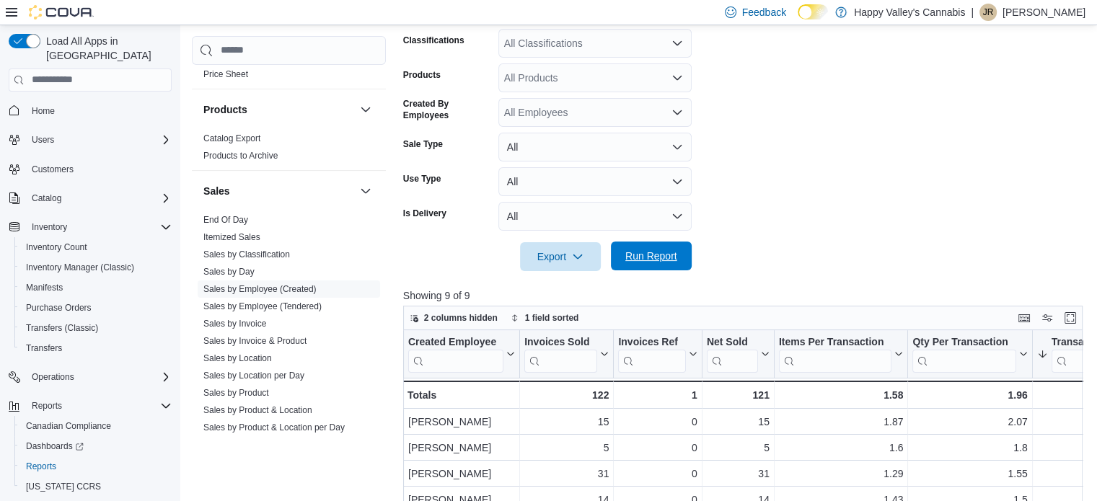
click at [665, 253] on span "Run Report" at bounding box center [652, 256] width 52 height 14
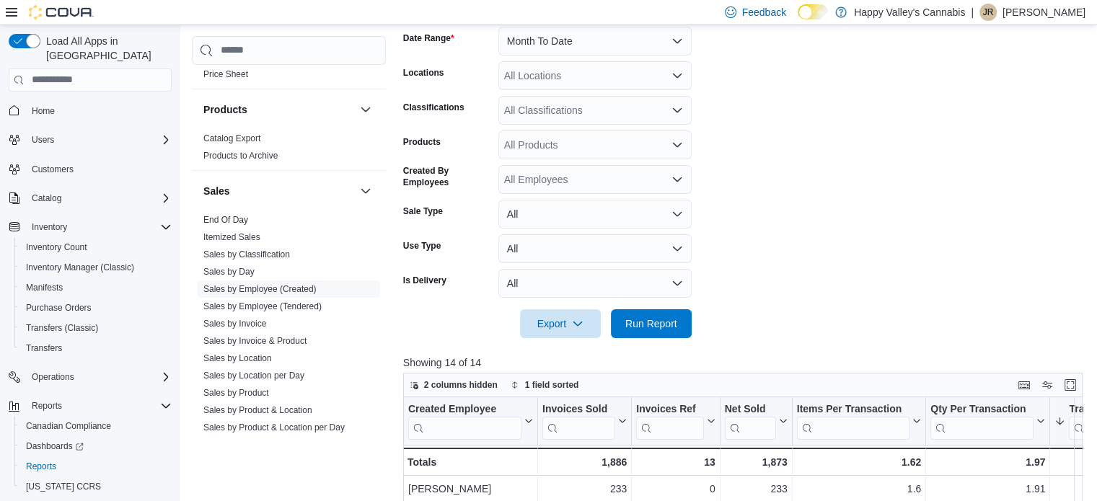
scroll to position [73, 0]
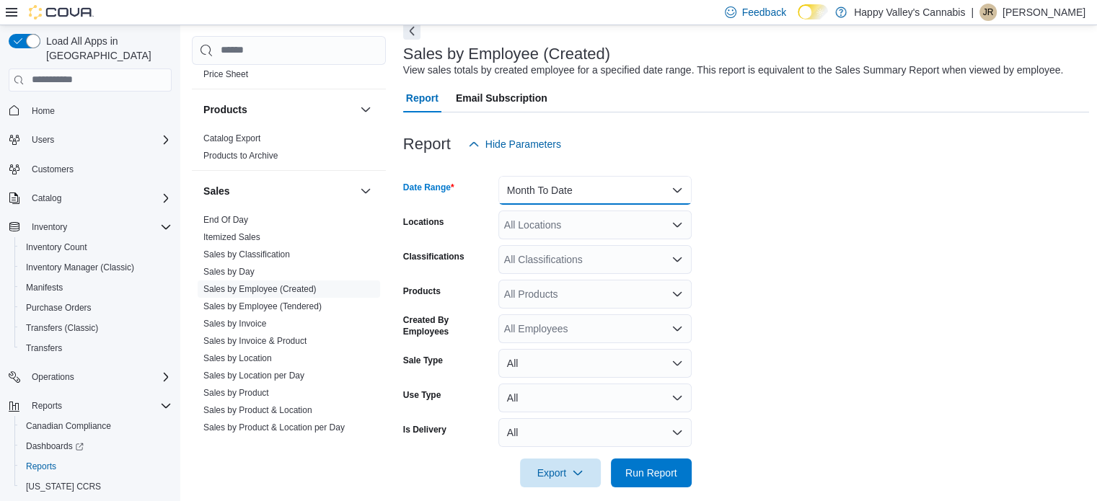
click at [670, 188] on button "Month To Date" at bounding box center [595, 190] width 193 height 29
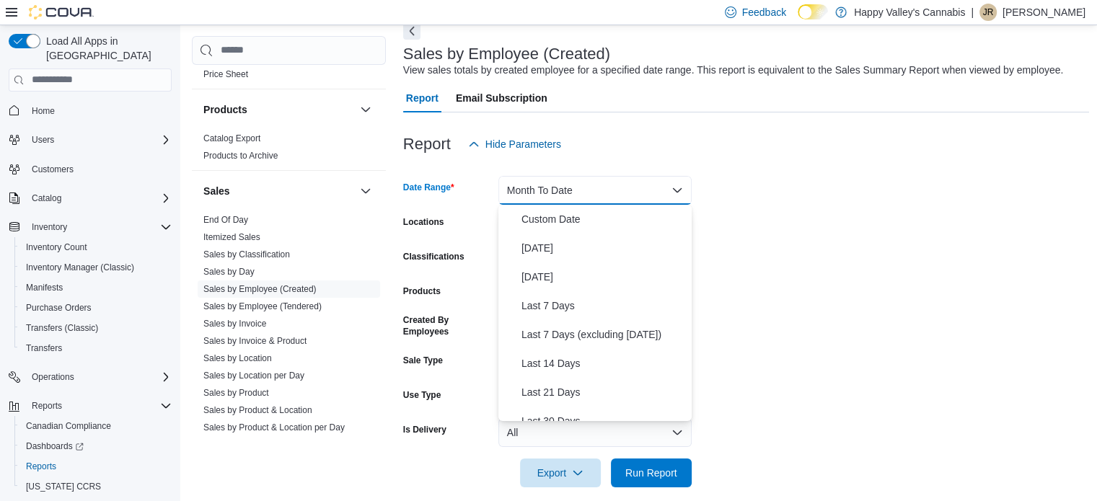
scroll to position [216, 0]
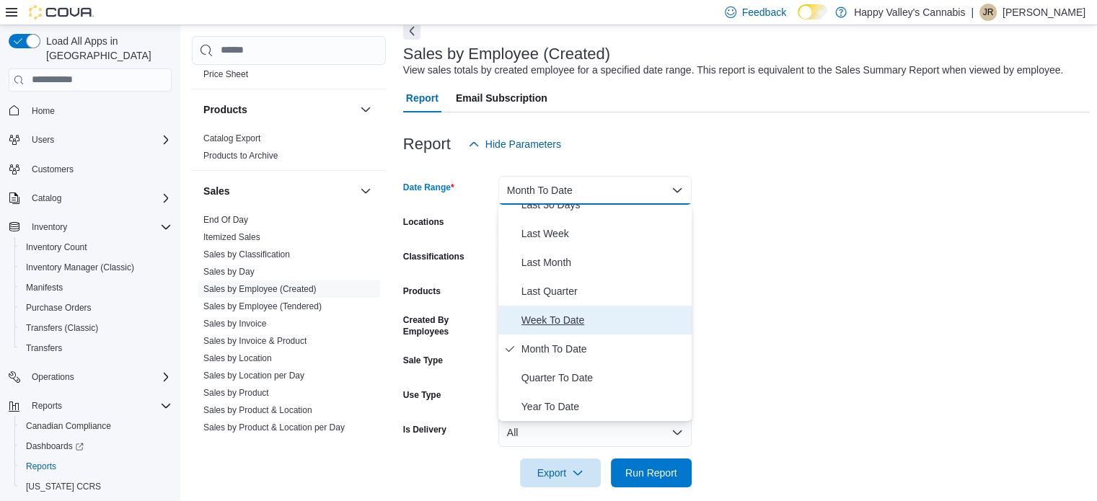
click at [580, 321] on span "Week To Date" at bounding box center [604, 320] width 165 height 17
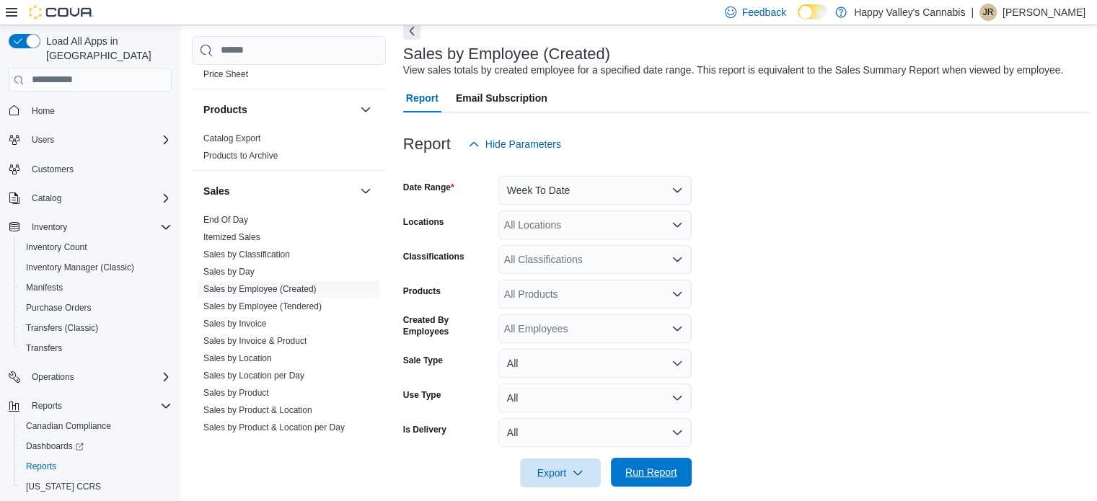
click at [669, 467] on span "Run Report" at bounding box center [652, 472] width 52 height 14
